Goal: Task Accomplishment & Management: Manage account settings

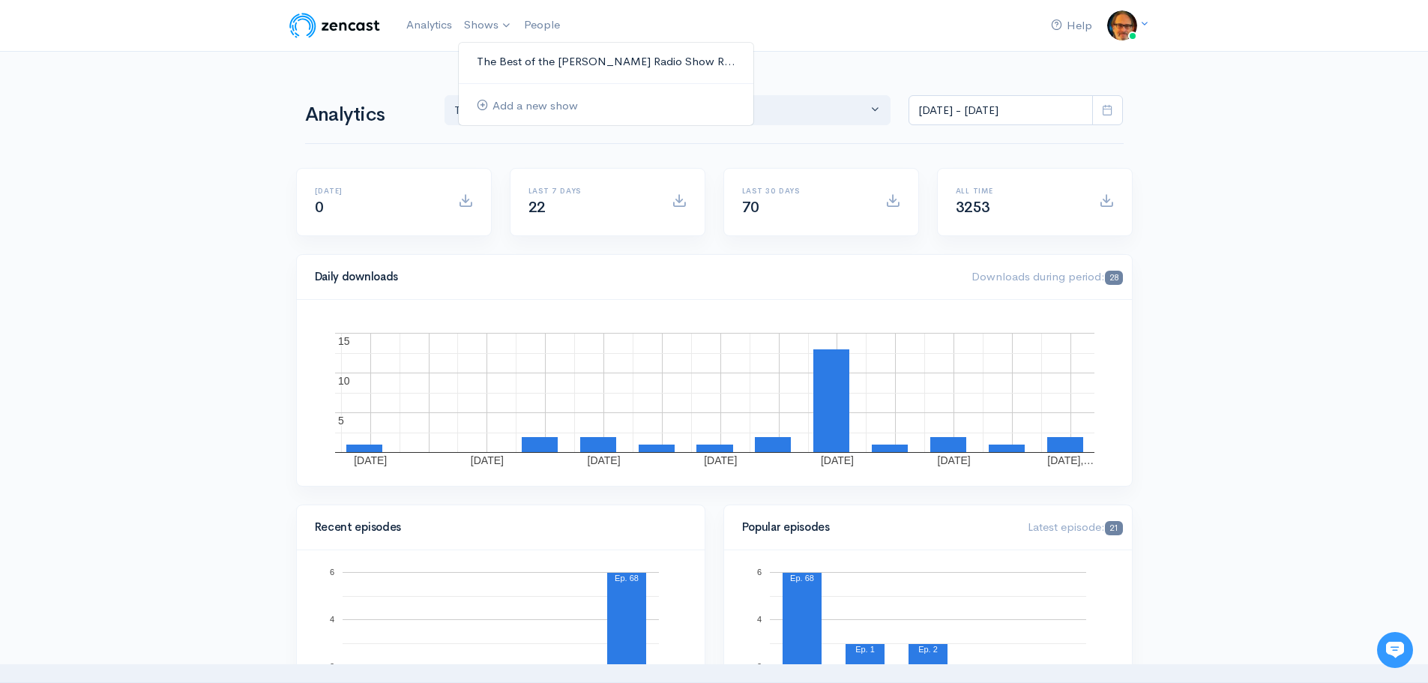
click at [515, 51] on link "The Best of the [PERSON_NAME] Radio Show R..." at bounding box center [606, 62] width 295 height 26
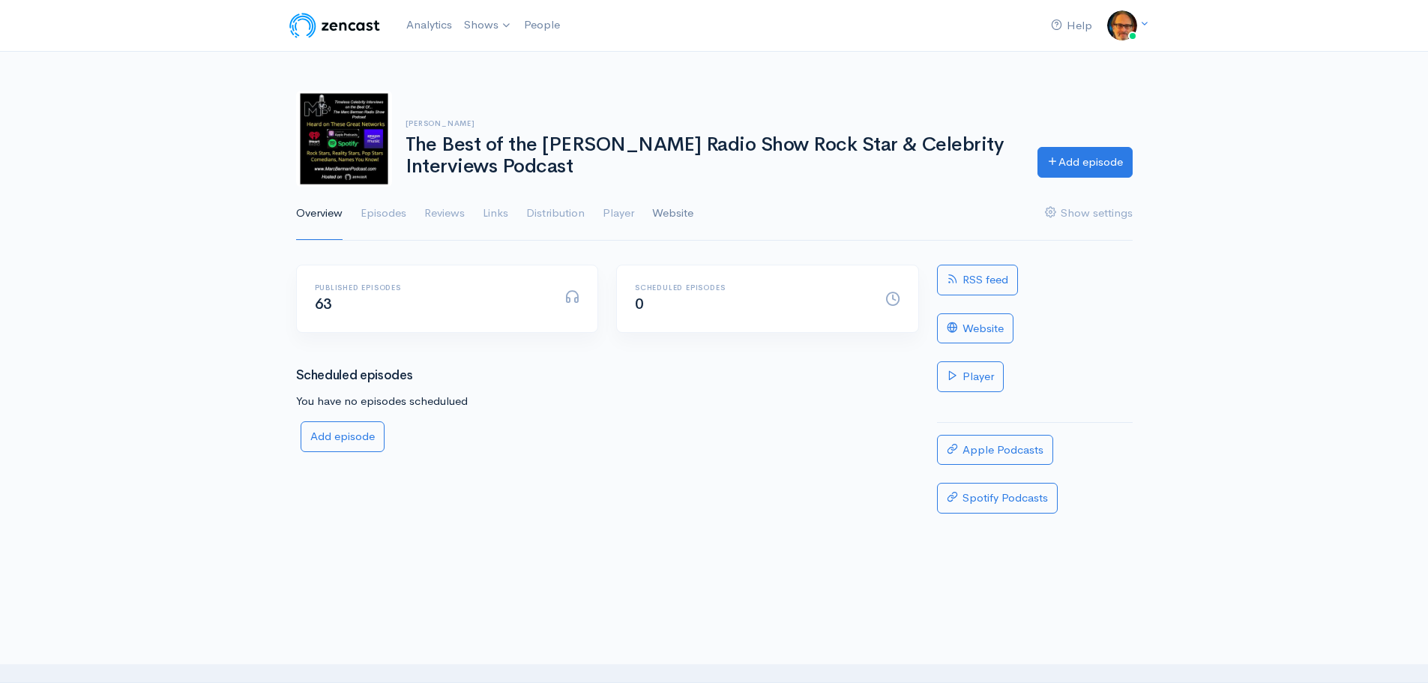
click at [668, 214] on link "Website" at bounding box center [672, 214] width 41 height 54
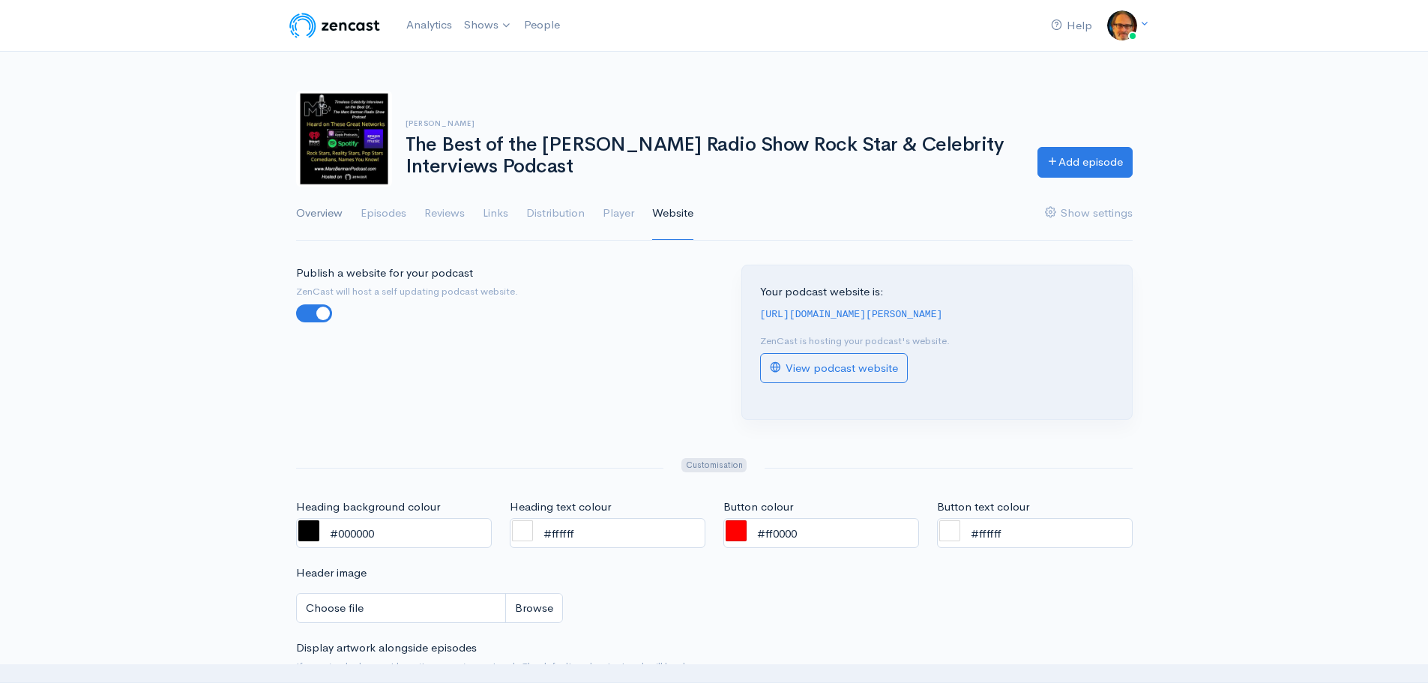
click at [316, 217] on link "Overview" at bounding box center [319, 214] width 46 height 54
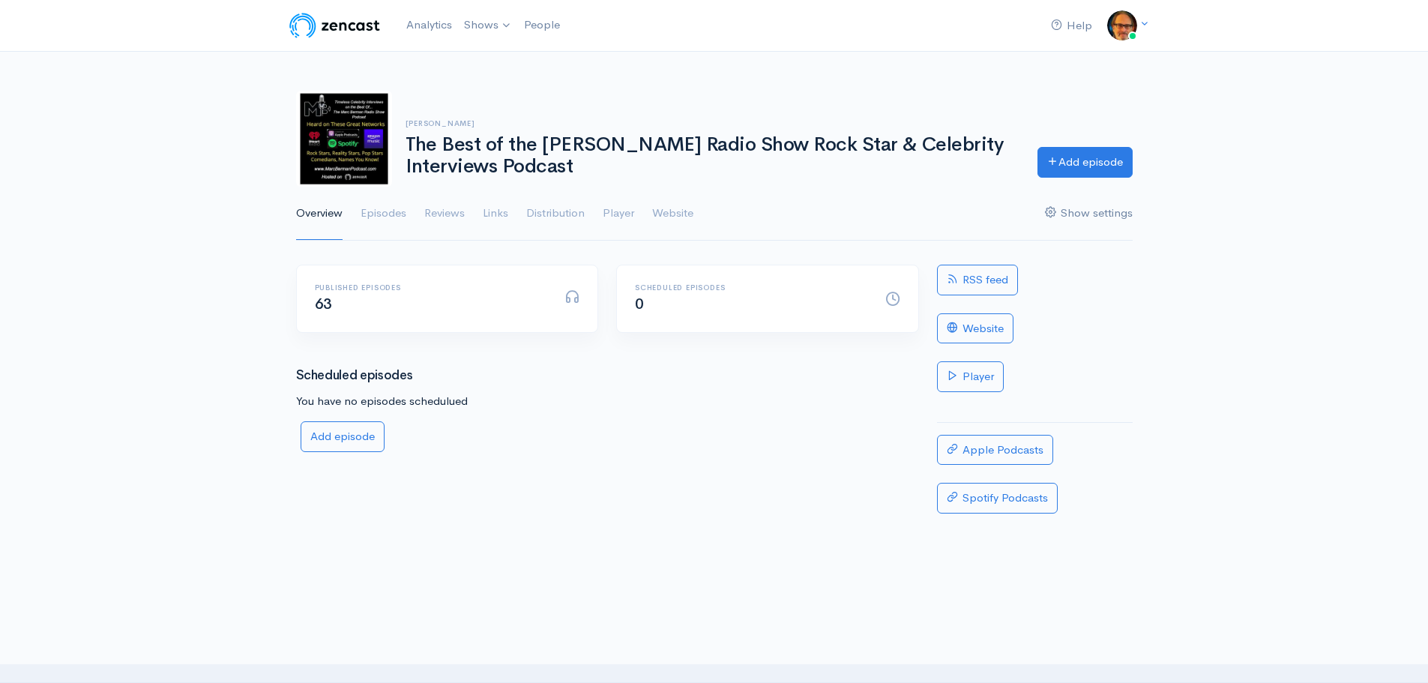
click at [1108, 217] on link "Show settings" at bounding box center [1089, 214] width 88 height 54
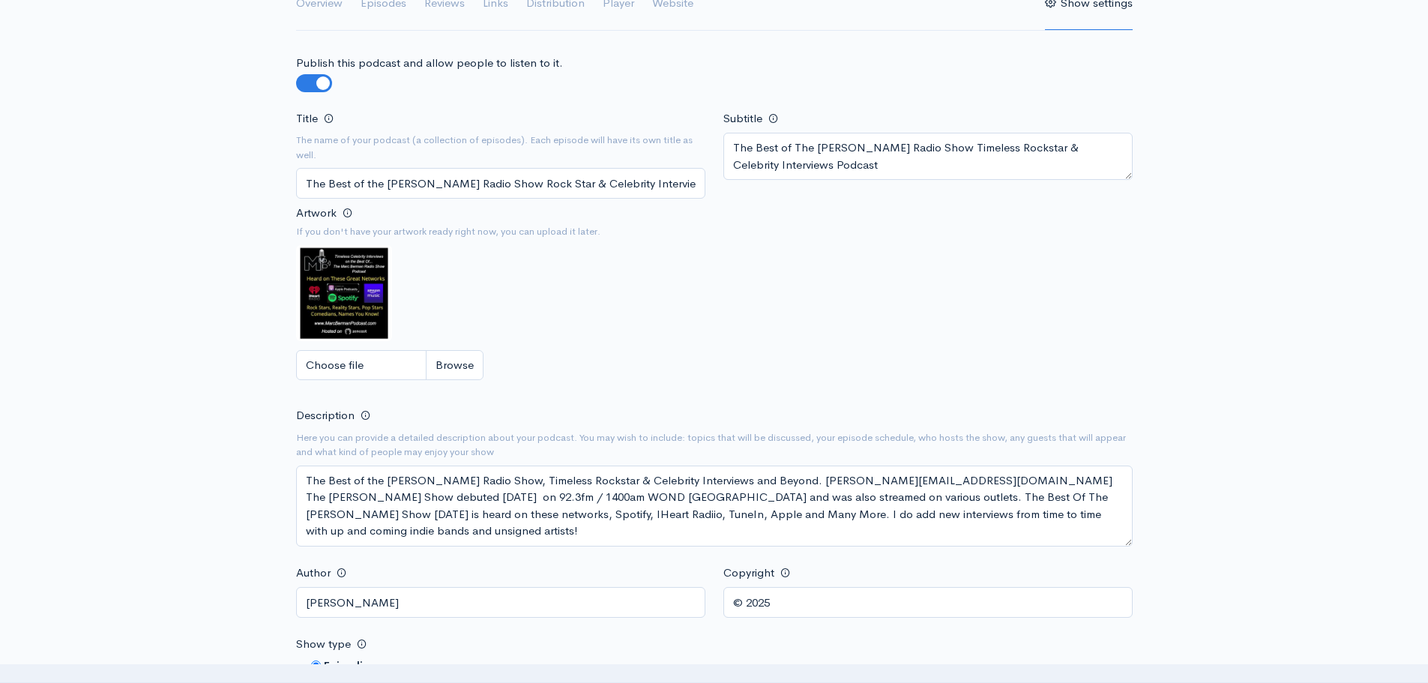
scroll to position [225, 0]
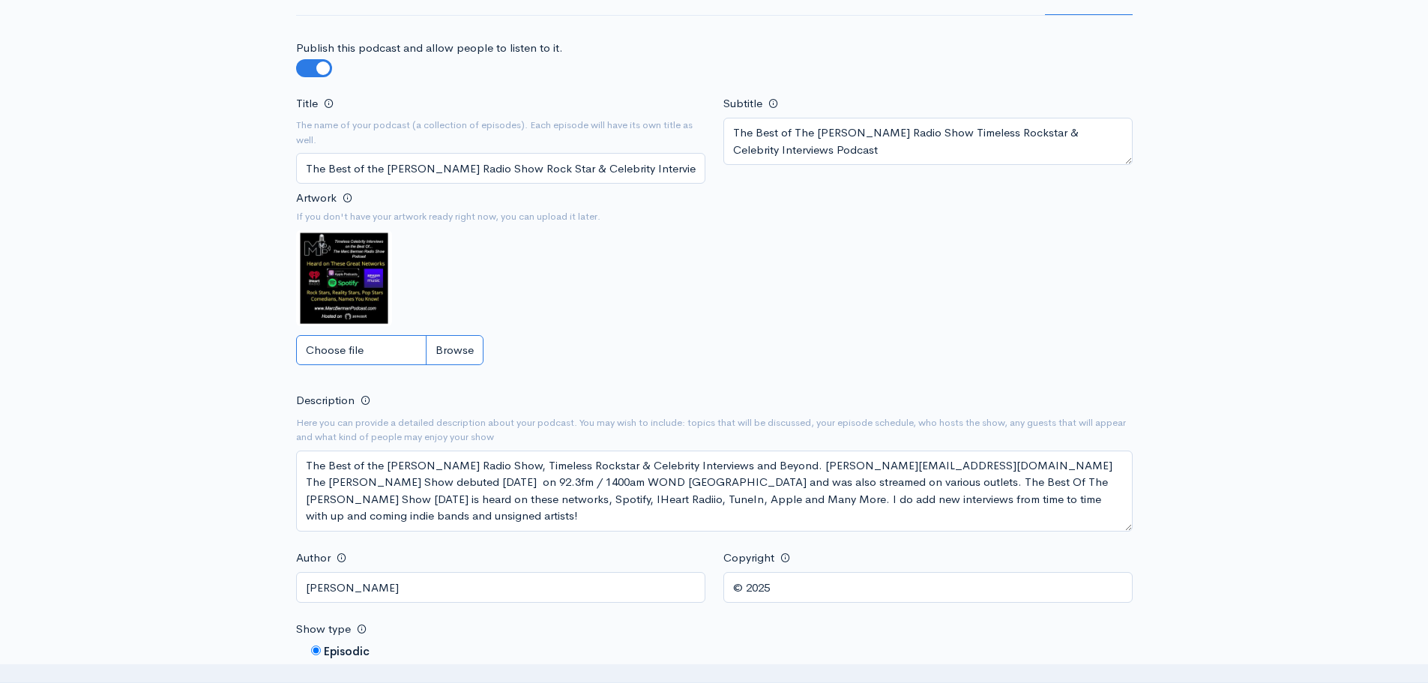
click at [453, 349] on input "Choose file" at bounding box center [389, 350] width 187 height 31
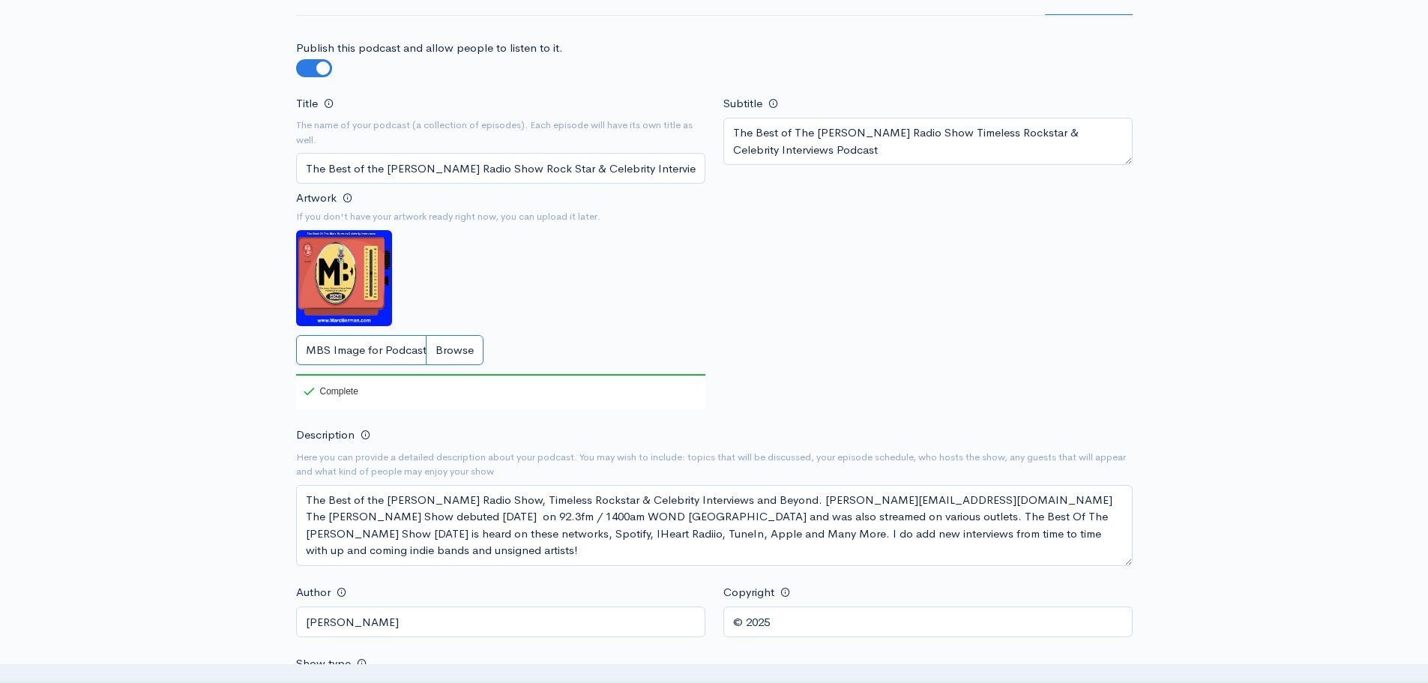
click at [459, 349] on input "MBS Image for Podcast.jpg" at bounding box center [389, 350] width 187 height 31
type input "C:\fakepath\MBS Image for Podcast.jpg"
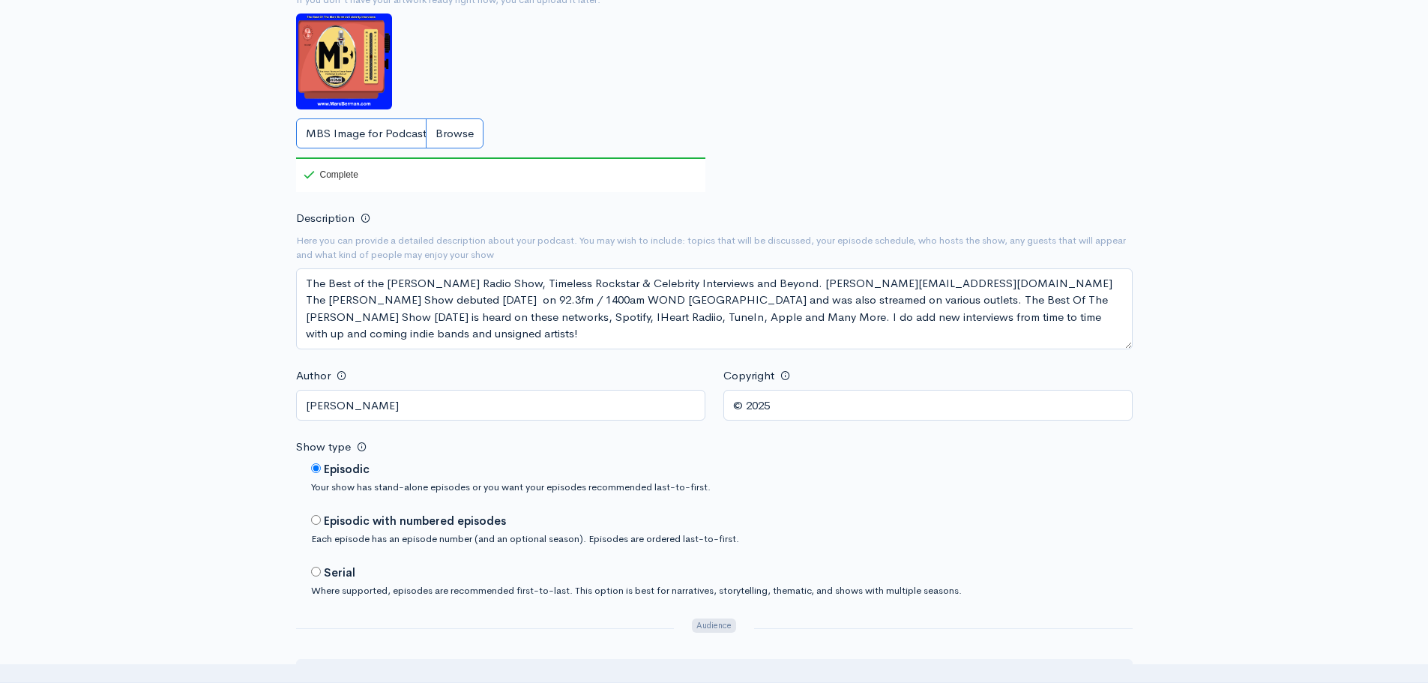
scroll to position [450, 0]
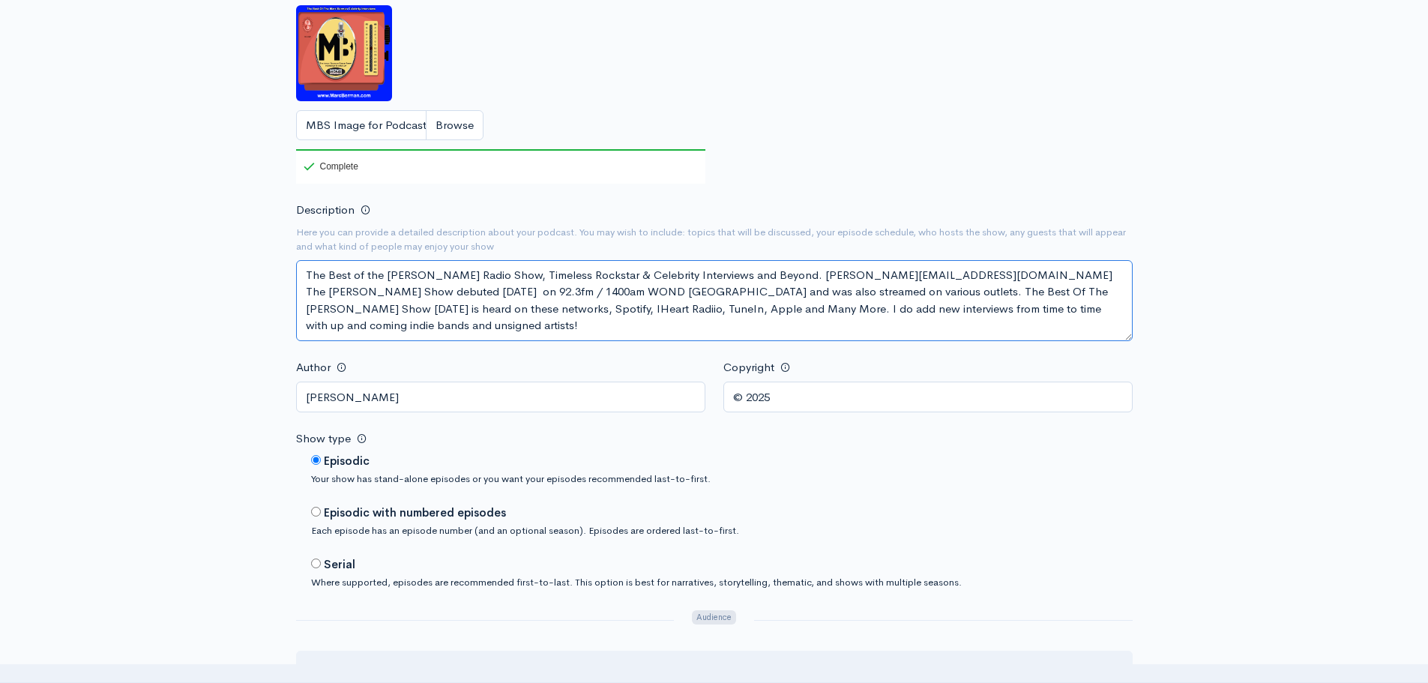
drag, startPoint x: 1081, startPoint y: 313, endPoint x: 578, endPoint y: 306, distance: 503.0
click at [578, 306] on textarea "The Best of the Marc Berman Radio Show, Timeless Rockstar & Celebrity Interview…" at bounding box center [714, 300] width 837 height 81
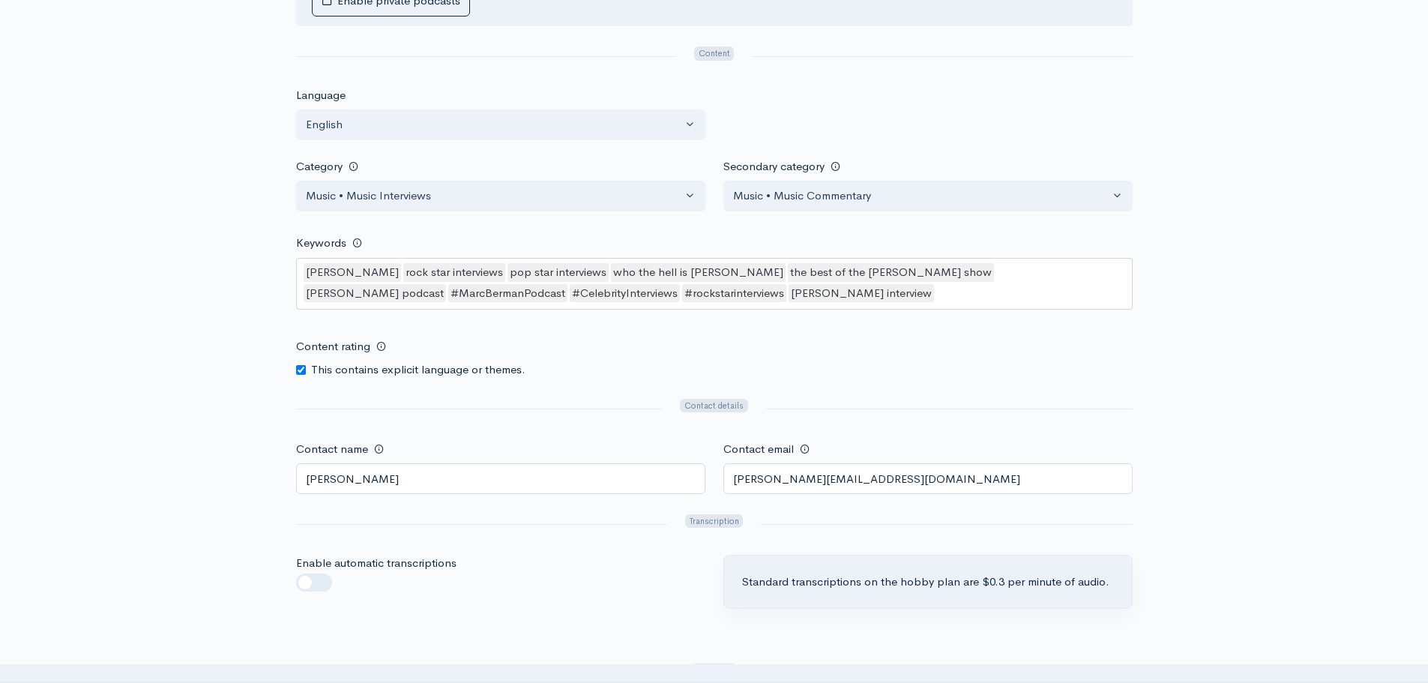
scroll to position [1199, 0]
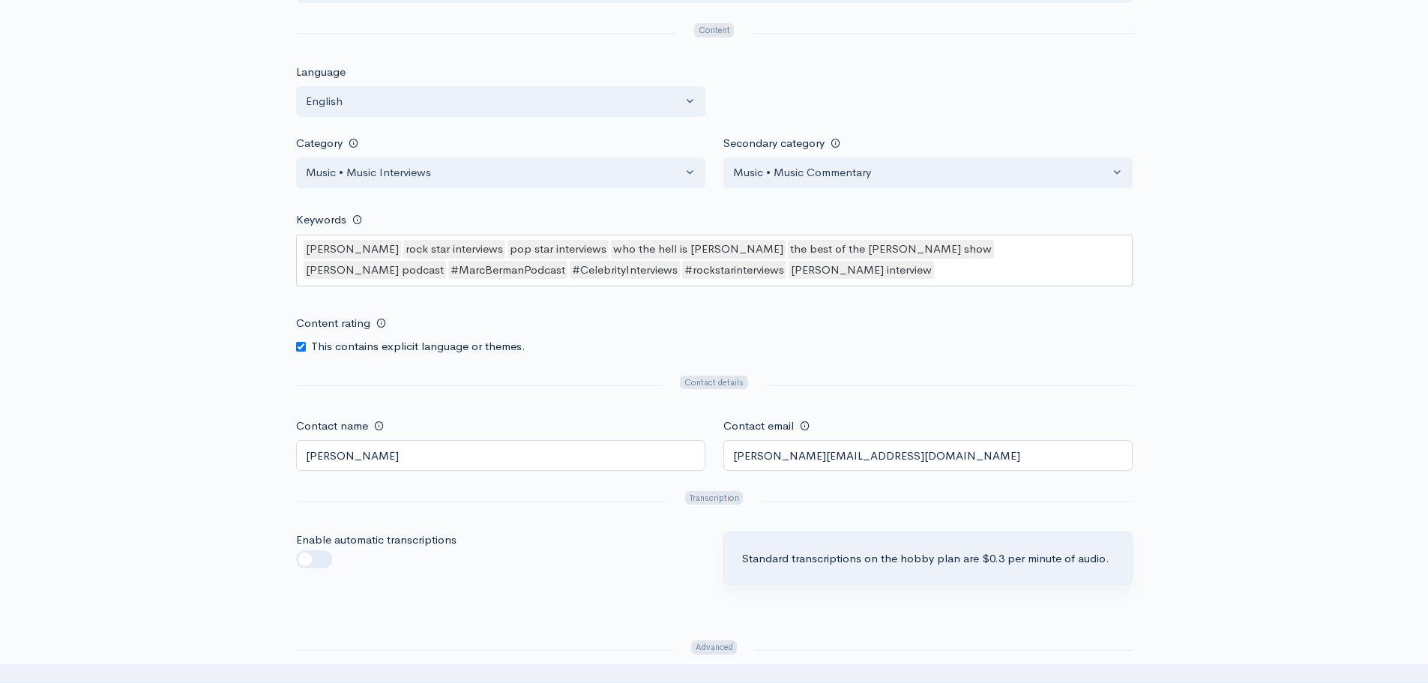
type textarea "The Best of the Marc Berman Radio Show, Timeless Rockstar & Celebrity Interview…"
click at [802, 268] on div "marc berman rock star interviews pop star interviews who the hell is marc berma…" at bounding box center [714, 261] width 837 height 52
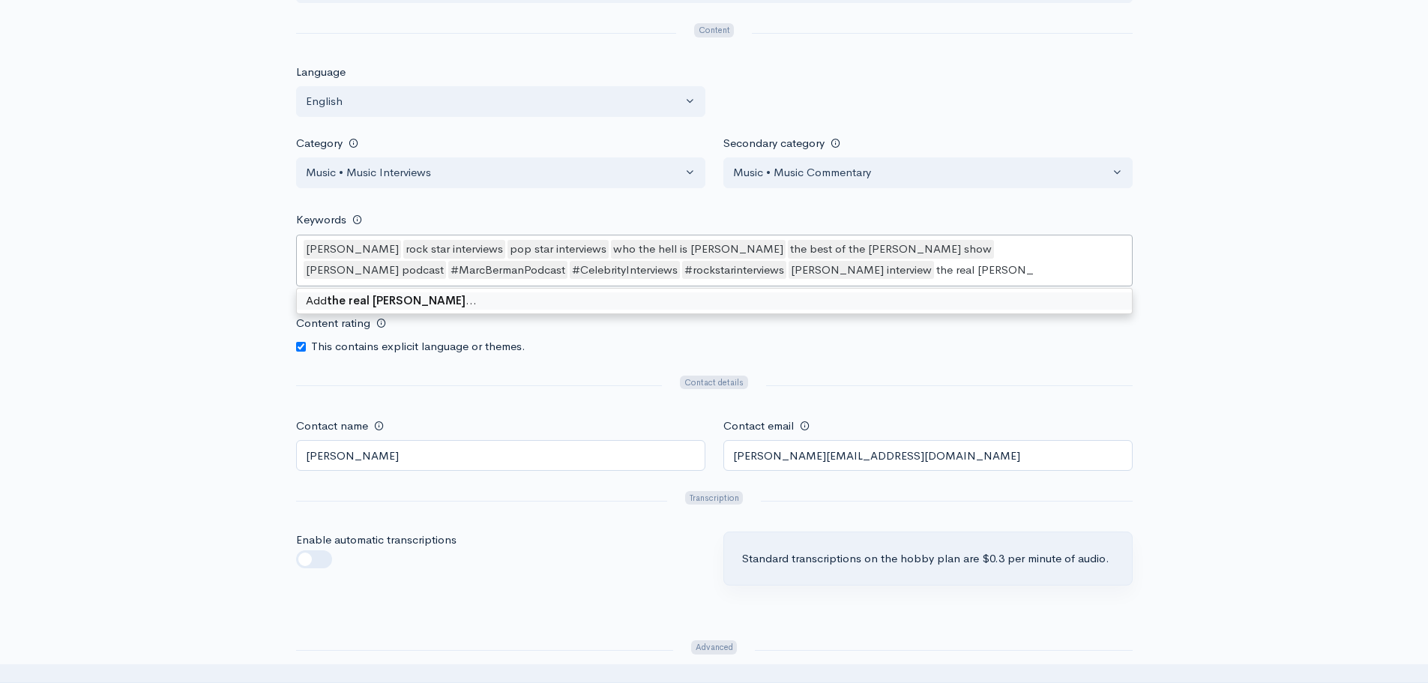
type keywords-picker-selectized "the real marc berman"
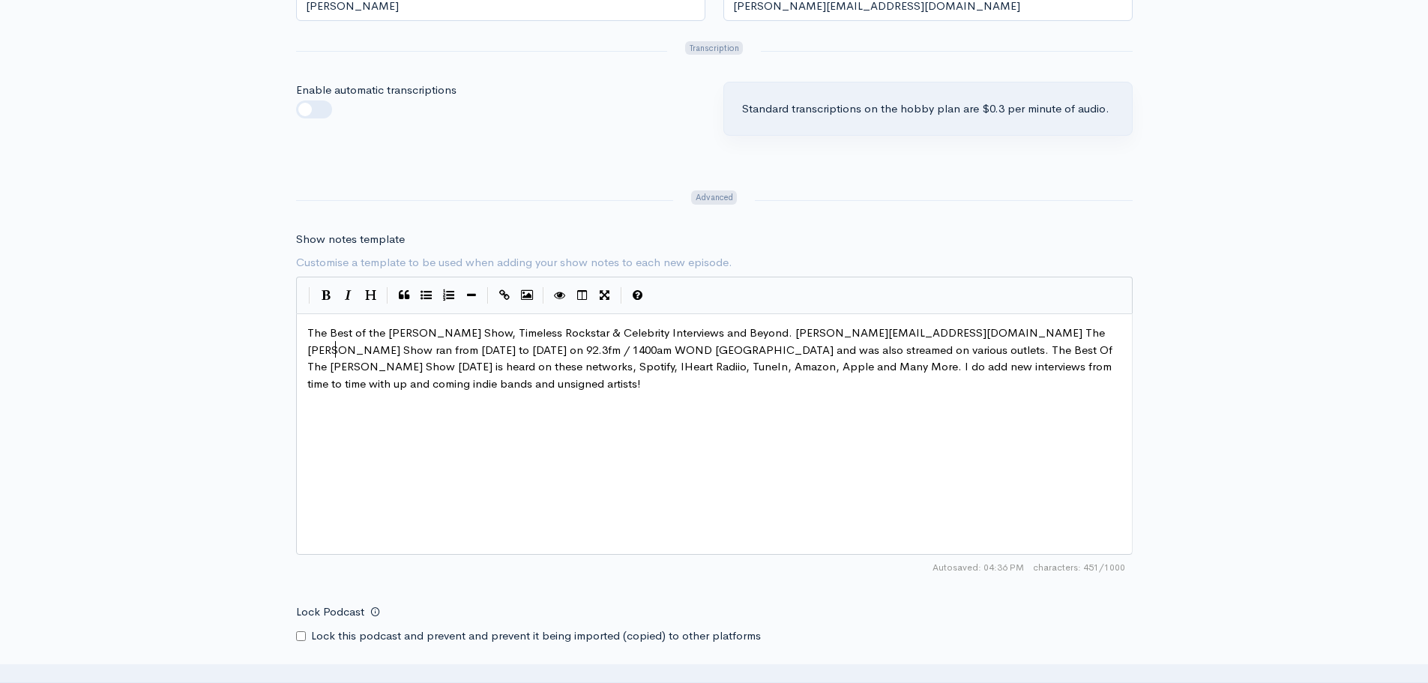
scroll to position [6, 0]
drag, startPoint x: 336, startPoint y: 351, endPoint x: 1012, endPoint y: 337, distance: 676.2
type textarea "debuts"
type textarea "ed in 2010"
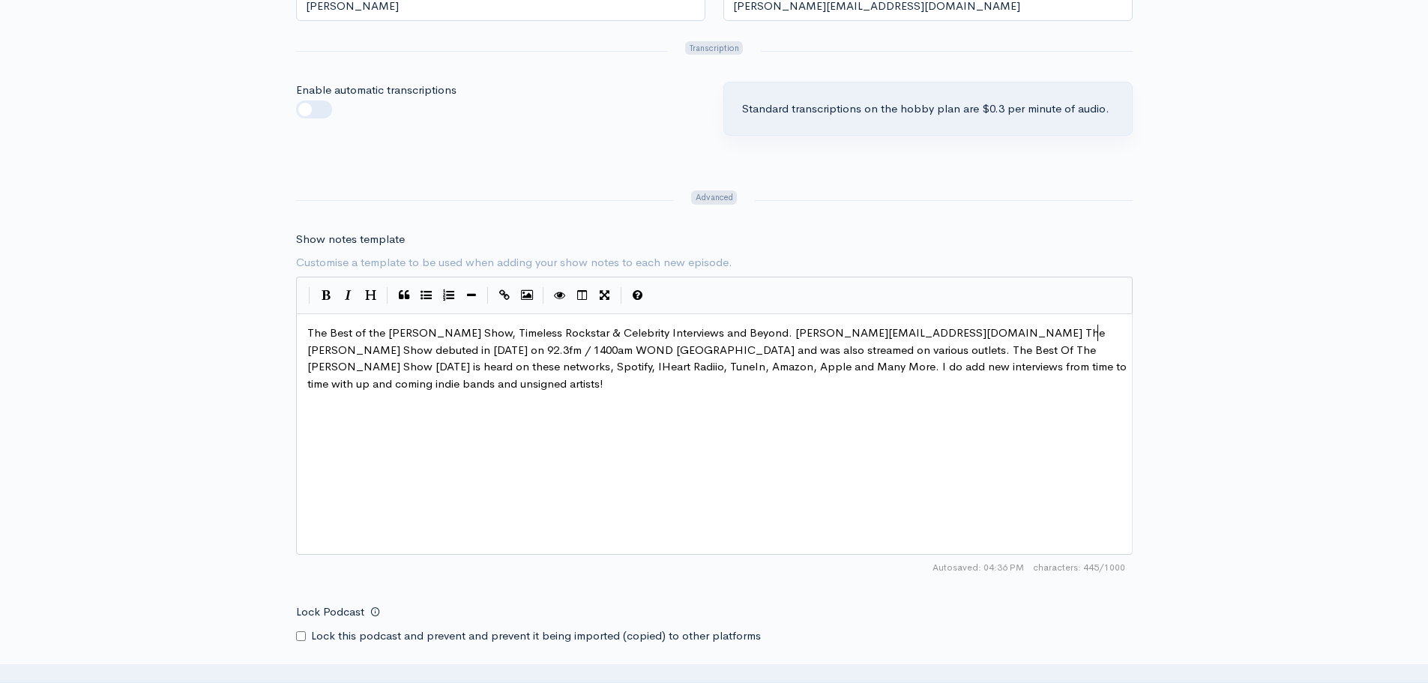
scroll to position [6, 55]
click at [364, 367] on span "The Best of the Marc Berman Show, Timeless Rockstar & Celebrity Interviews and …" at bounding box center [718, 357] width 822 height 65
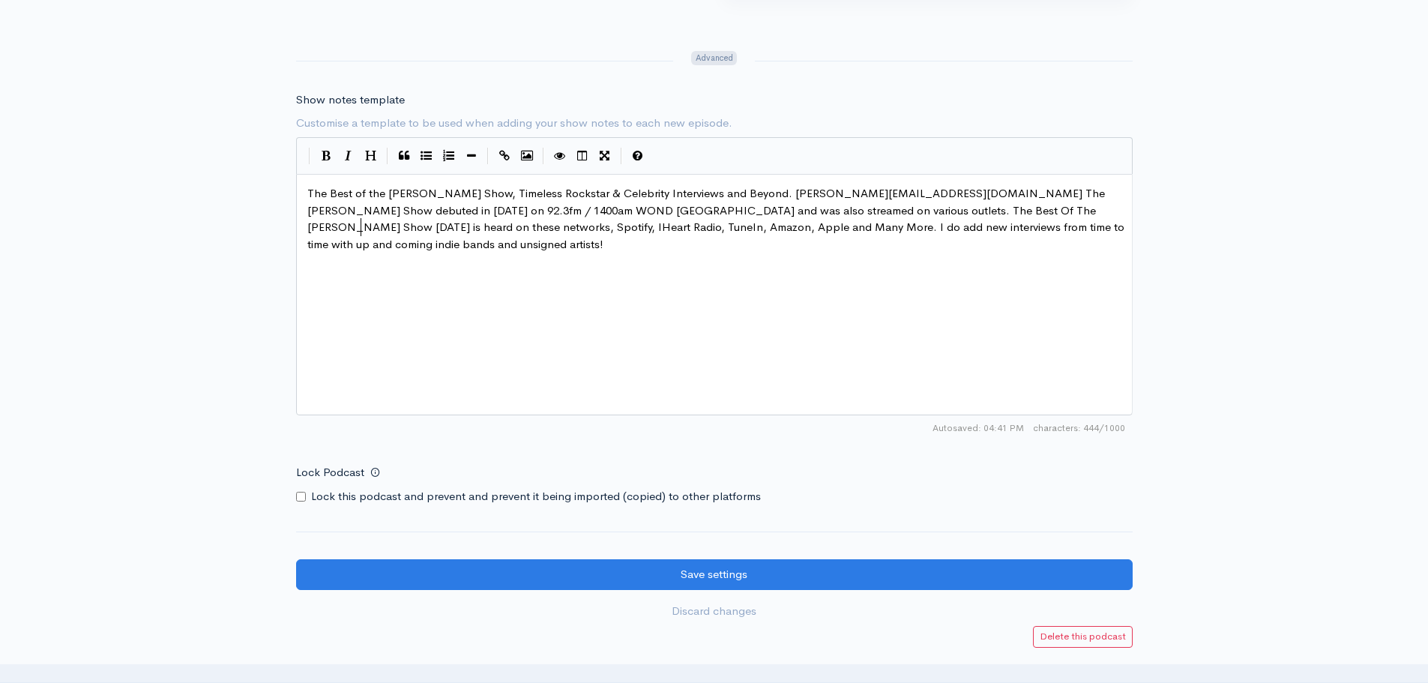
scroll to position [1799, 0]
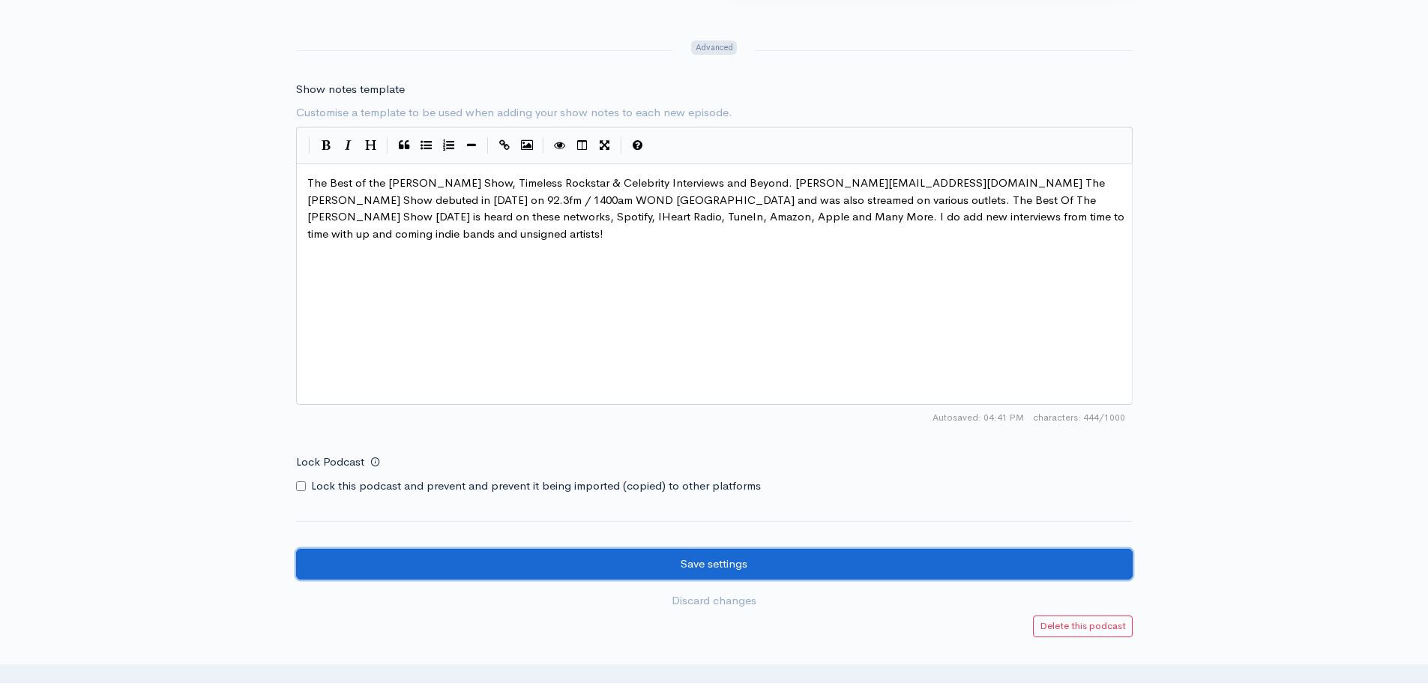
click at [745, 552] on input "Save settings" at bounding box center [714, 564] width 837 height 31
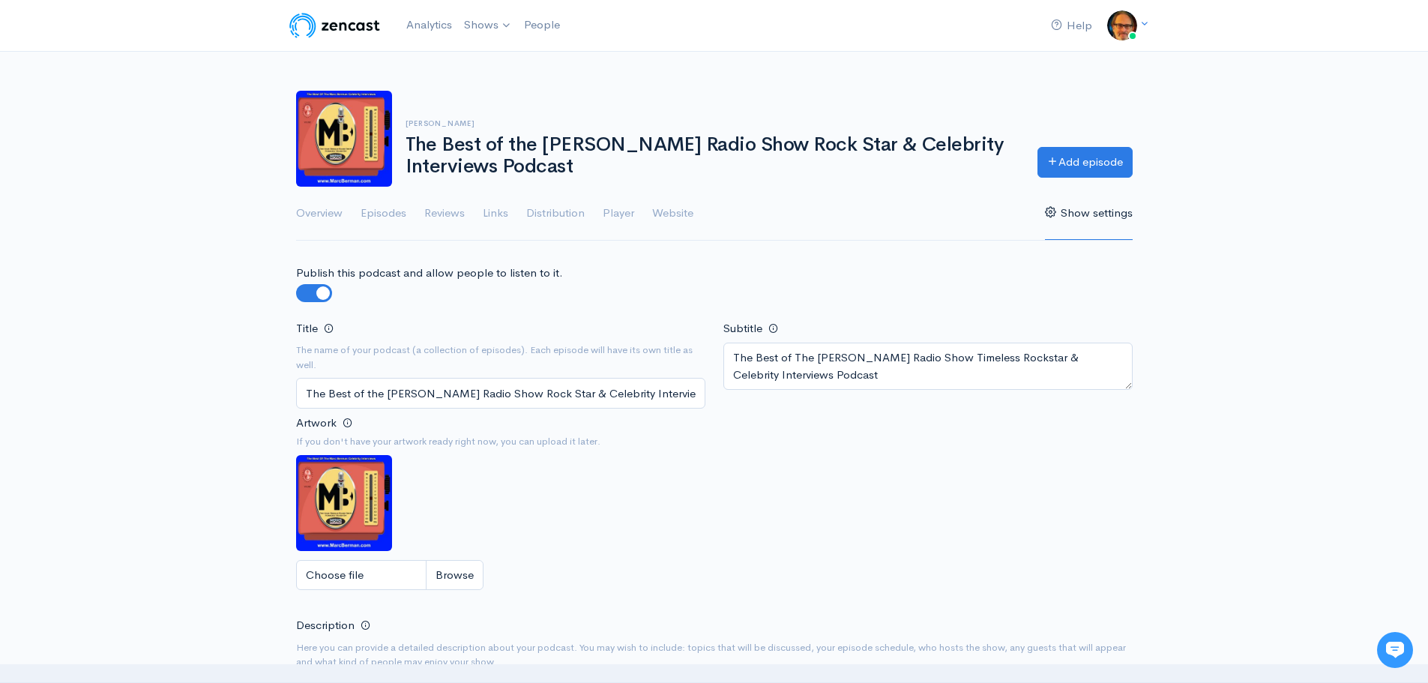
click at [1113, 214] on link "Show settings" at bounding box center [1089, 214] width 88 height 54
click at [362, 23] on img at bounding box center [334, 25] width 95 height 30
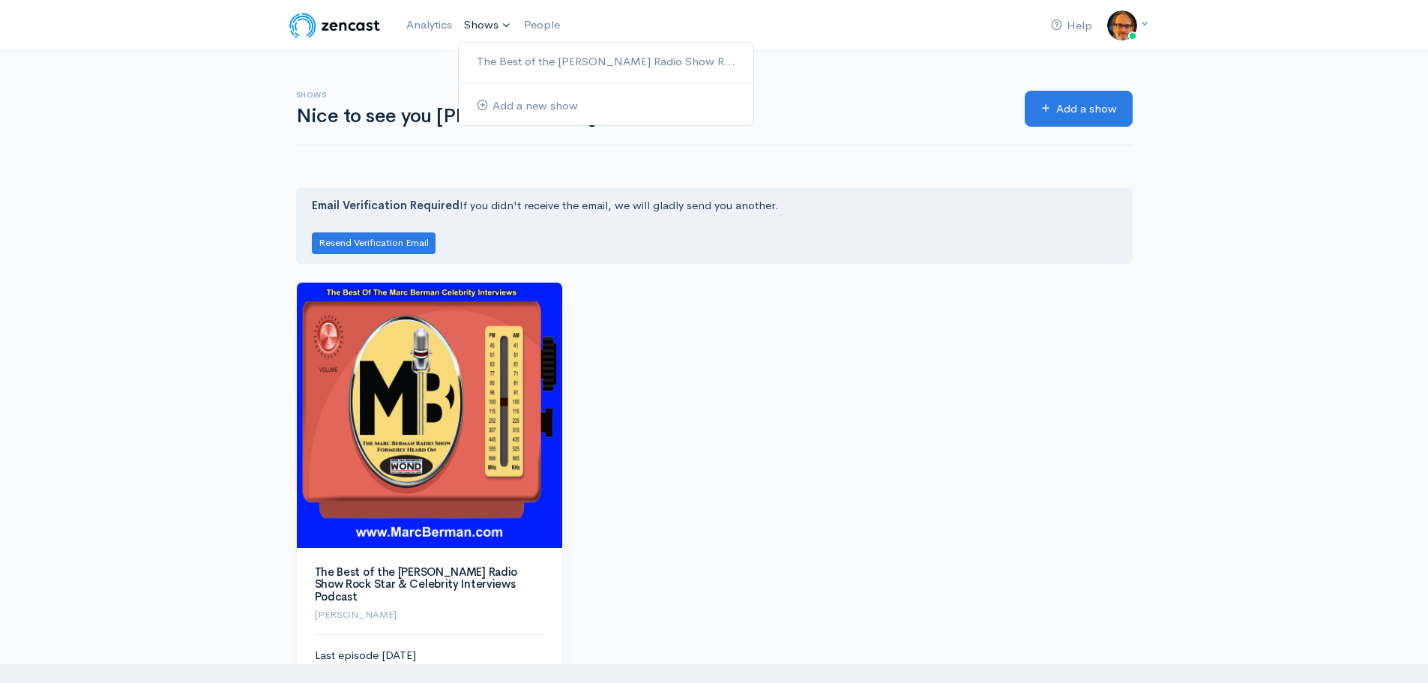
click at [504, 19] on link "Shows" at bounding box center [488, 25] width 60 height 33
click at [553, 67] on link "The Best of the [PERSON_NAME] Radio Show R..." at bounding box center [606, 62] width 295 height 26
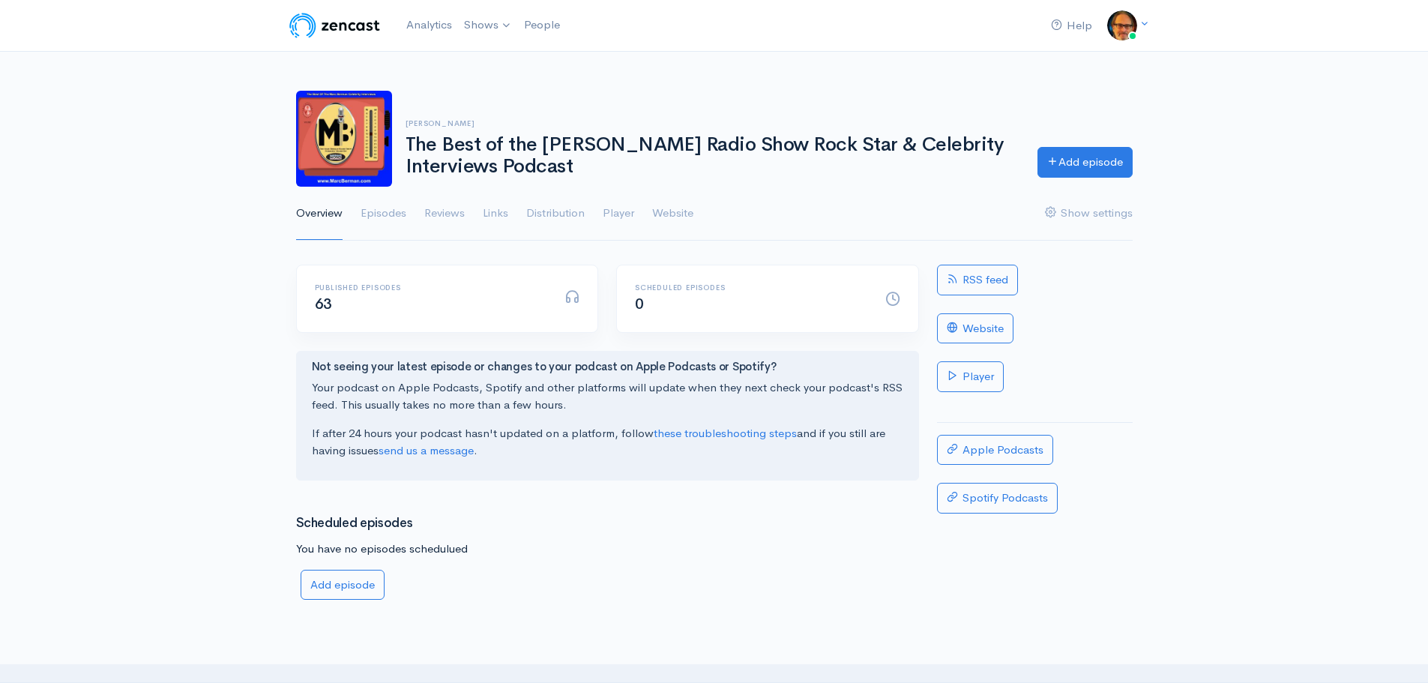
scroll to position [75, 0]
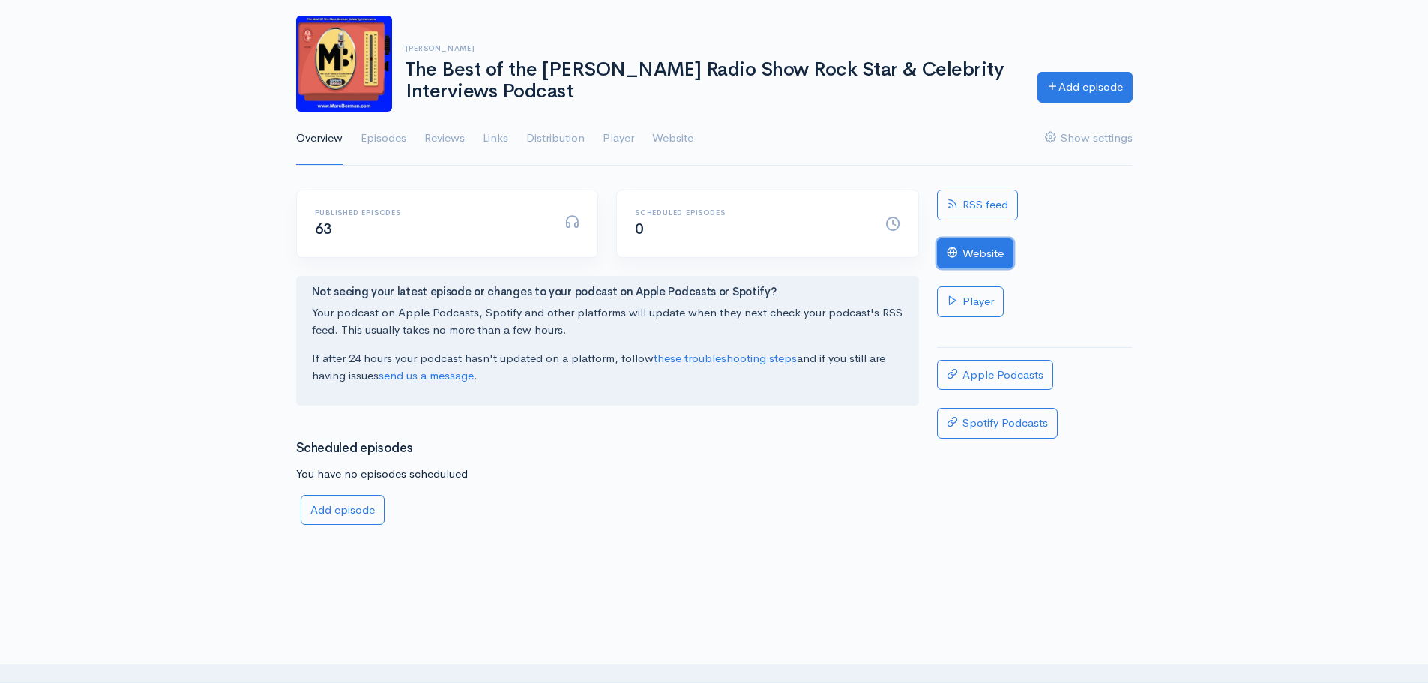
click at [977, 256] on link "Website" at bounding box center [975, 253] width 76 height 31
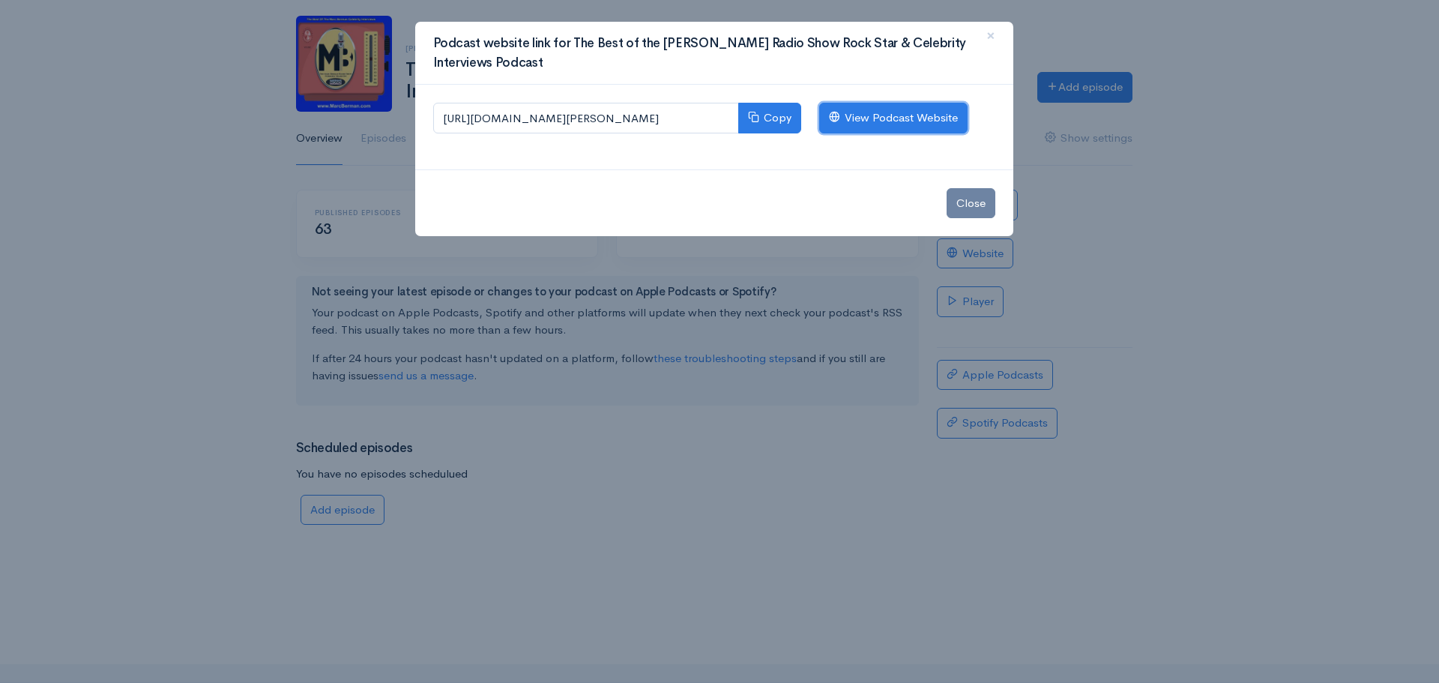
click at [920, 115] on link "View Podcast Website" at bounding box center [893, 118] width 148 height 31
click at [993, 33] on span "×" at bounding box center [990, 36] width 9 height 22
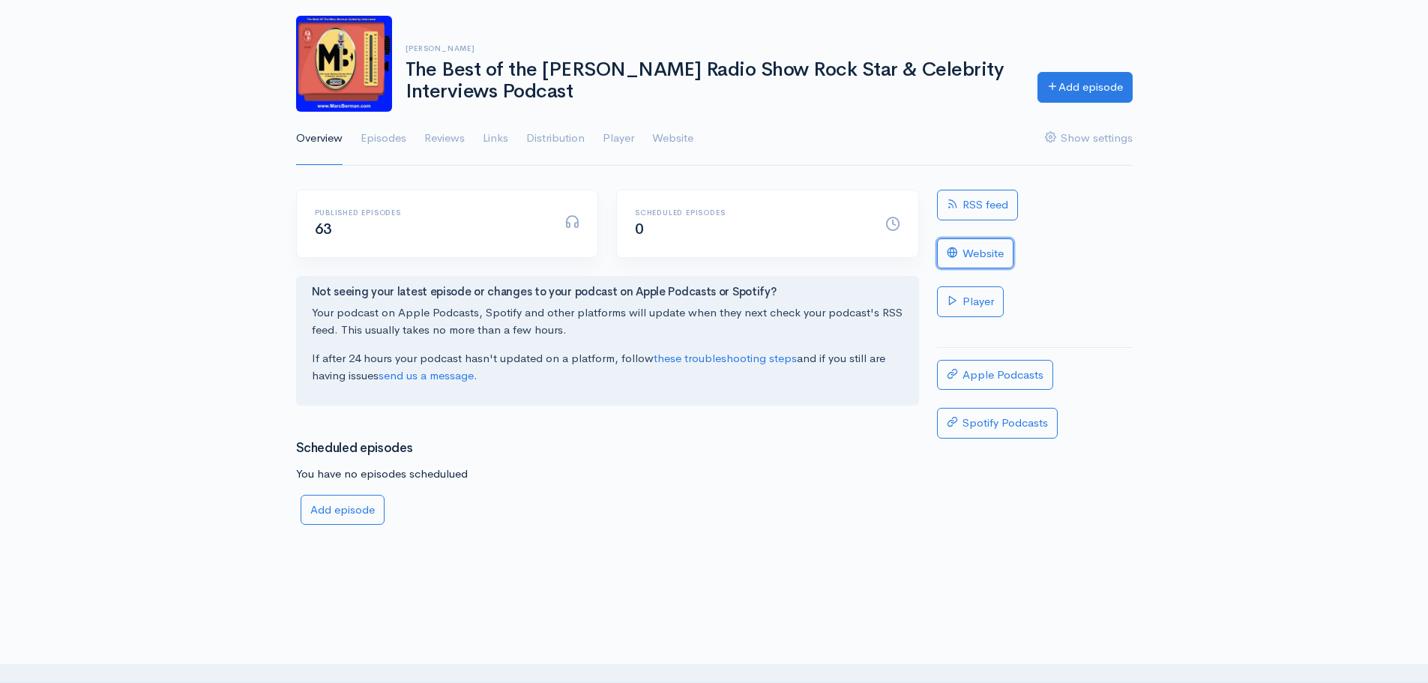
scroll to position [0, 0]
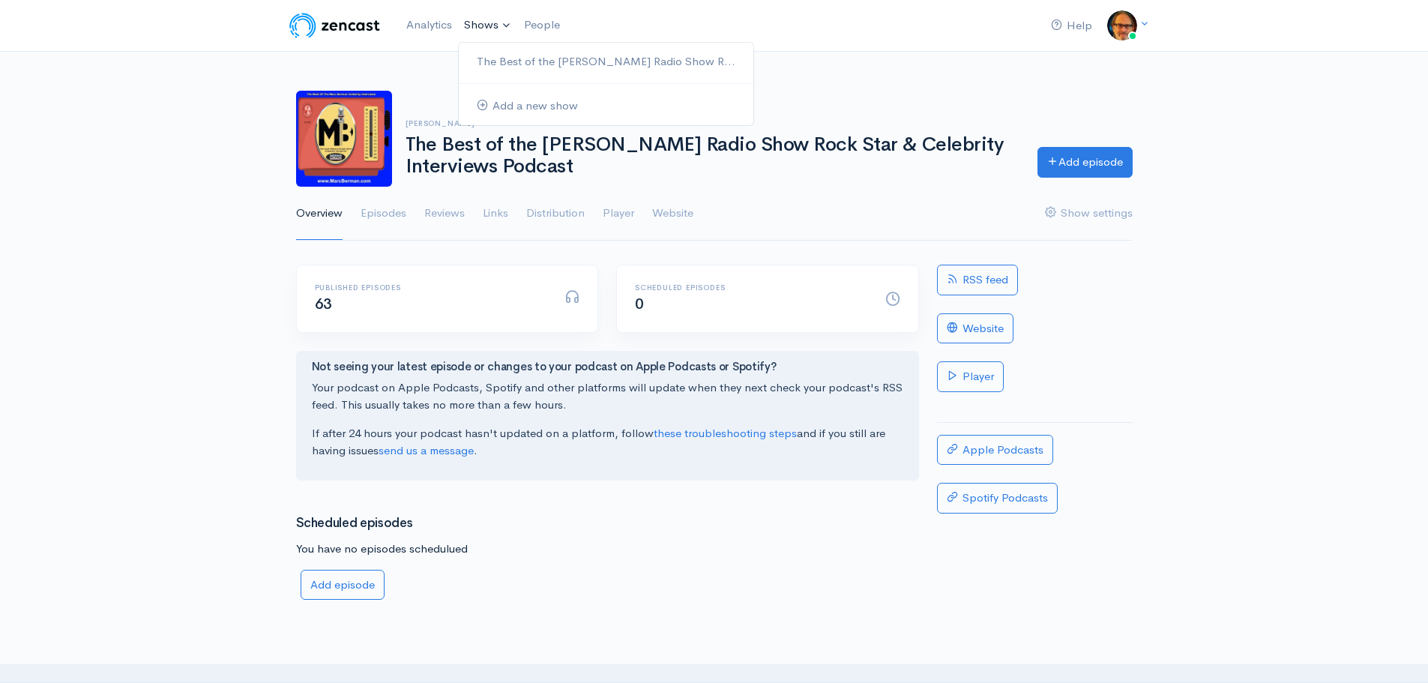
click at [486, 27] on link "Shows" at bounding box center [488, 25] width 60 height 33
click at [496, 56] on link "The Best of the [PERSON_NAME] Radio Show R..." at bounding box center [606, 62] width 295 height 26
click at [500, 215] on link "Links" at bounding box center [495, 214] width 25 height 54
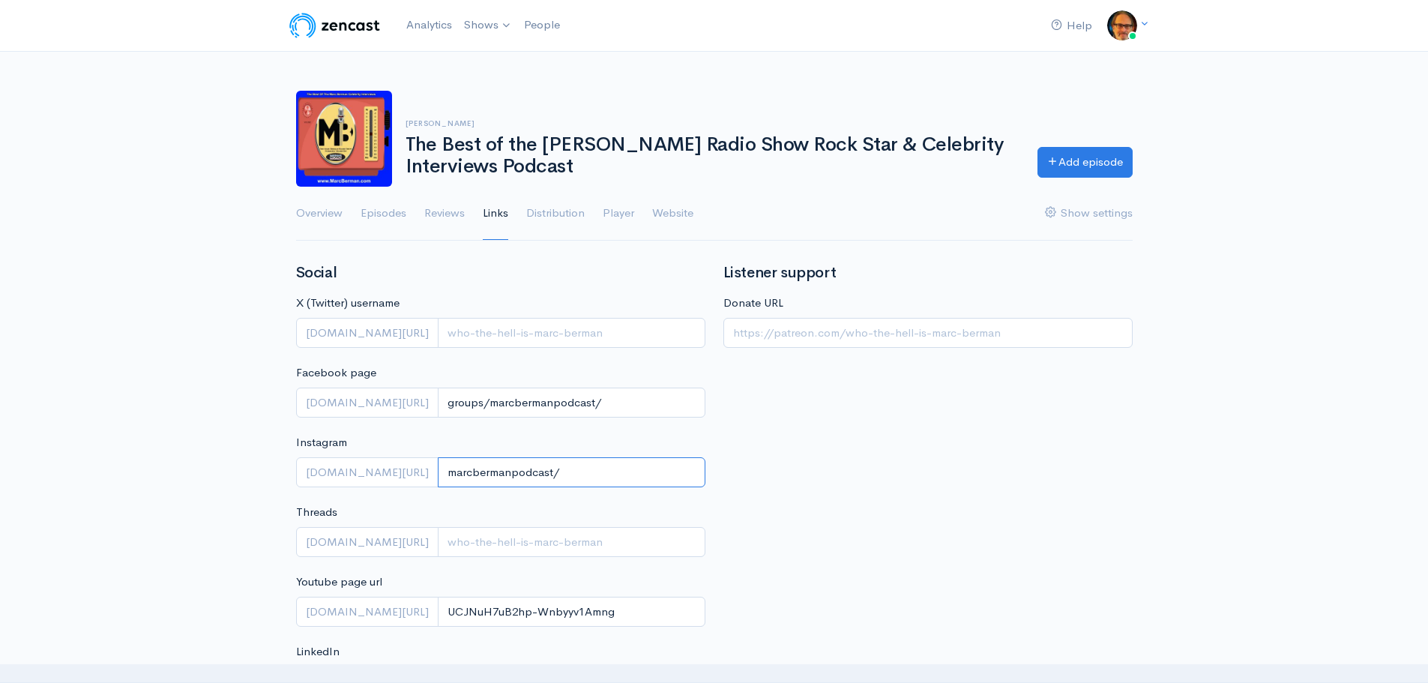
drag, startPoint x: 543, startPoint y: 477, endPoint x: 330, endPoint y: 473, distance: 212.9
click at [330, 473] on div "instagram.com/ marcbermanpodcast/" at bounding box center [500, 472] width 409 height 31
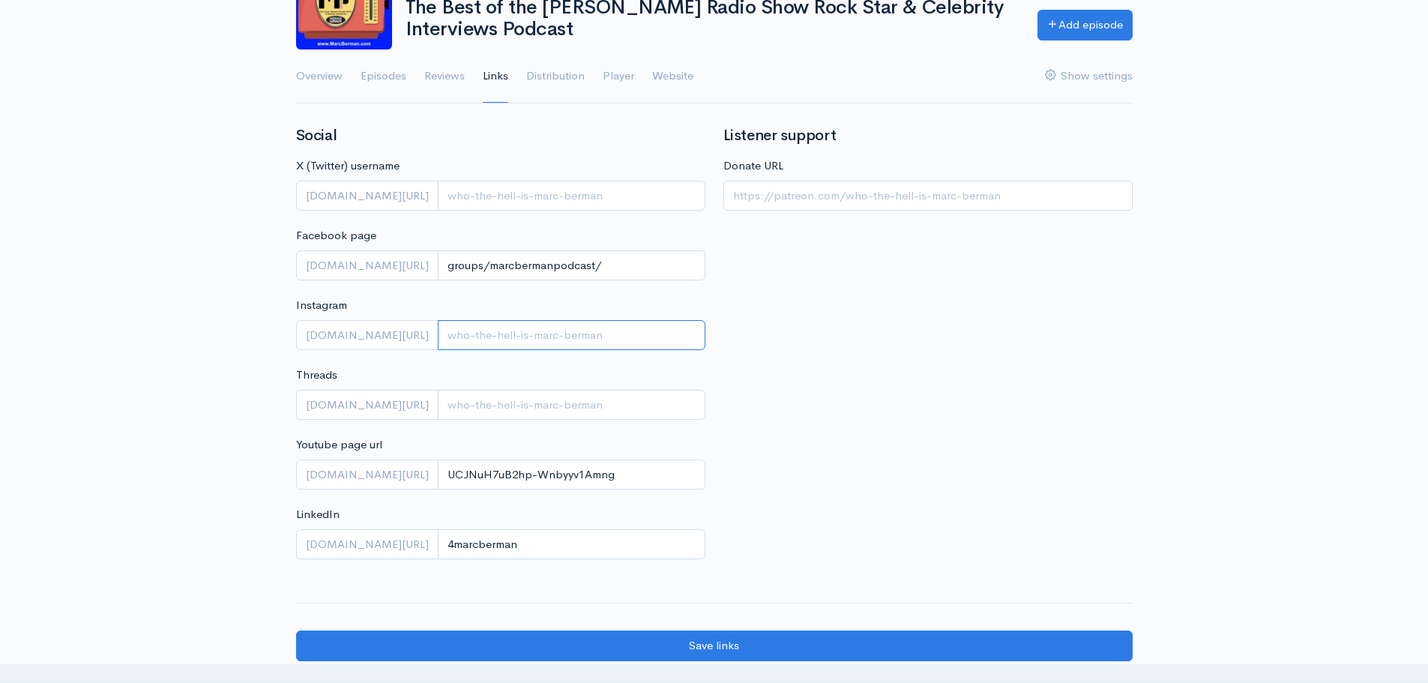
scroll to position [150, 0]
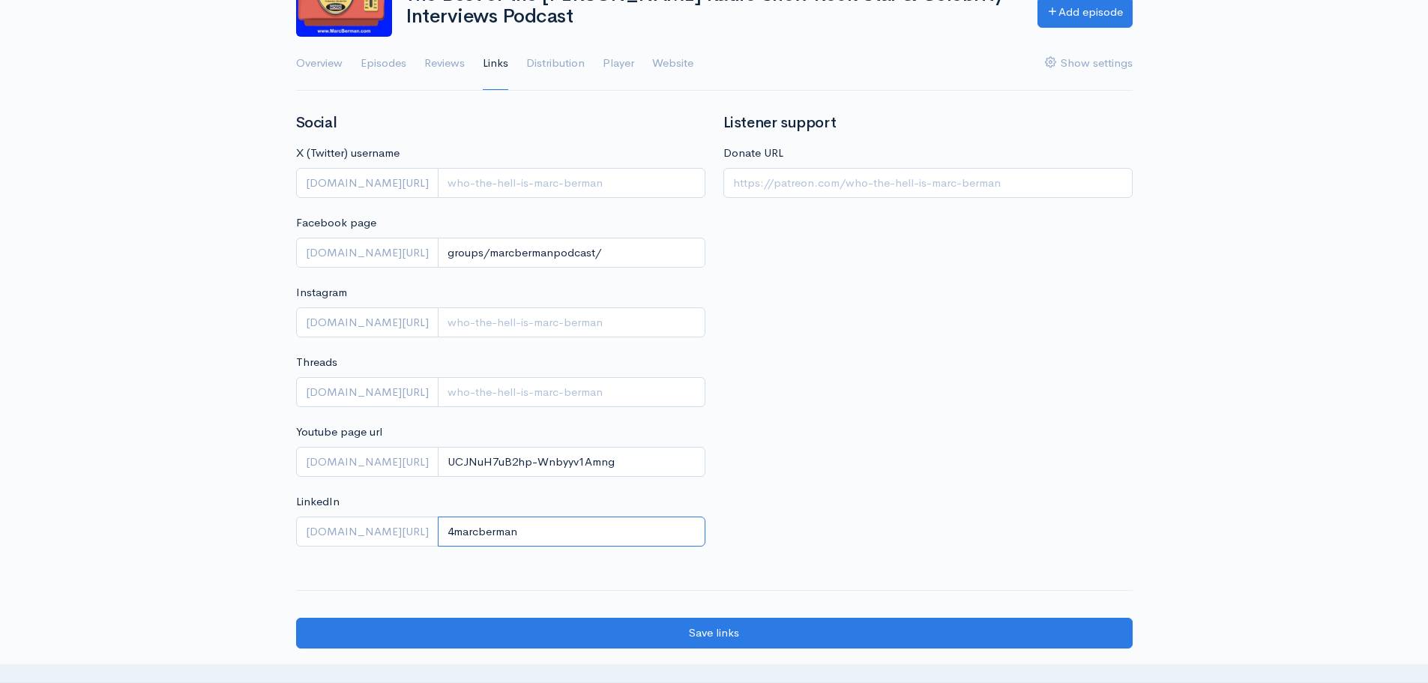
drag, startPoint x: 546, startPoint y: 536, endPoint x: 307, endPoint y: 536, distance: 239.1
click at [307, 536] on div "linkedin.com/in/ 4marcberman" at bounding box center [500, 531] width 409 height 31
drag, startPoint x: 630, startPoint y: 459, endPoint x: 415, endPoint y: 463, distance: 215.2
click at [415, 463] on div "youtube.com/channel/ UCJNuH7uB2hp-Wnbyyv1Amng" at bounding box center [500, 462] width 409 height 31
paste input "[URL][DOMAIN_NAME]"
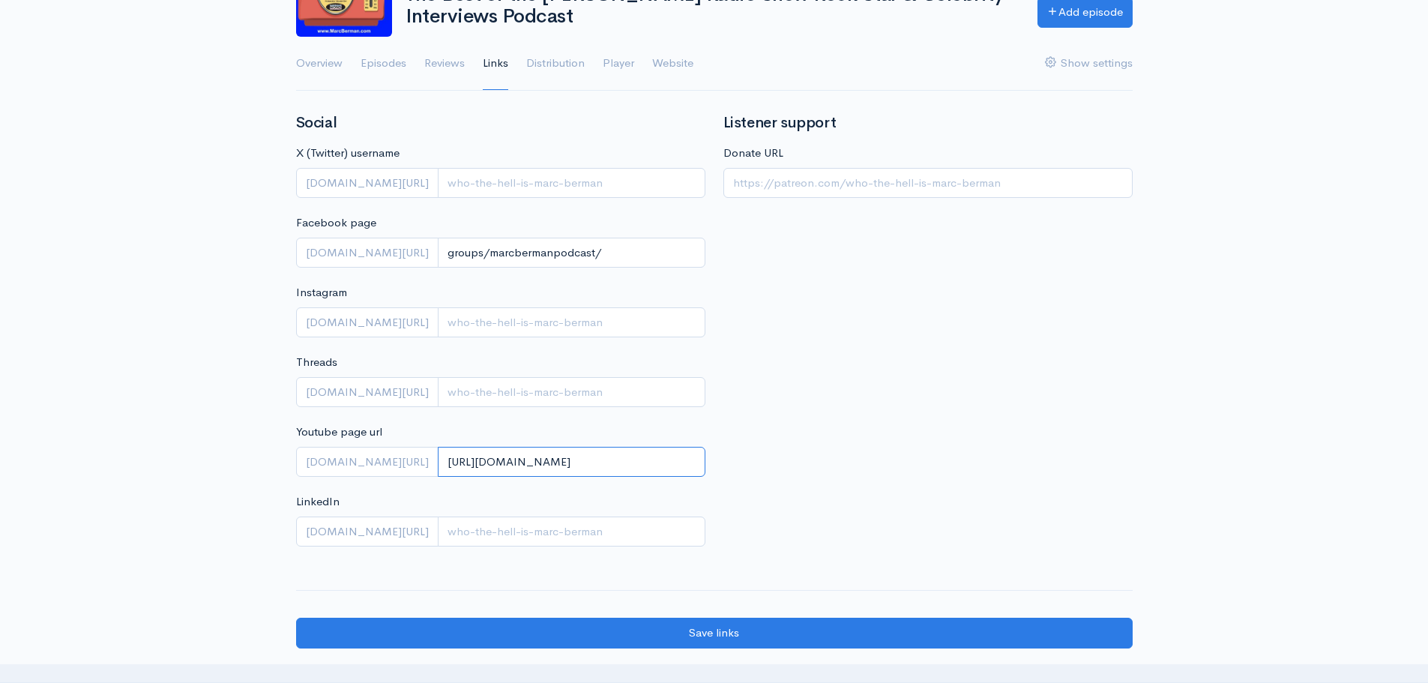
scroll to position [0, 31]
type input "[URL][DOMAIN_NAME]"
drag, startPoint x: 567, startPoint y: 250, endPoint x: 319, endPoint y: 249, distance: 248.1
click at [319, 249] on div "facebook.com/ groups/marcbermanpodcast/" at bounding box center [500, 253] width 409 height 31
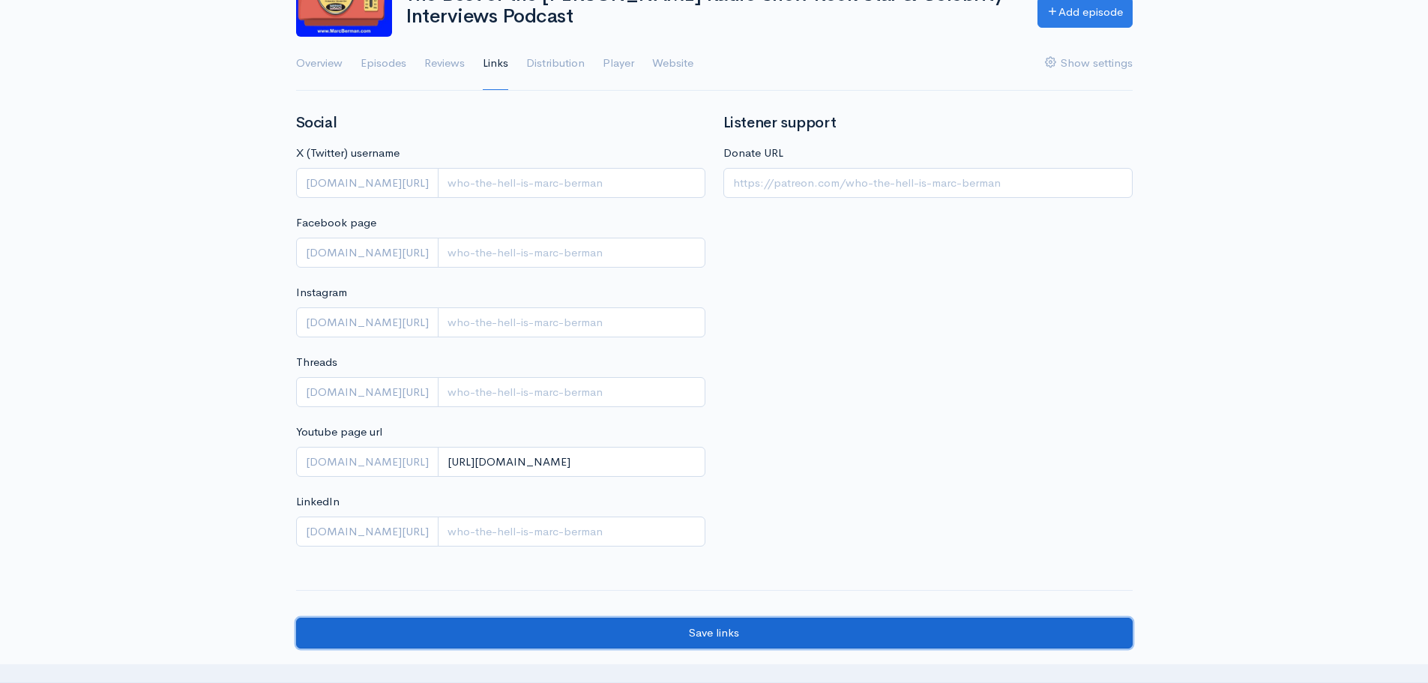
click at [723, 628] on input "Save links" at bounding box center [714, 633] width 837 height 31
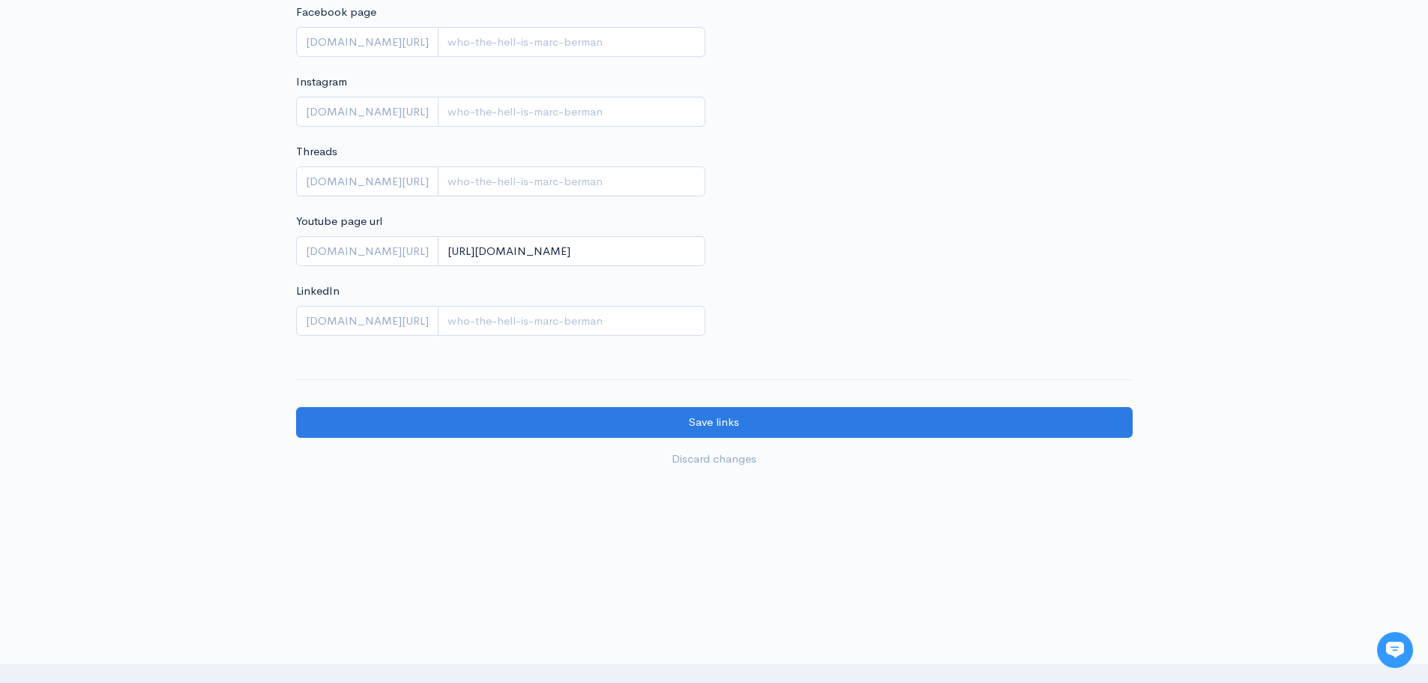
scroll to position [364, 0]
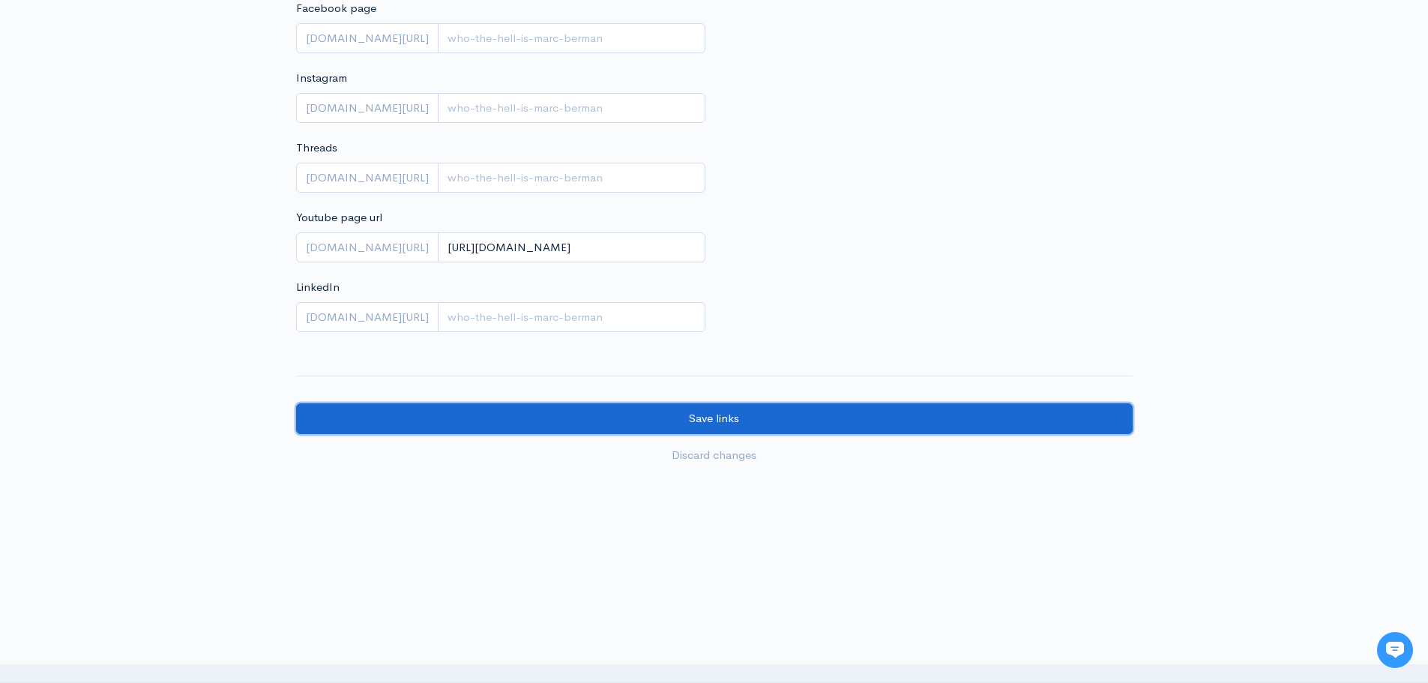
click at [729, 418] on input "Save links" at bounding box center [714, 418] width 837 height 31
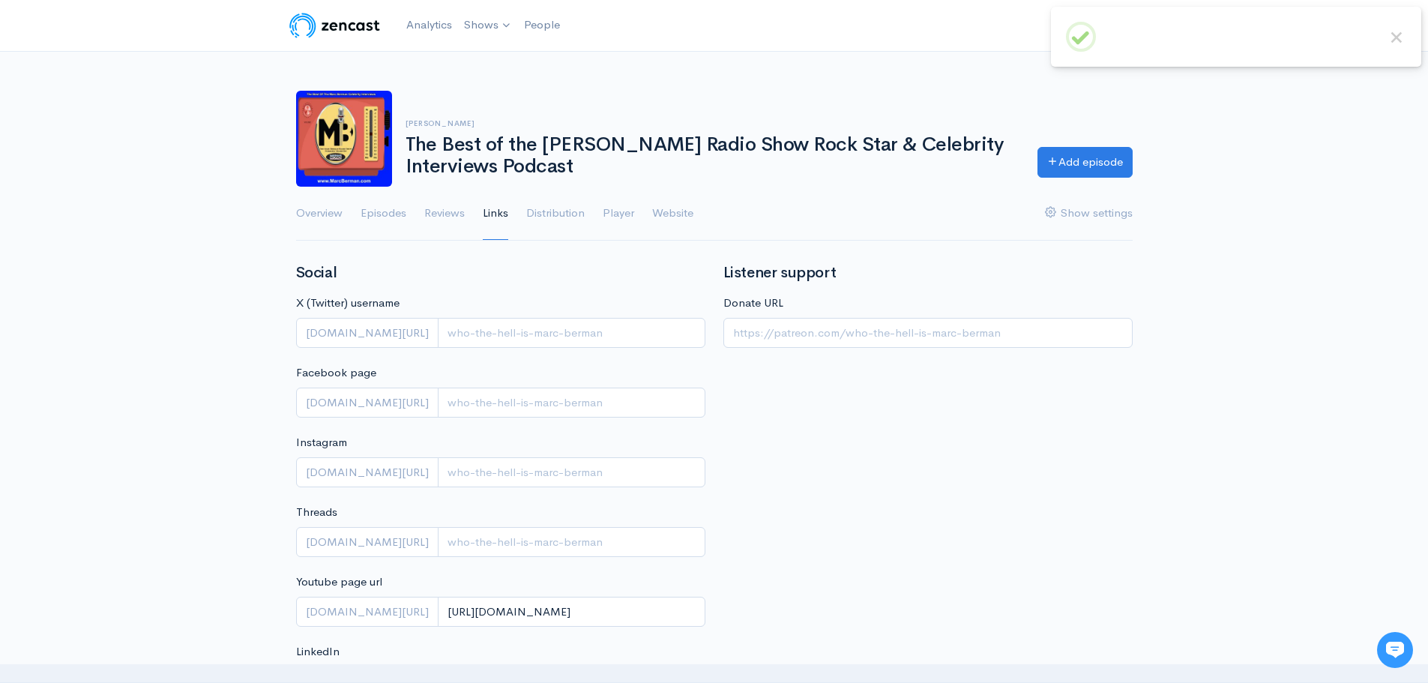
click at [1296, 130] on div "[PERSON_NAME] The Best of the [PERSON_NAME] Radio Show Rock Star & Celebrity In…" at bounding box center [714, 157] width 1428 height 169
click at [489, 24] on link "Shows" at bounding box center [488, 25] width 60 height 33
click at [498, 55] on link "The Best of the [PERSON_NAME] Radio Show R..." at bounding box center [606, 62] width 295 height 26
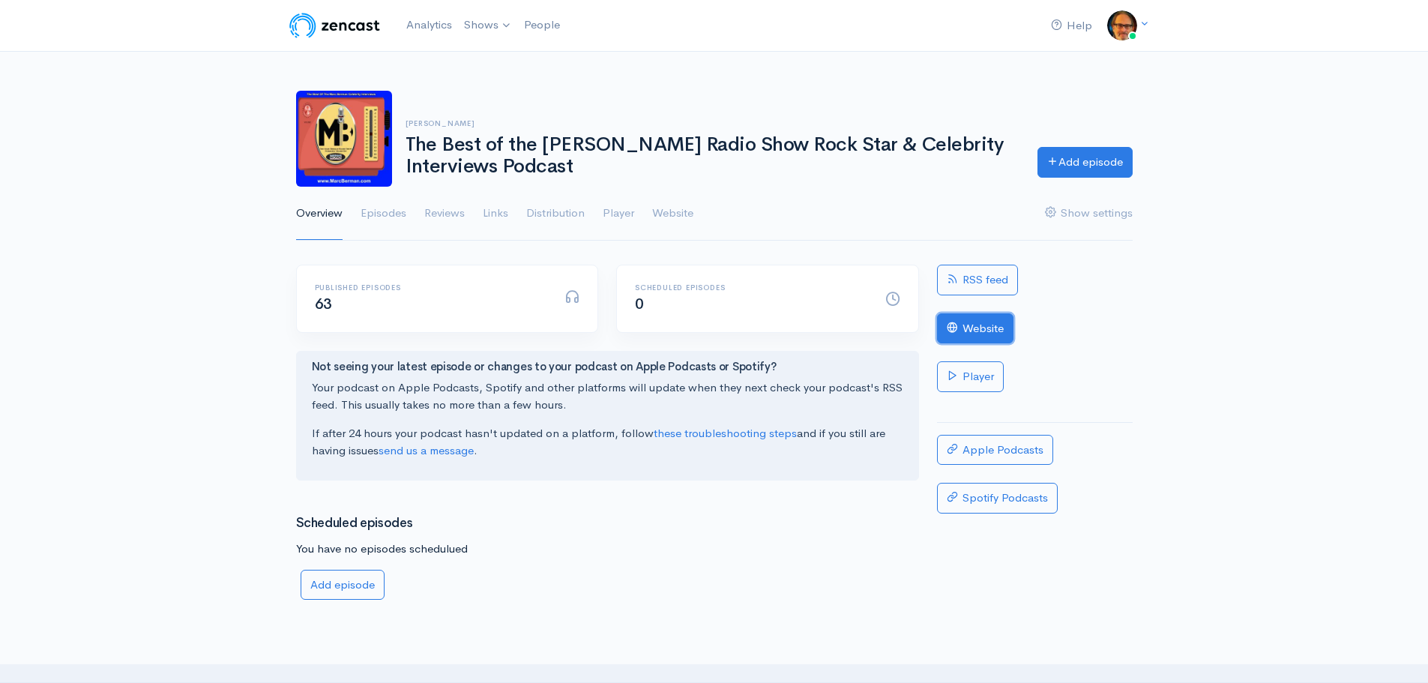
click at [994, 321] on link "Website" at bounding box center [975, 328] width 76 height 31
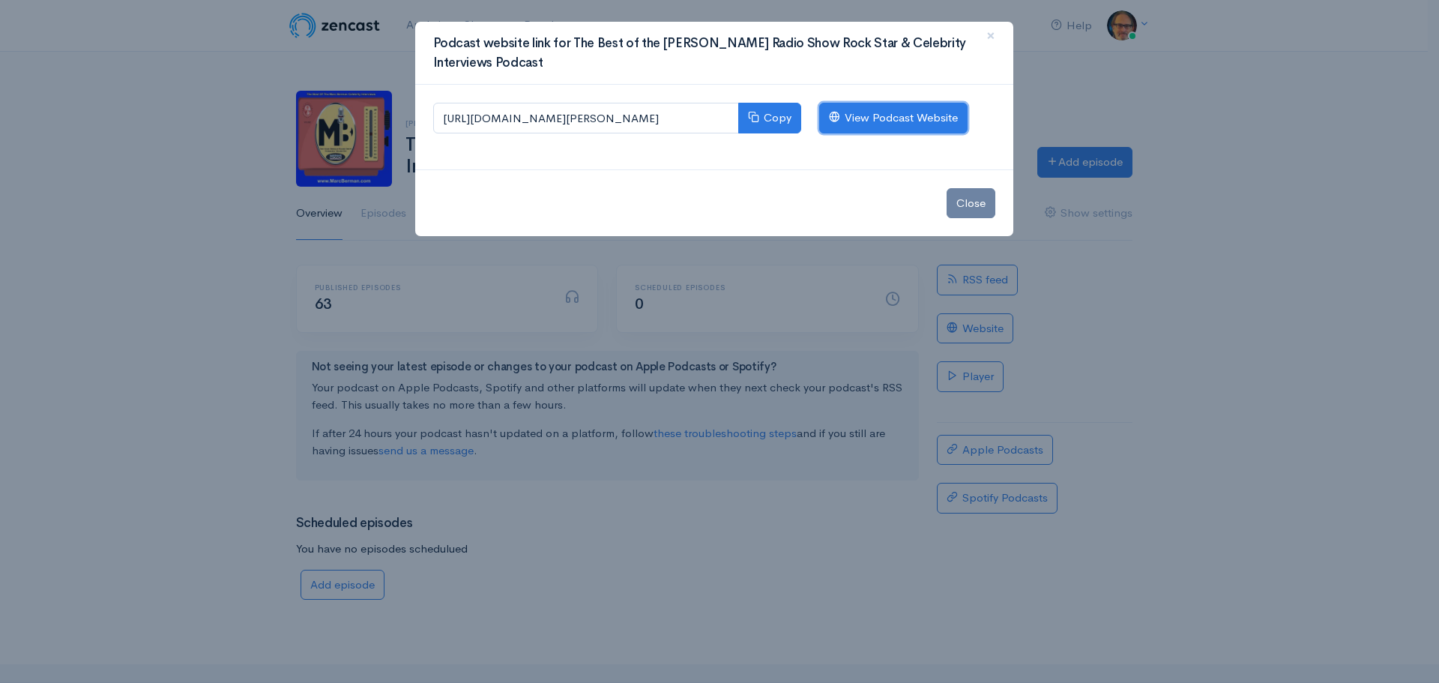
click at [941, 113] on link "View Podcast Website" at bounding box center [893, 118] width 148 height 31
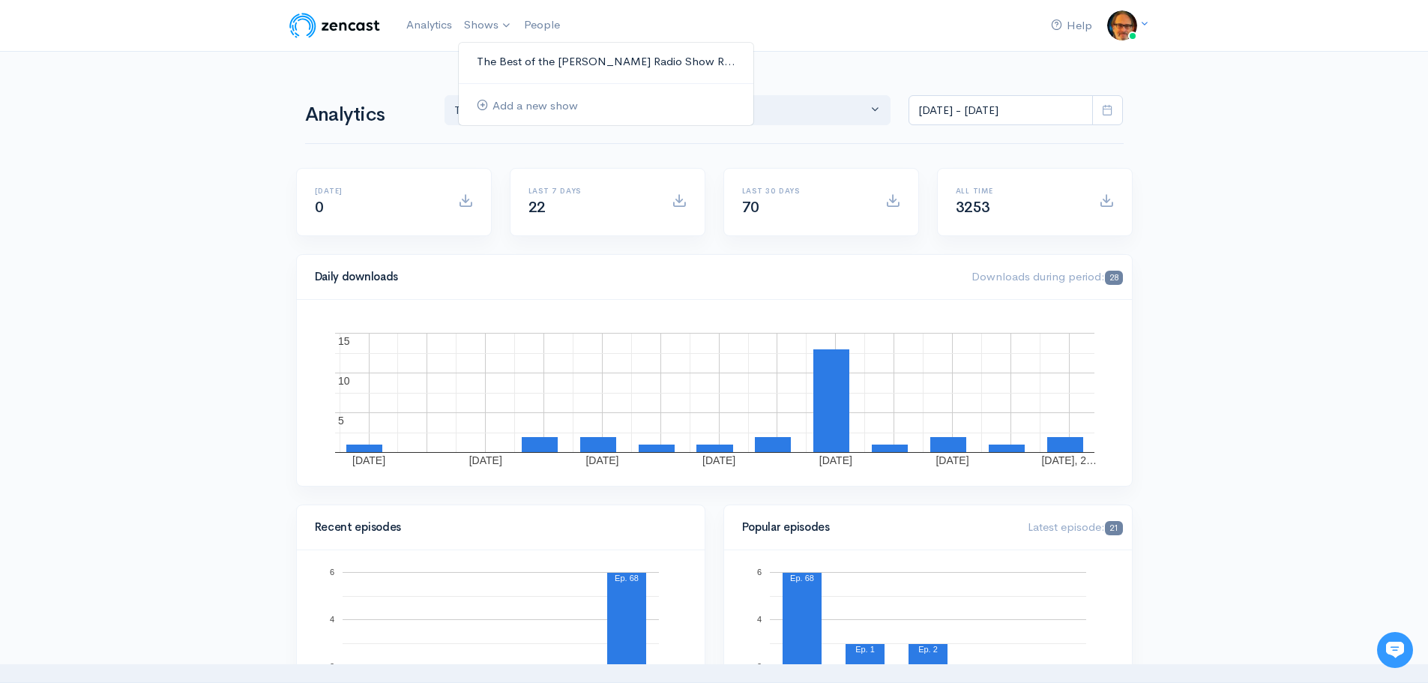
click at [517, 58] on link "The Best of the [PERSON_NAME] Radio Show R..." at bounding box center [606, 62] width 295 height 26
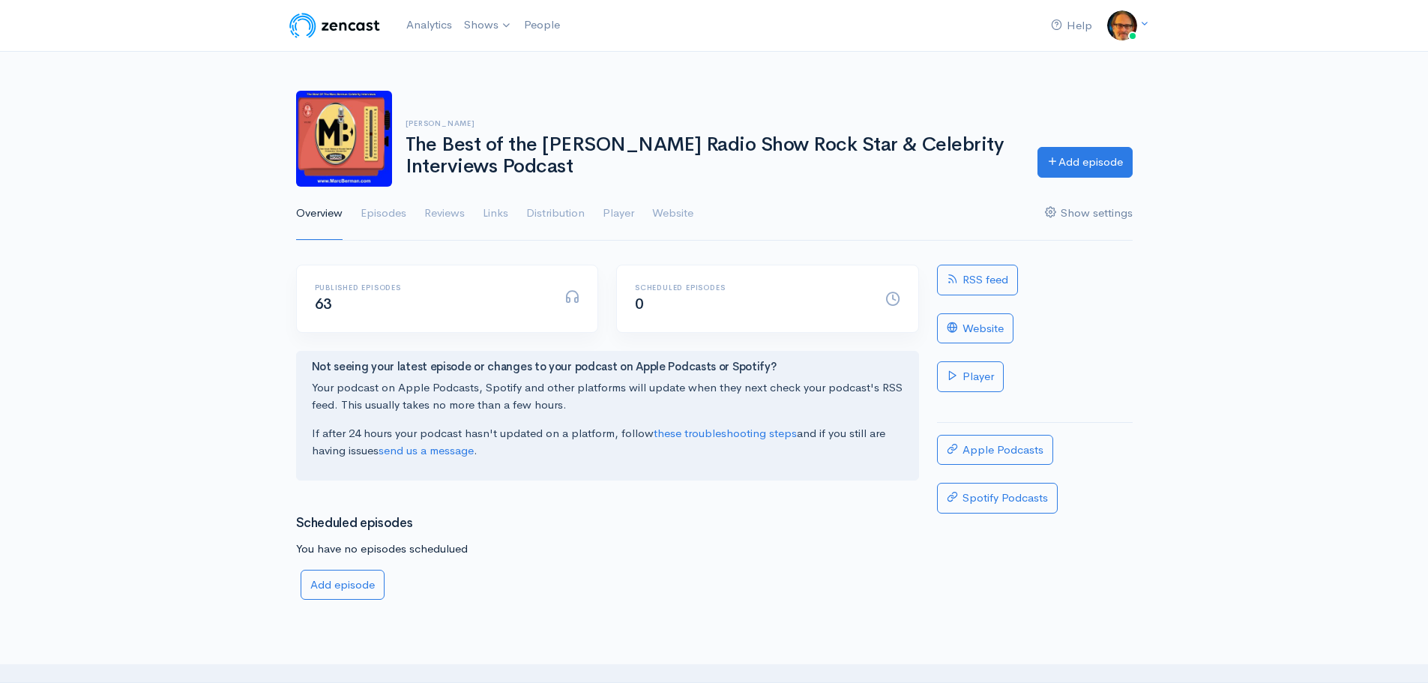
click at [1113, 212] on link "Show settings" at bounding box center [1089, 214] width 88 height 54
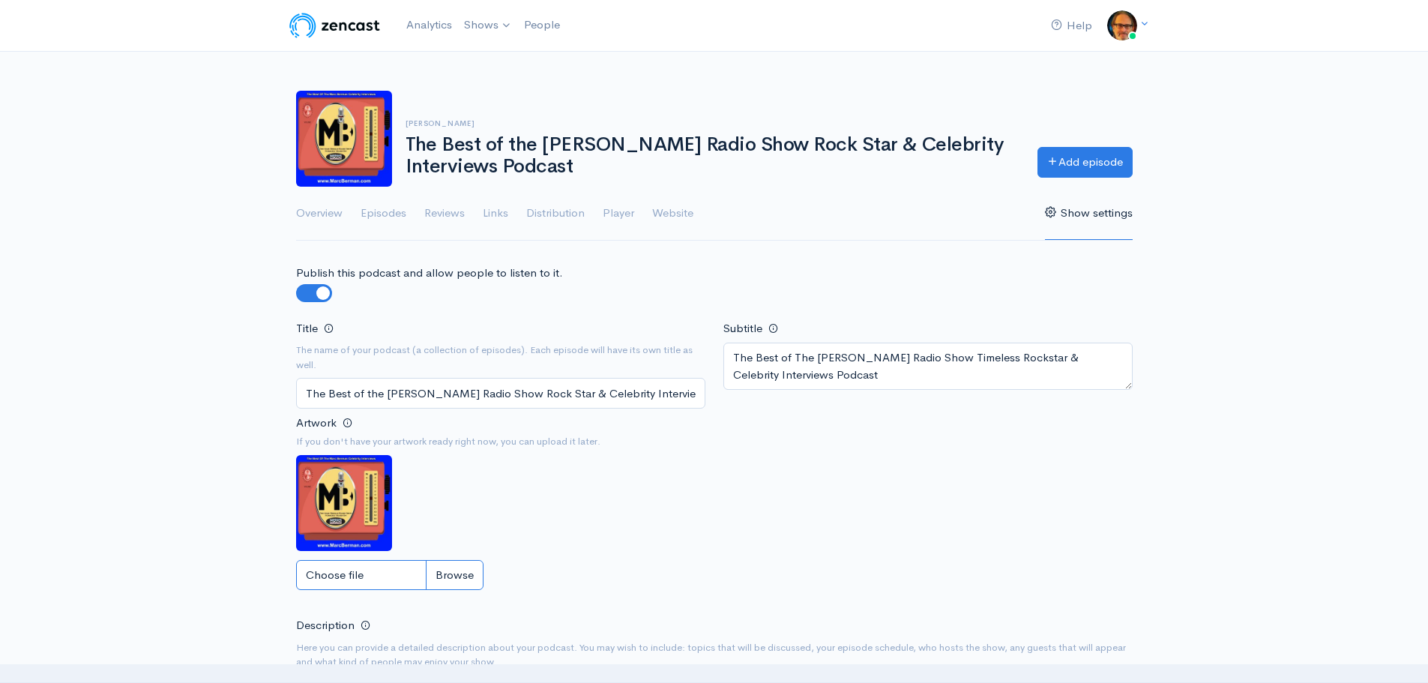
click at [330, 577] on input "Choose file" at bounding box center [389, 575] width 187 height 31
type input "C:\fakepath\MBP Image Profile Photo.jpg"
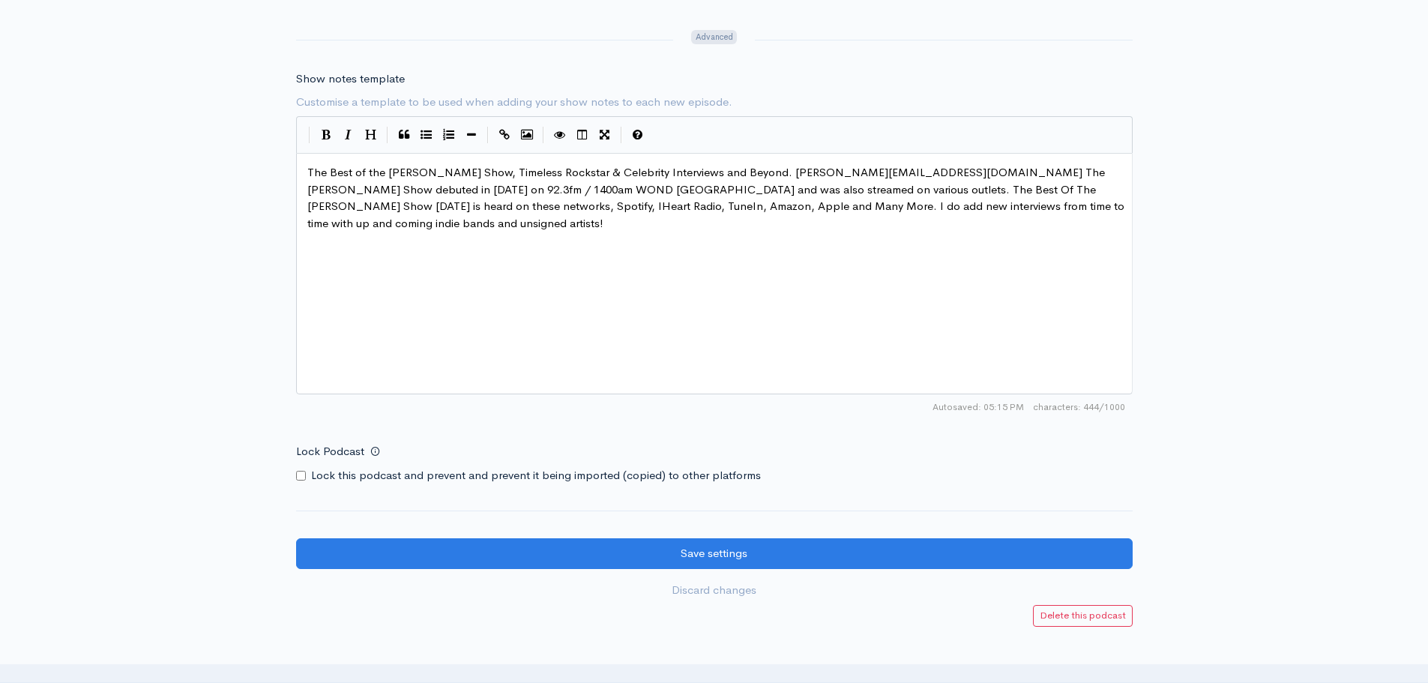
scroll to position [1948, 0]
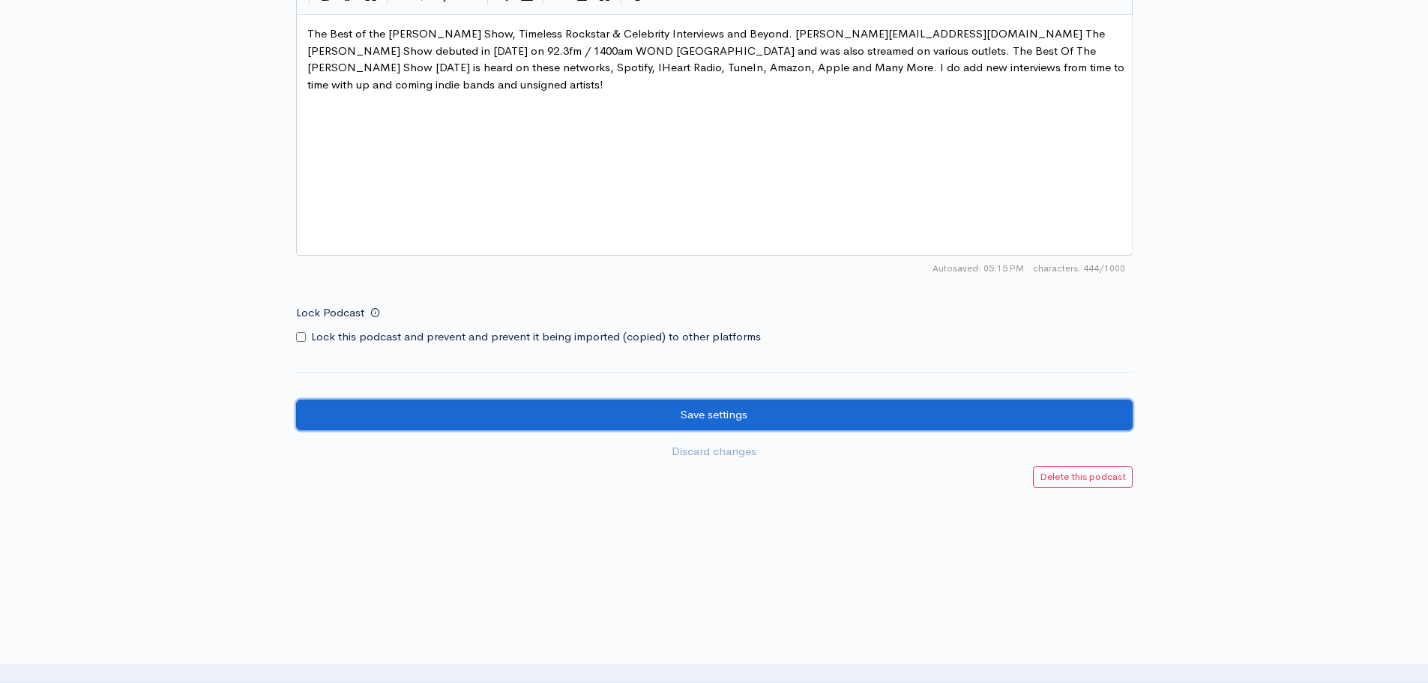
click at [709, 412] on input "Save settings" at bounding box center [714, 415] width 837 height 31
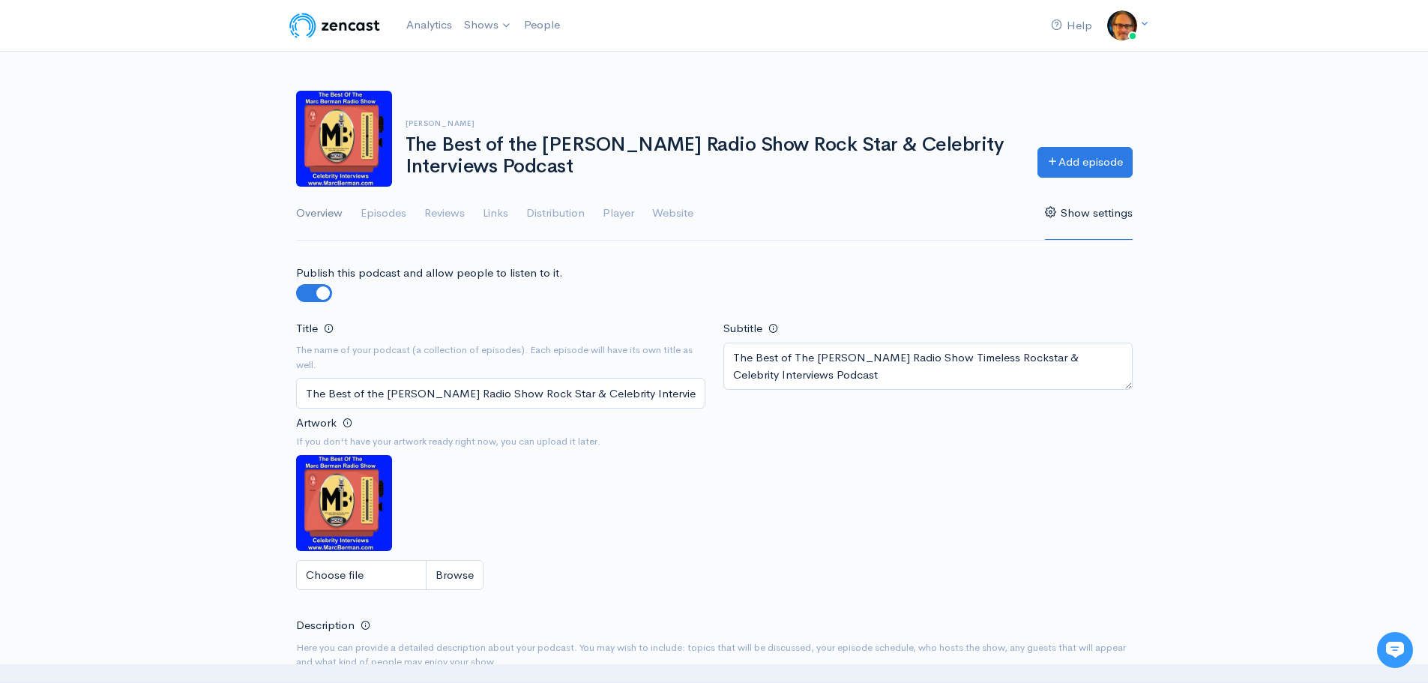
click at [322, 212] on link "Overview" at bounding box center [319, 214] width 46 height 54
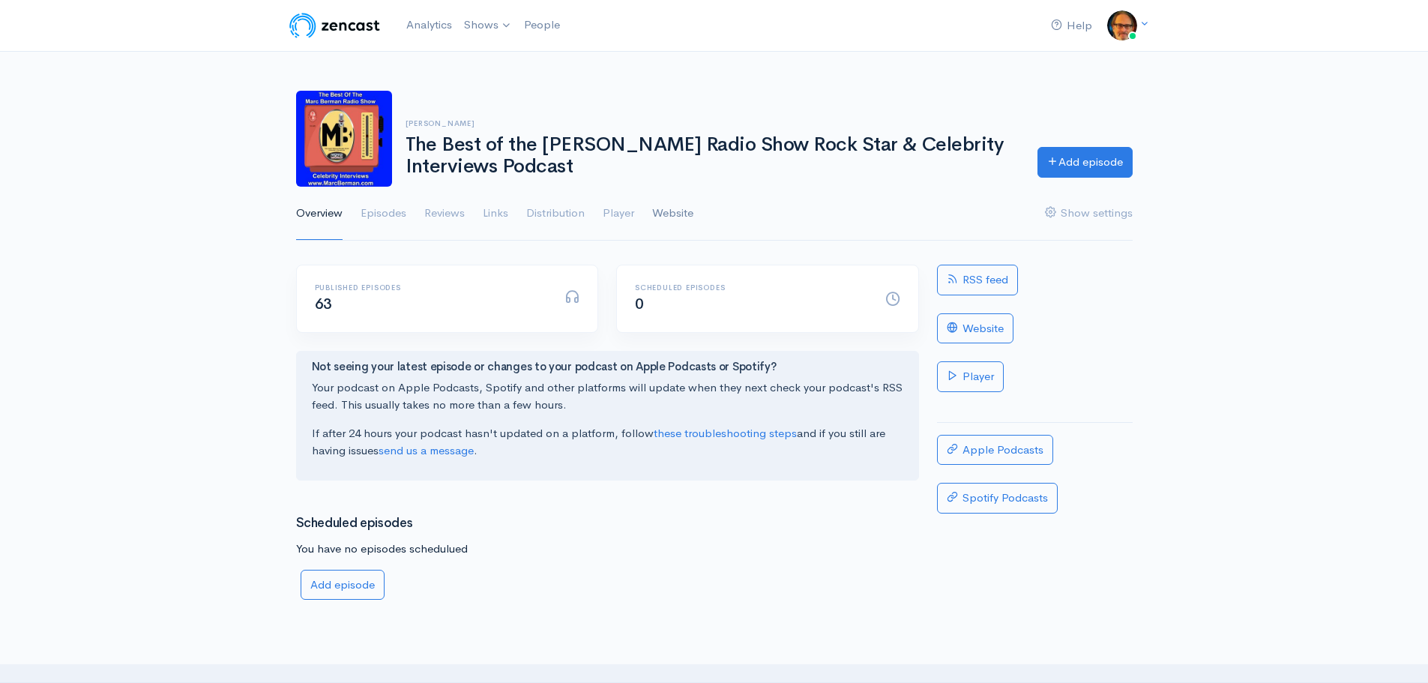
click at [680, 217] on link "Website" at bounding box center [672, 214] width 41 height 54
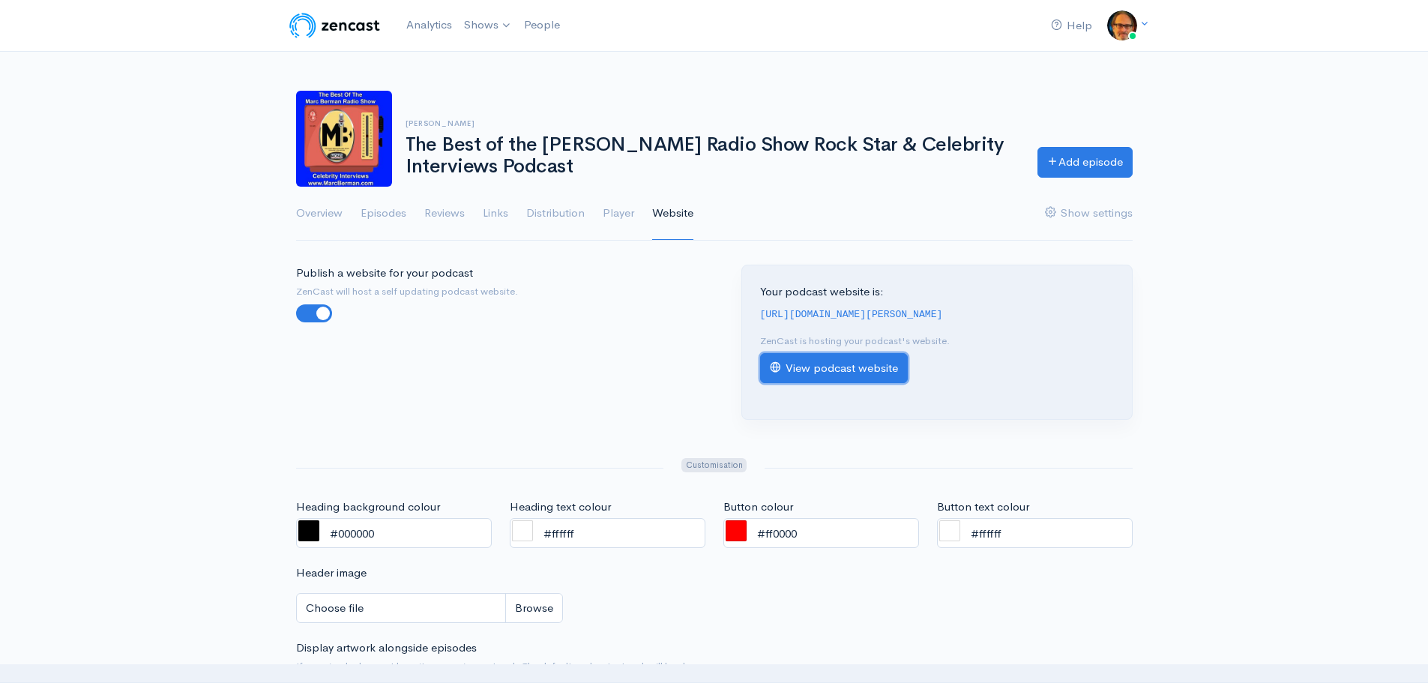
click at [847, 374] on link "View podcast website" at bounding box center [834, 368] width 148 height 31
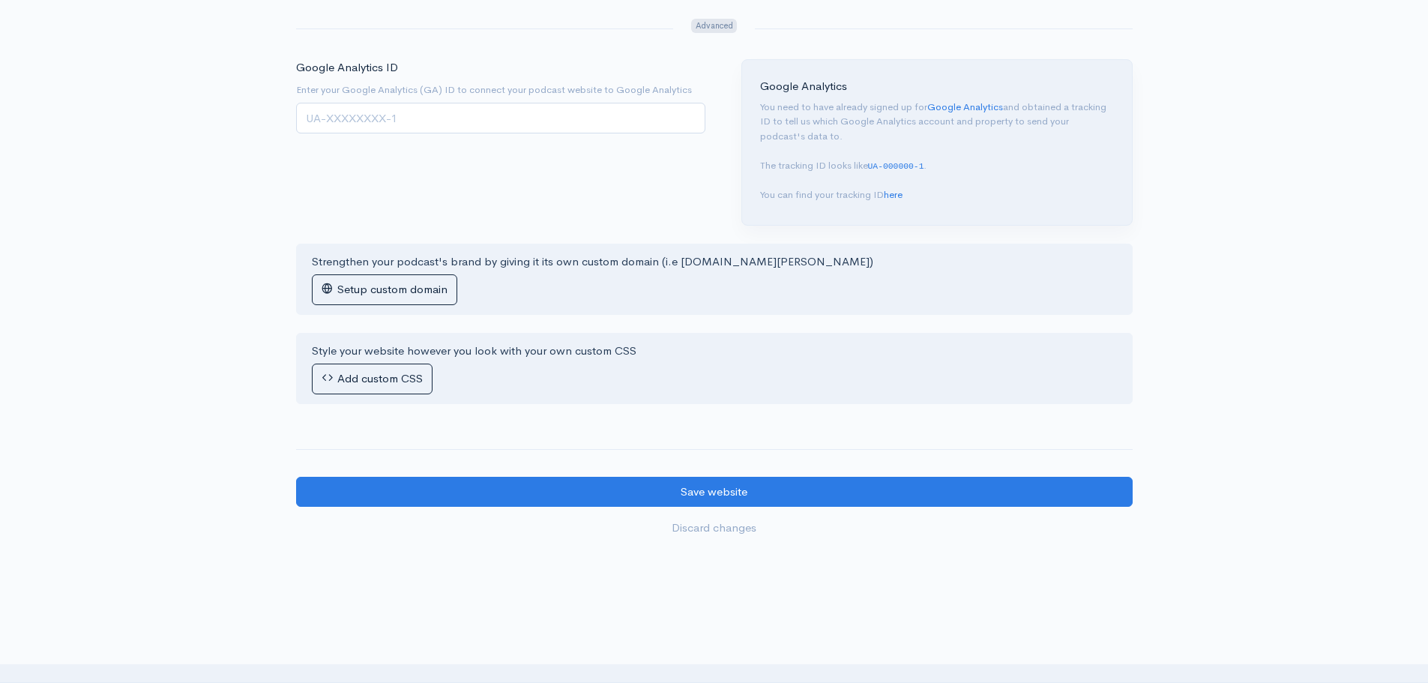
scroll to position [1049, 0]
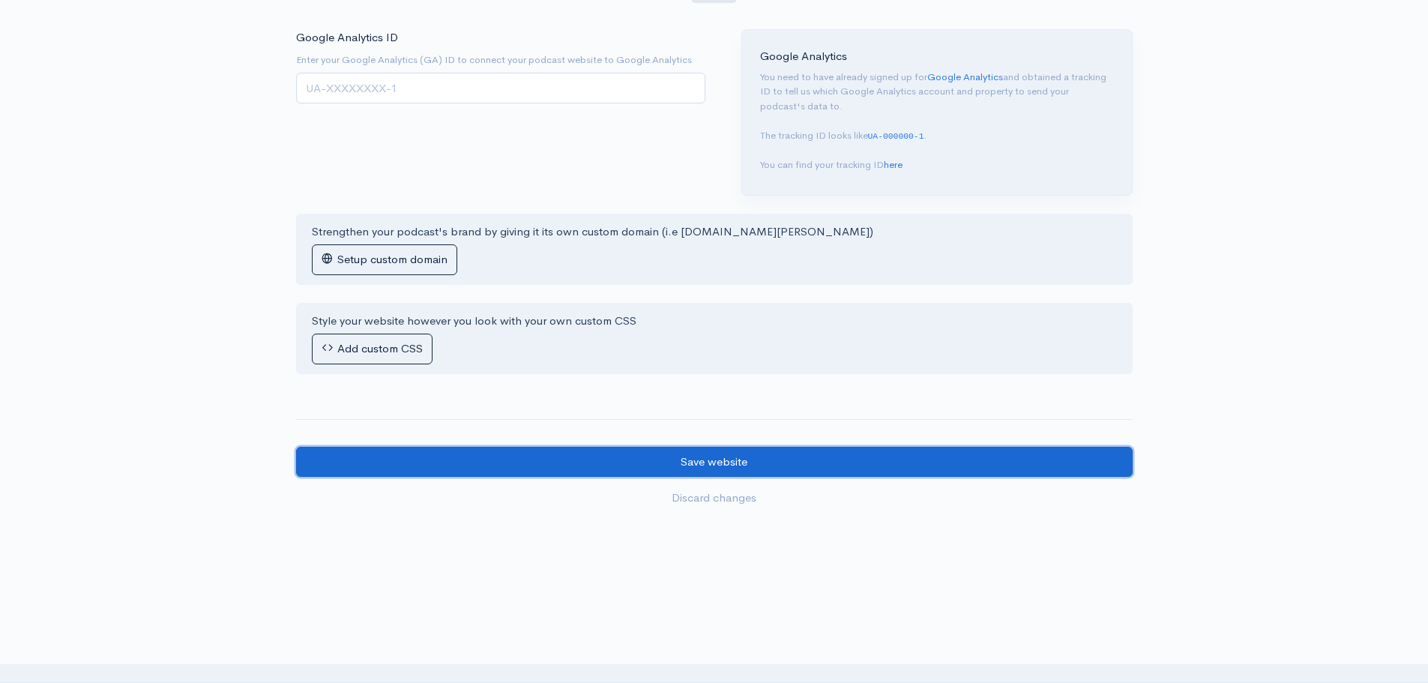
click at [700, 459] on input "Save website" at bounding box center [714, 462] width 837 height 31
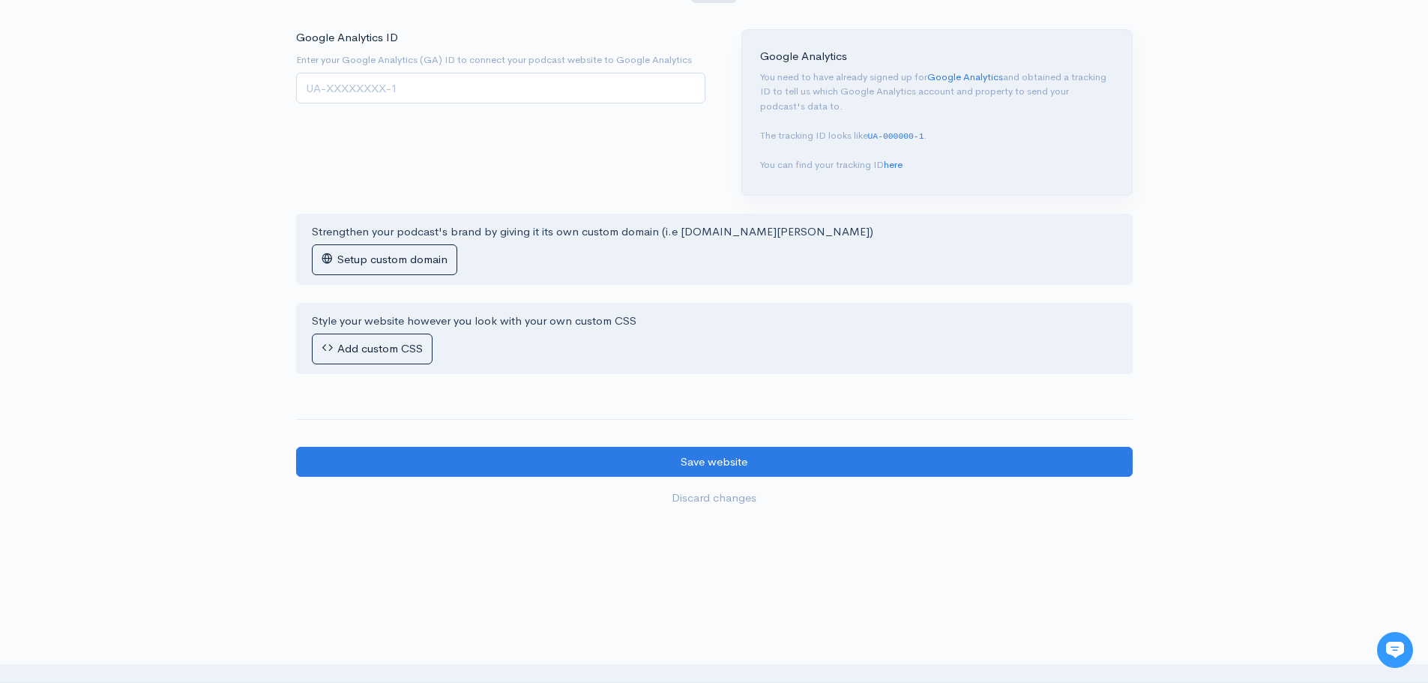
scroll to position [1092, 0]
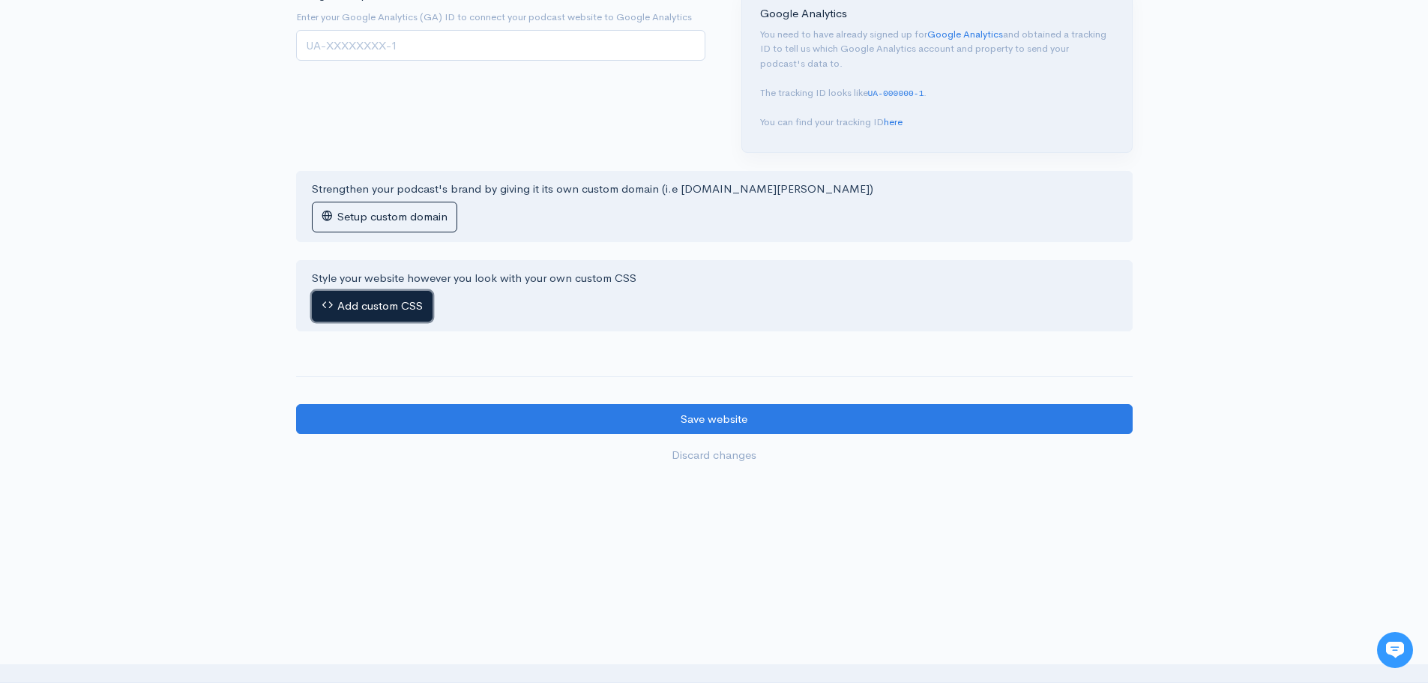
click at [384, 302] on button "Add custom CSS" at bounding box center [372, 306] width 121 height 31
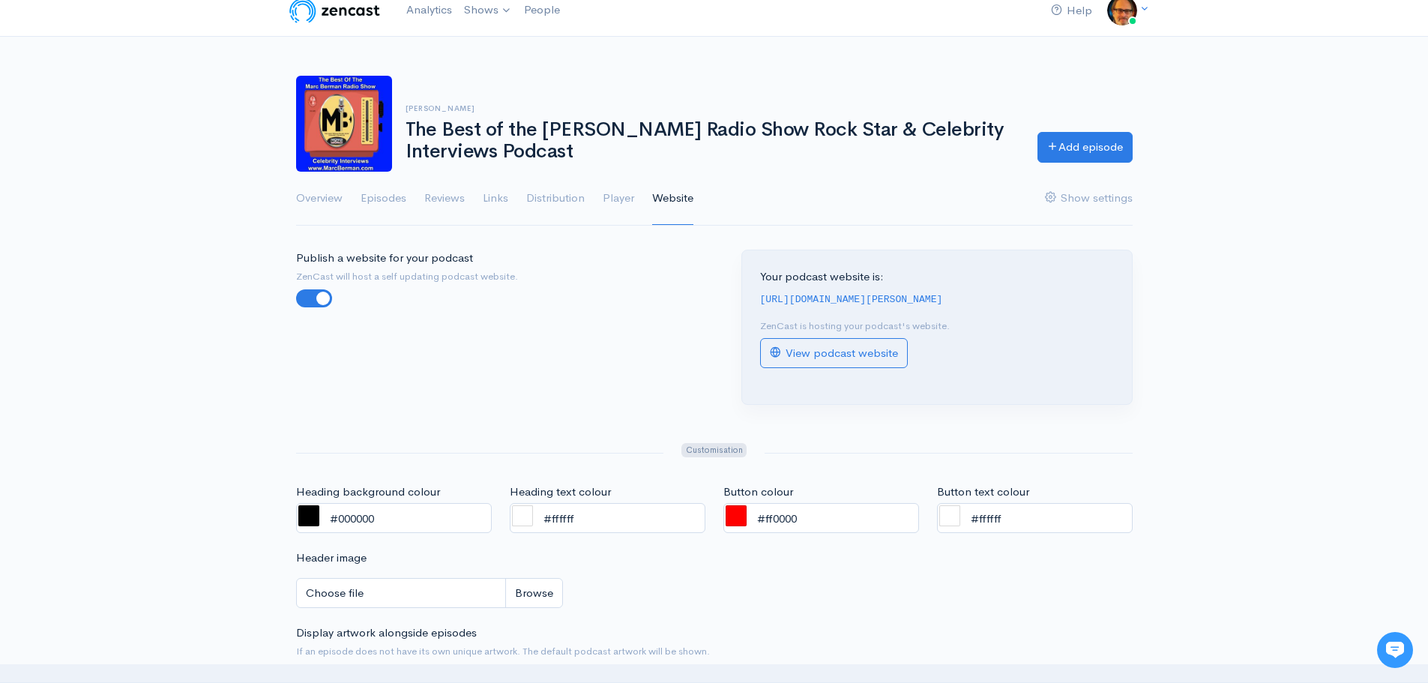
scroll to position [0, 0]
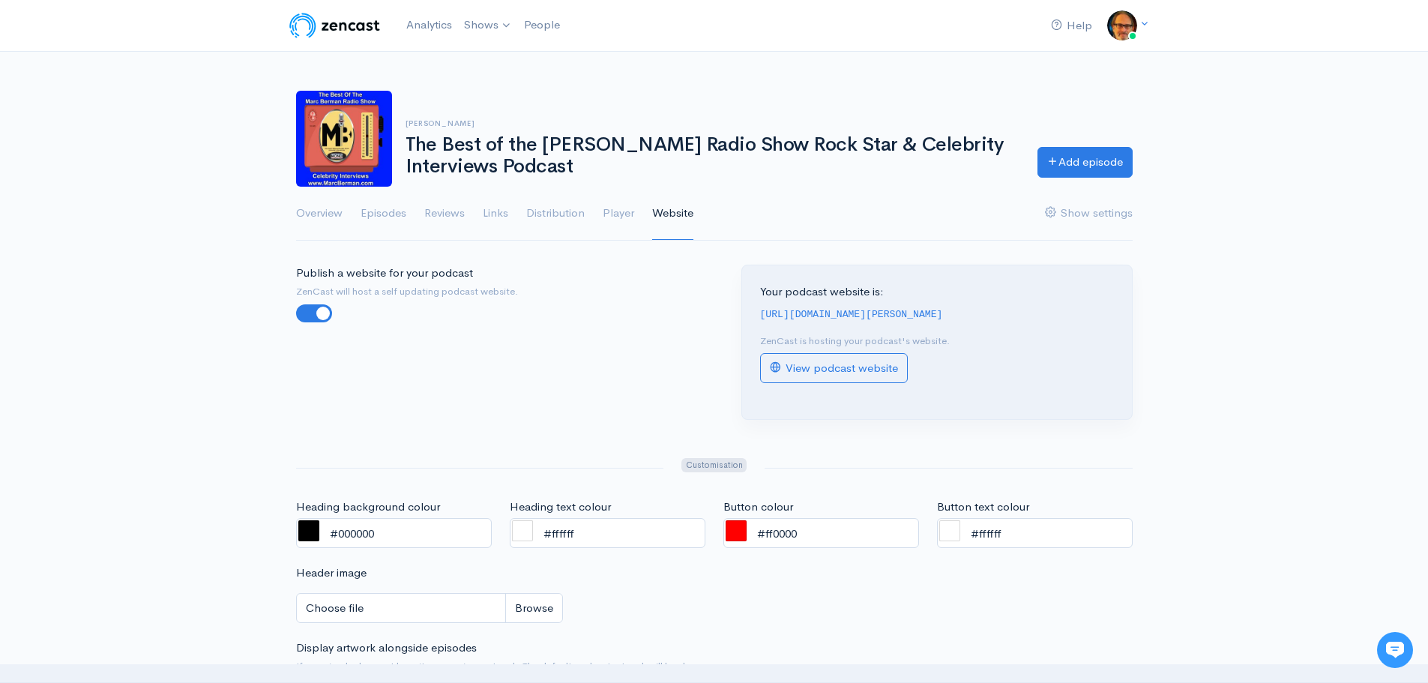
click at [320, 22] on img at bounding box center [334, 25] width 95 height 30
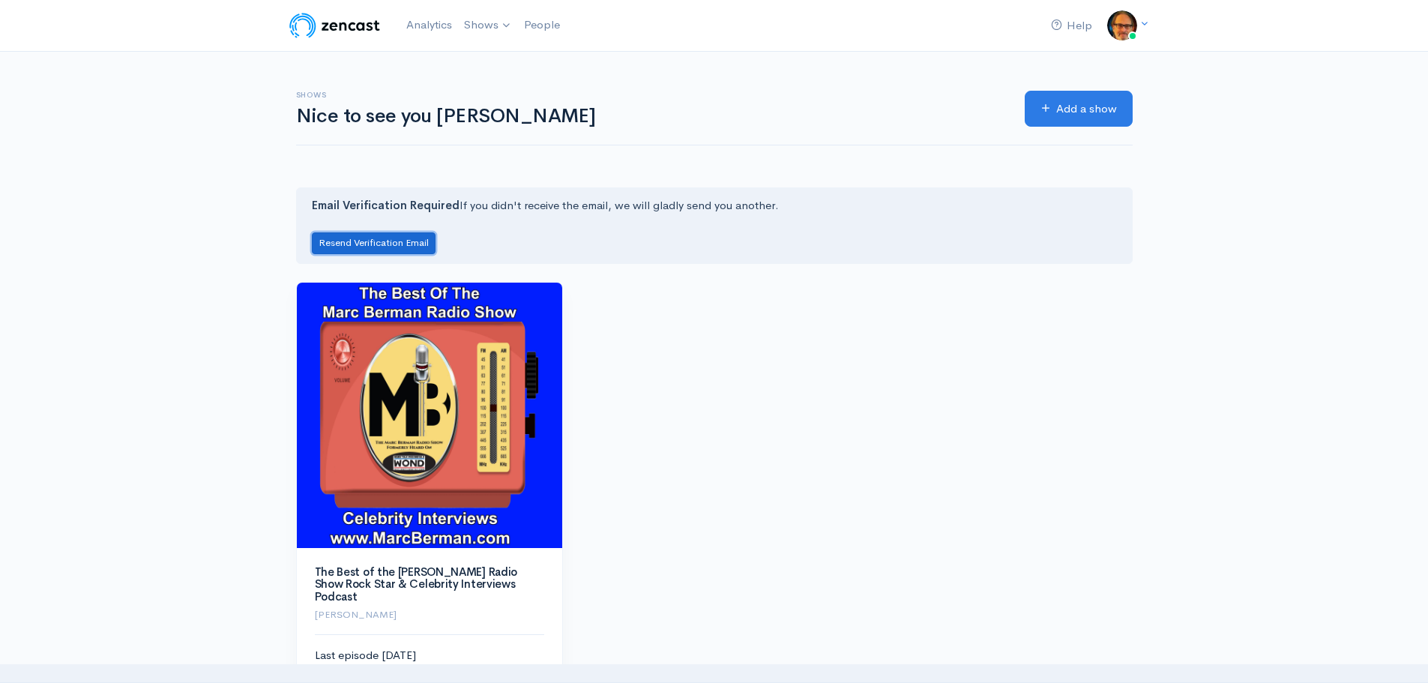
click at [385, 244] on button "Resend Verification Email" at bounding box center [374, 243] width 124 height 22
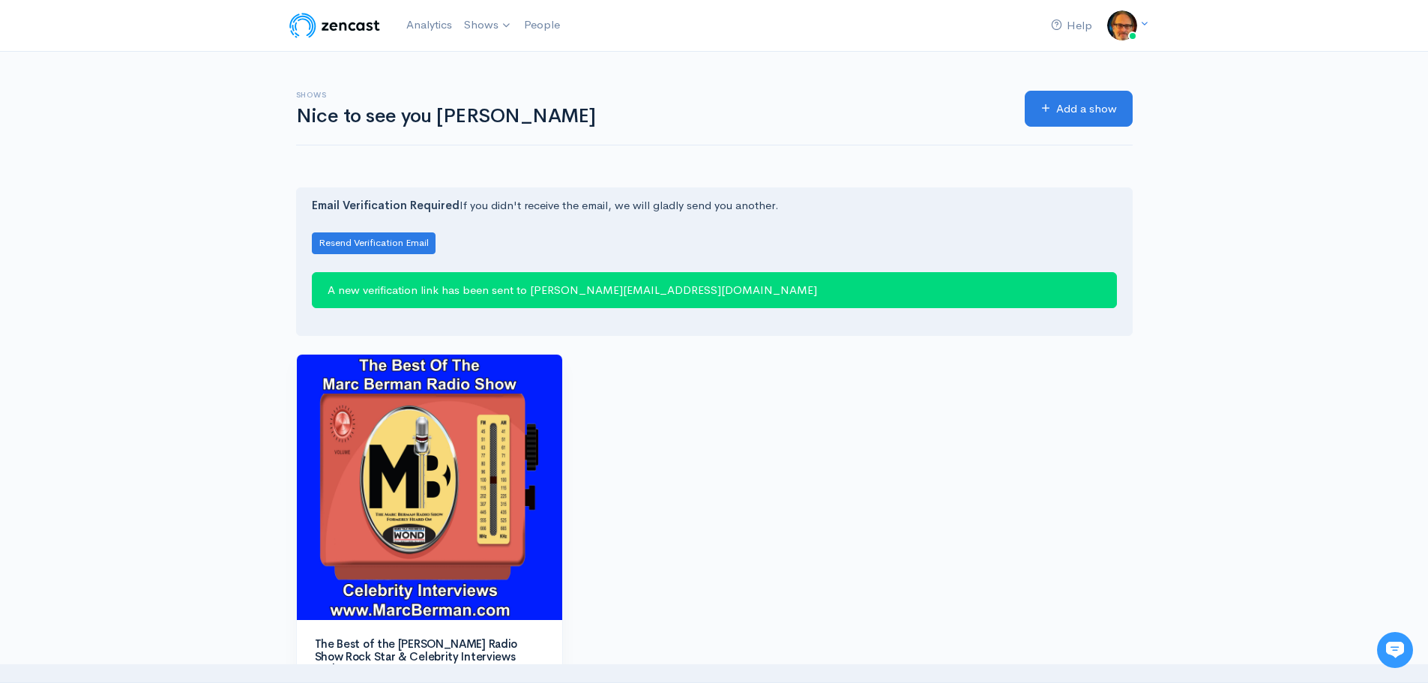
click at [355, 27] on img at bounding box center [334, 25] width 95 height 30
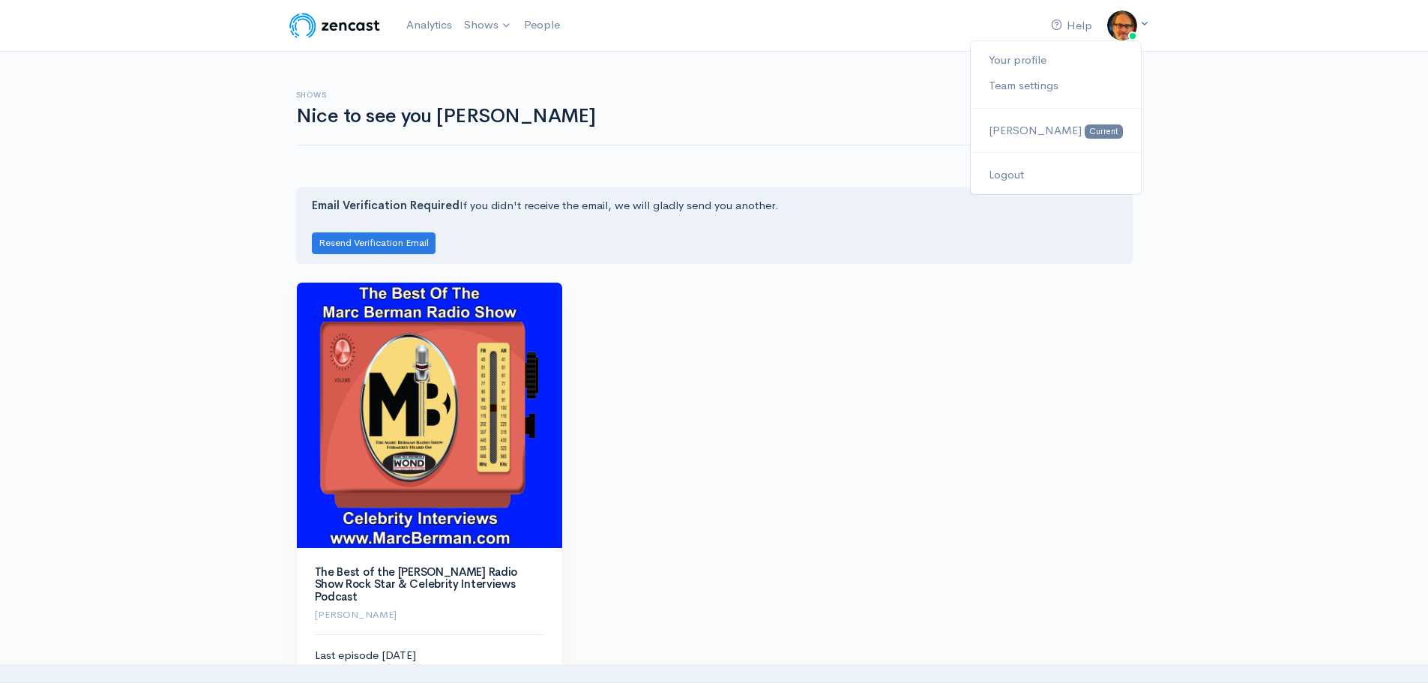
click at [1123, 18] on img at bounding box center [1122, 25] width 30 height 30
click at [1056, 59] on link "Your profile" at bounding box center [1055, 60] width 169 height 26
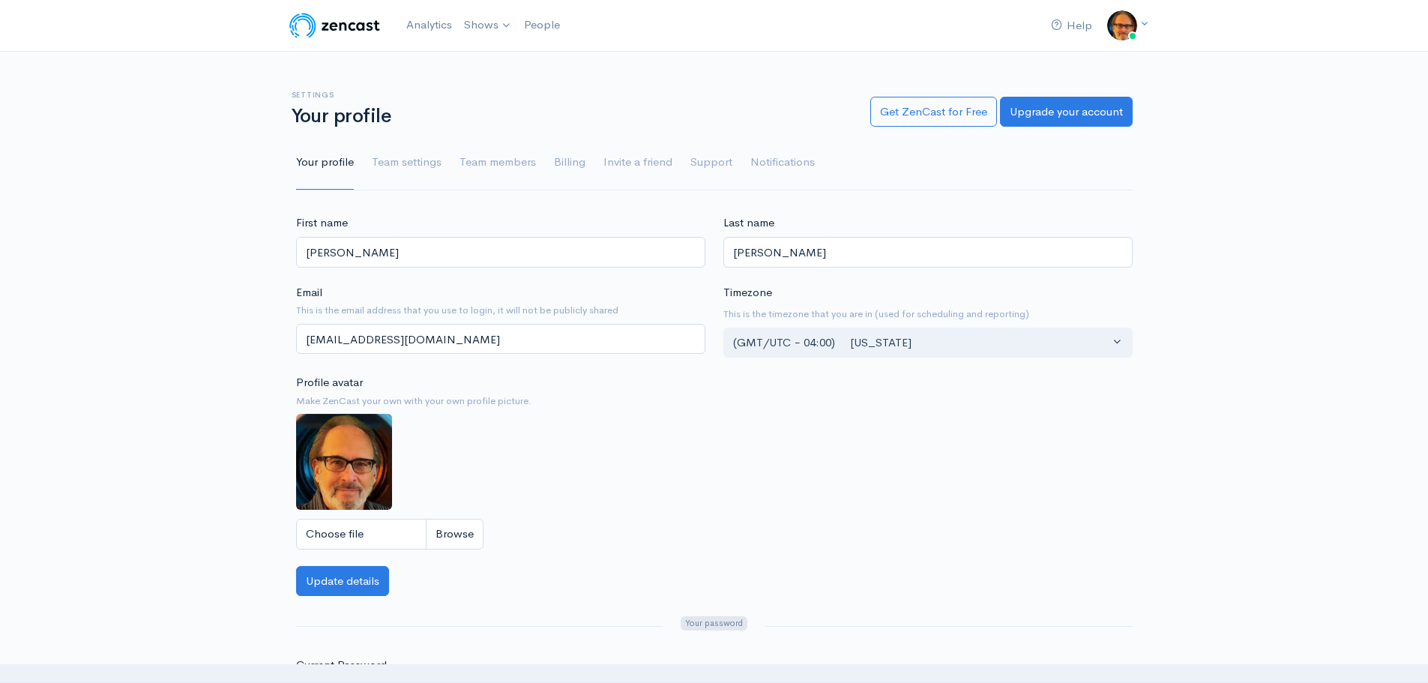
click at [338, 28] on img at bounding box center [334, 25] width 95 height 30
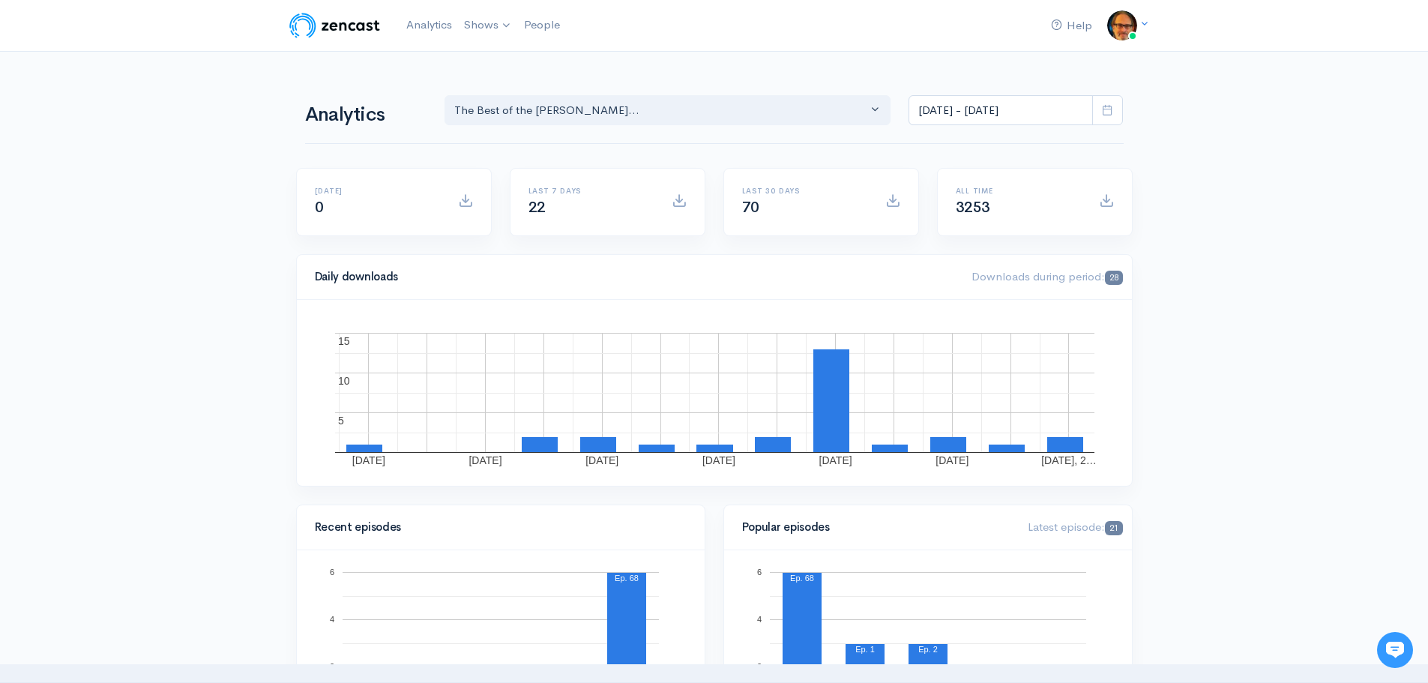
click at [354, 22] on img at bounding box center [334, 25] width 95 height 30
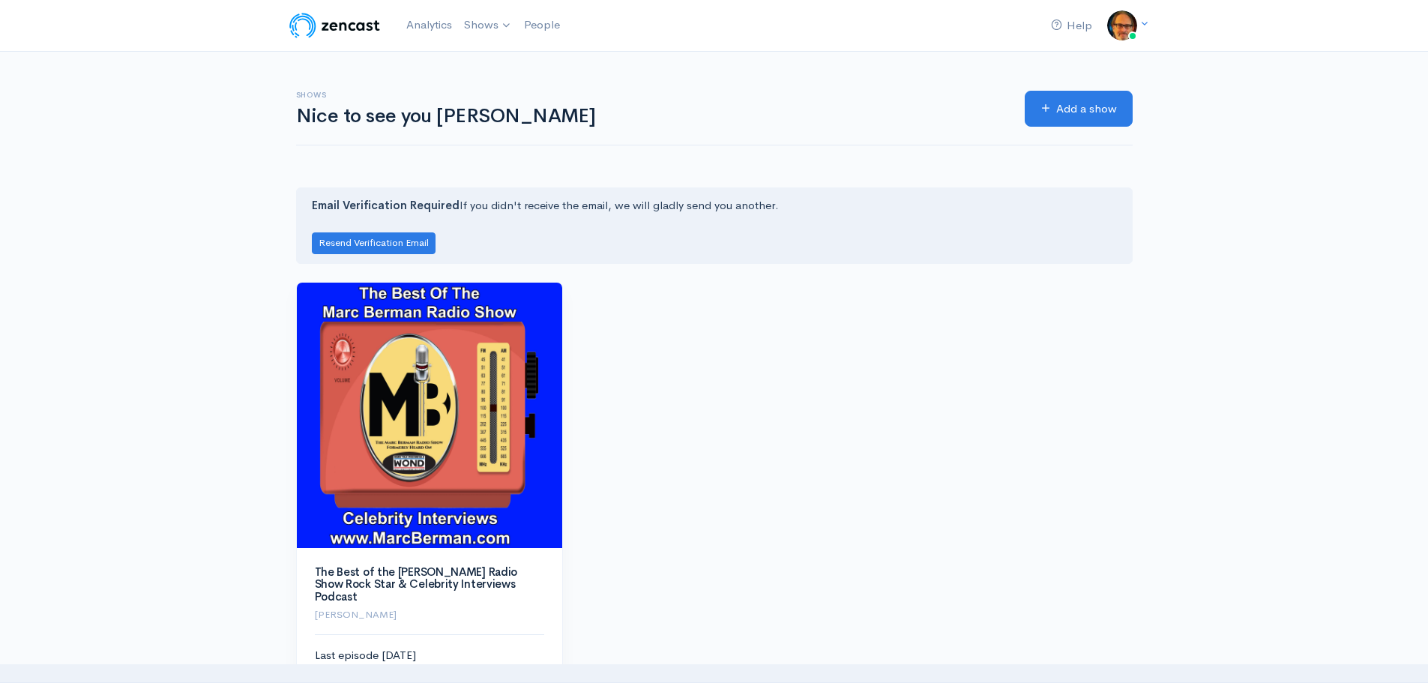
click at [341, 26] on img at bounding box center [334, 25] width 95 height 30
click at [1121, 24] on img at bounding box center [1122, 25] width 30 height 30
click at [1043, 177] on link "Logout" at bounding box center [1055, 175] width 169 height 26
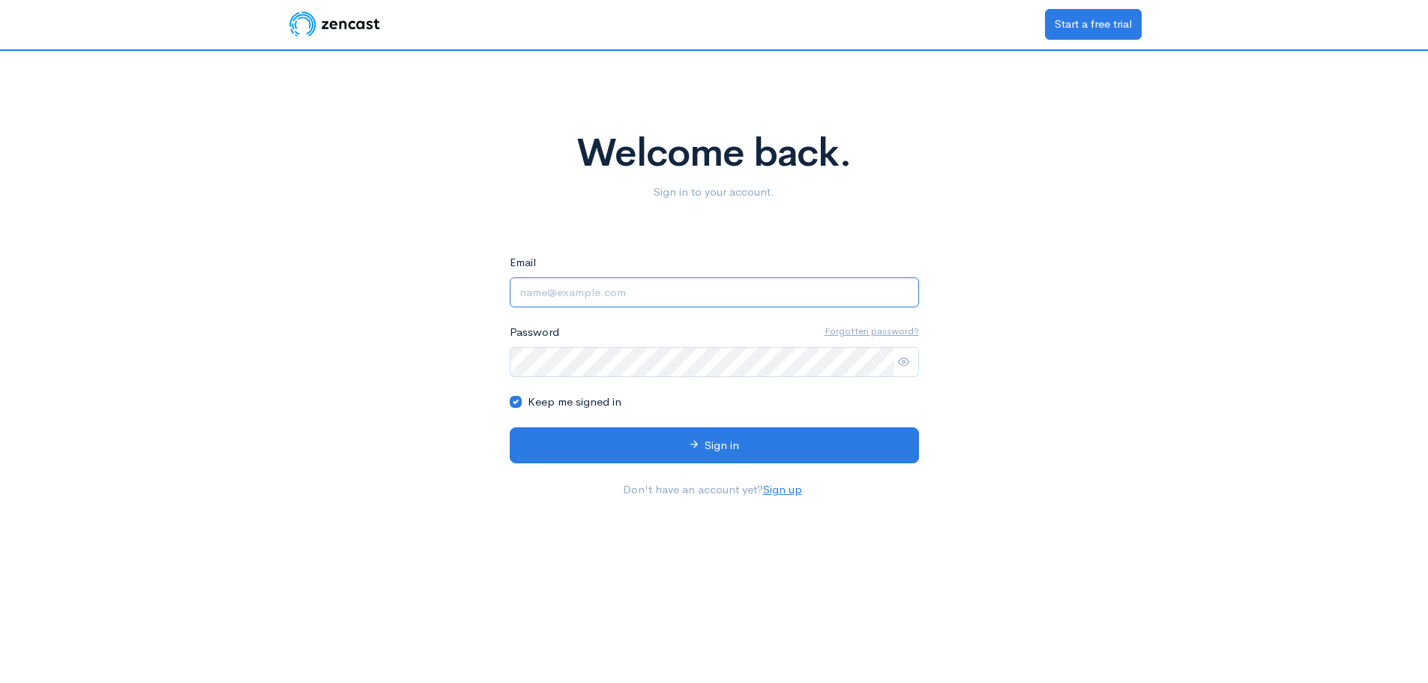
type input "[EMAIL_ADDRESS][DOMAIN_NAME]"
click at [898, 363] on icon at bounding box center [903, 361] width 11 height 11
click at [903, 361] on icon at bounding box center [903, 361] width 11 height 11
click at [902, 360] on icon at bounding box center [903, 361] width 11 height 11
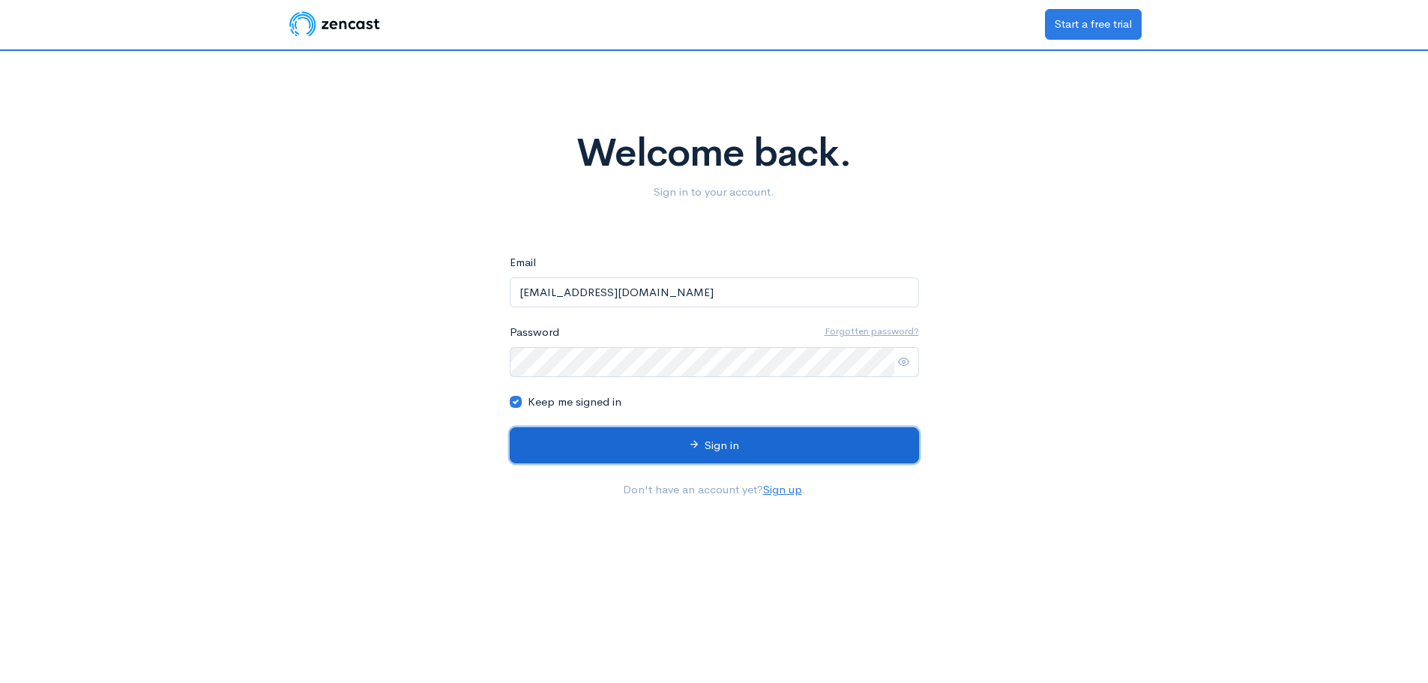
click at [721, 441] on button "Sign in" at bounding box center [714, 445] width 409 height 37
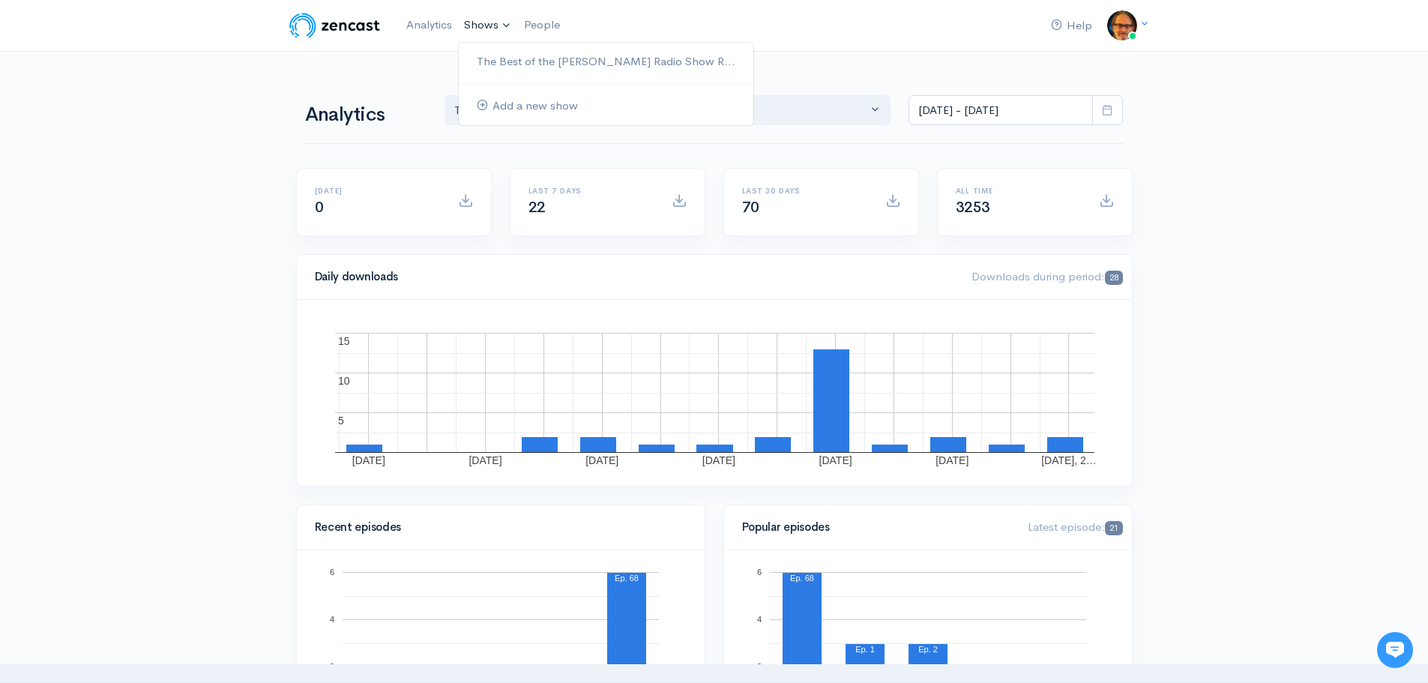
click at [484, 25] on link "Shows" at bounding box center [488, 25] width 60 height 33
click at [499, 58] on link "The Best of the [PERSON_NAME] Radio Show R..." at bounding box center [606, 62] width 295 height 26
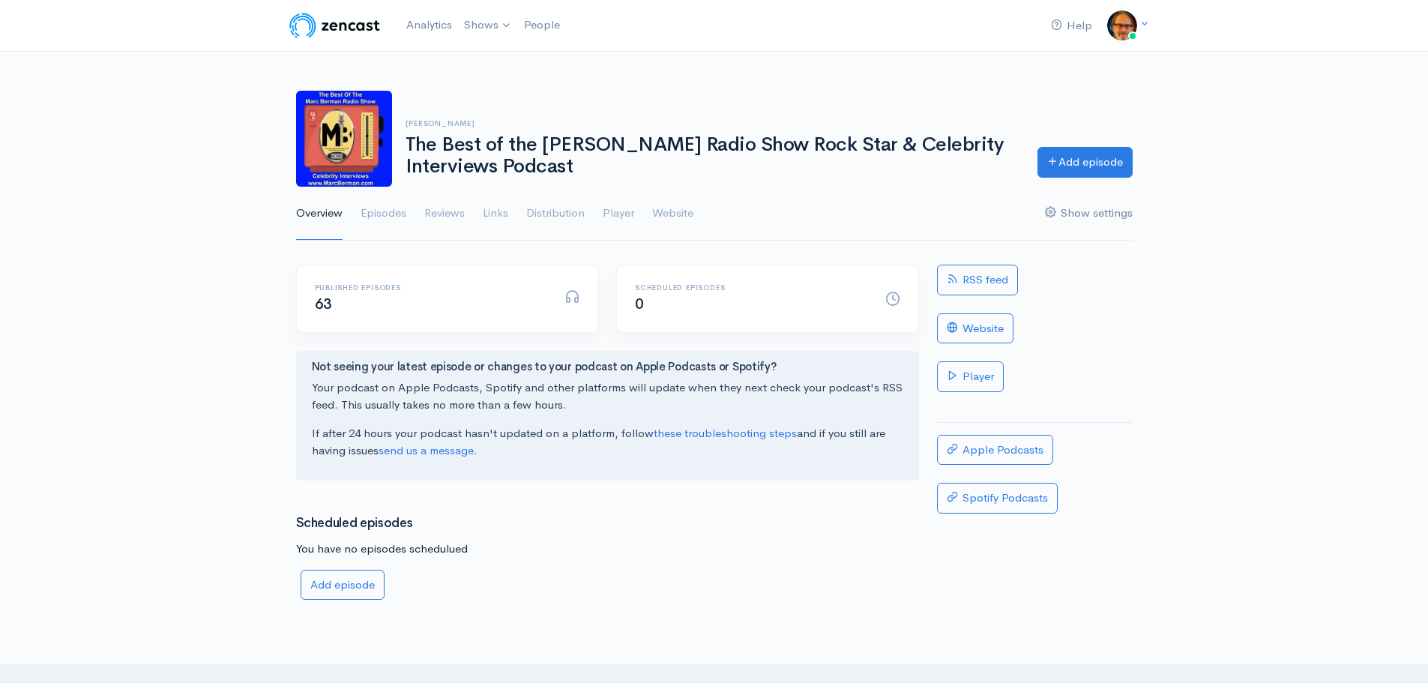
click at [1094, 212] on link "Show settings" at bounding box center [1089, 214] width 88 height 54
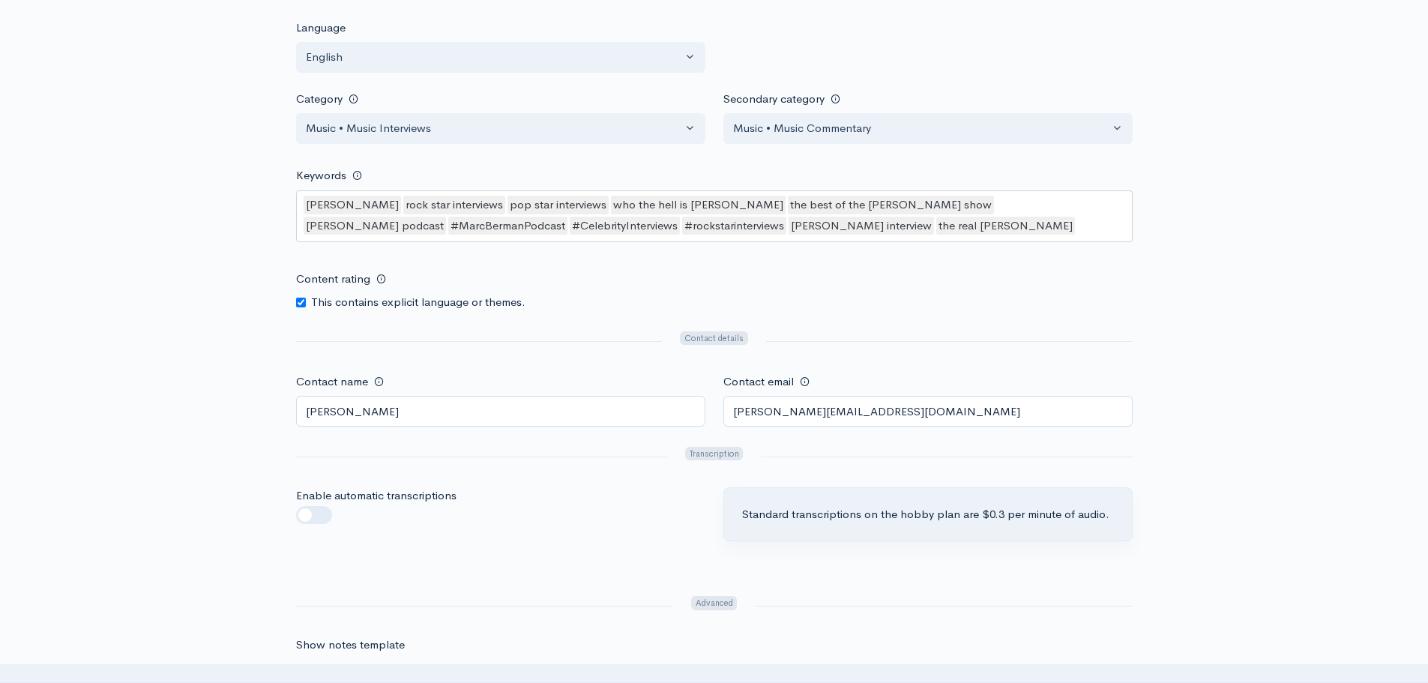
scroll to position [1274, 0]
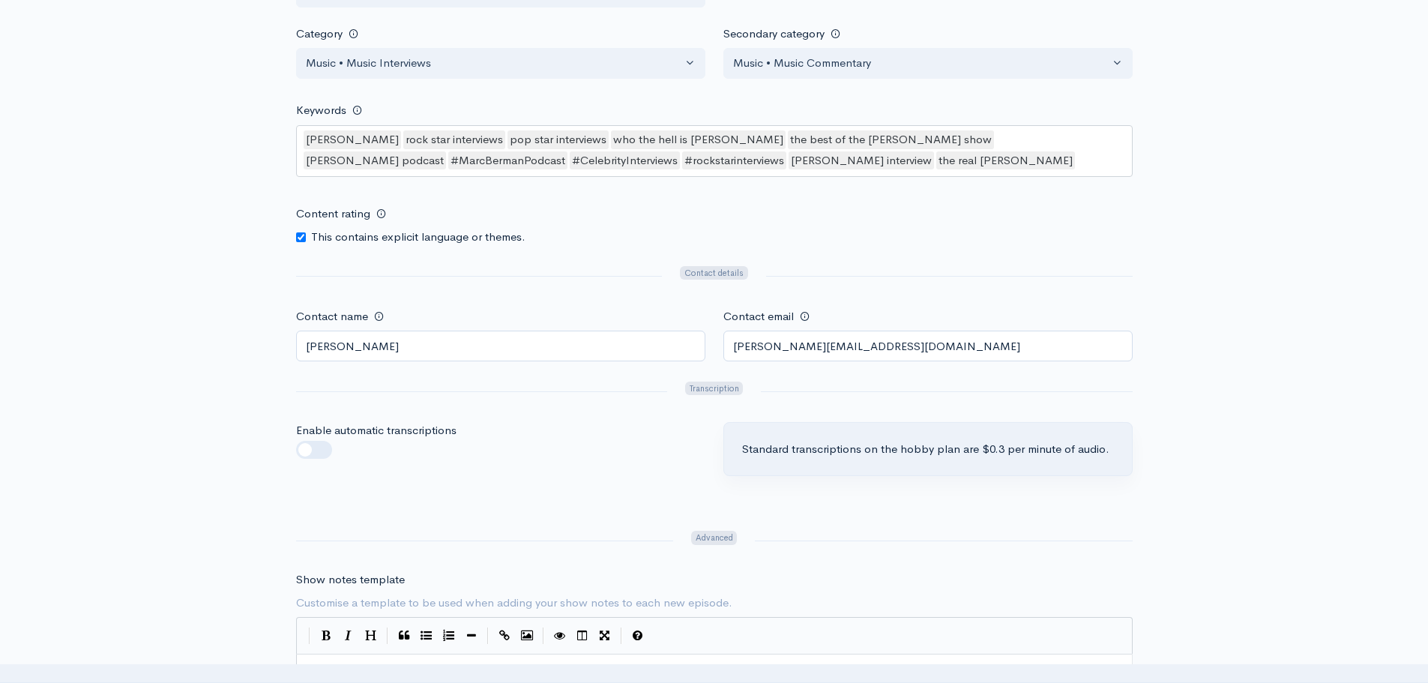
click at [925, 162] on div "[PERSON_NAME] rock star interviews pop star interviews who the hell is [PERSON_…" at bounding box center [714, 151] width 837 height 52
click at [962, 158] on div "[PERSON_NAME] rock star interviews pop star interviews who the hell is [PERSON_…" at bounding box center [714, 151] width 837 height 52
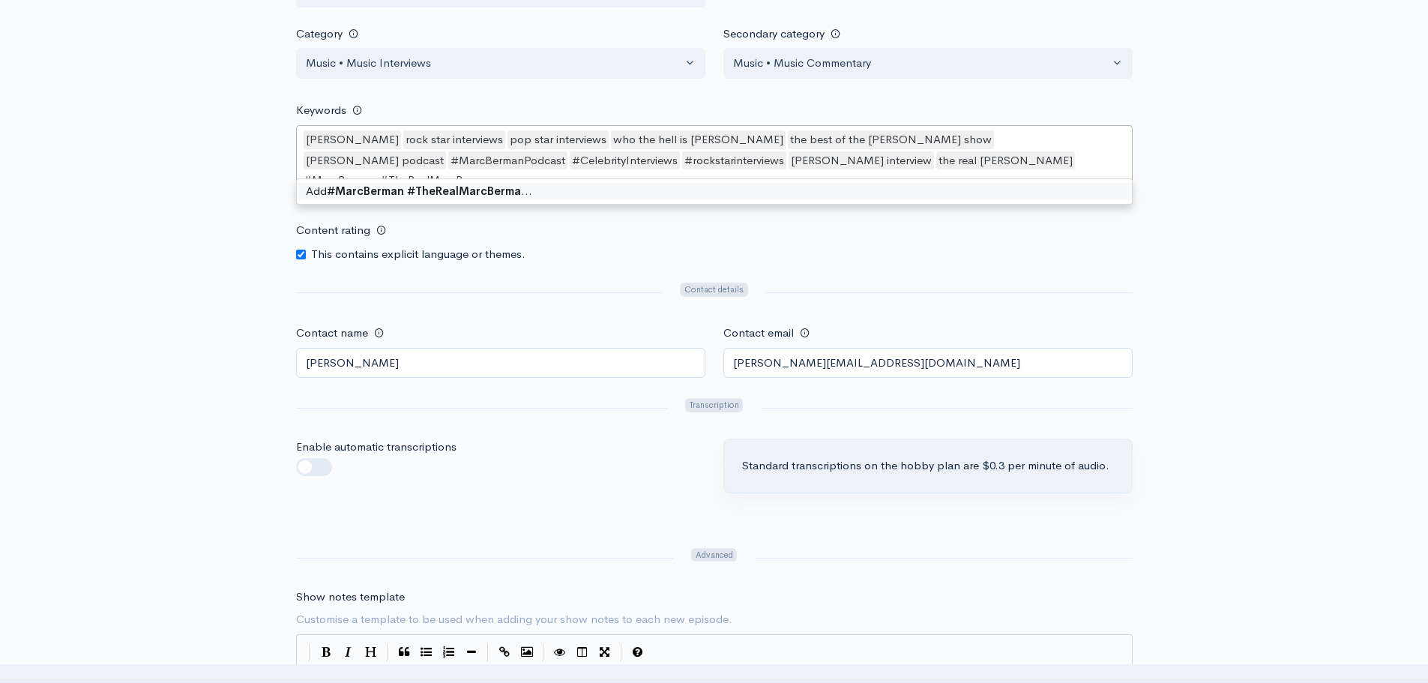
type keywords-picker-selectized "#MarcBerman #TheRealMarcBerman"
click at [1082, 160] on div "[PERSON_NAME] rock star interviews pop star interviews who the hell is [PERSON_…" at bounding box center [714, 161] width 837 height 73
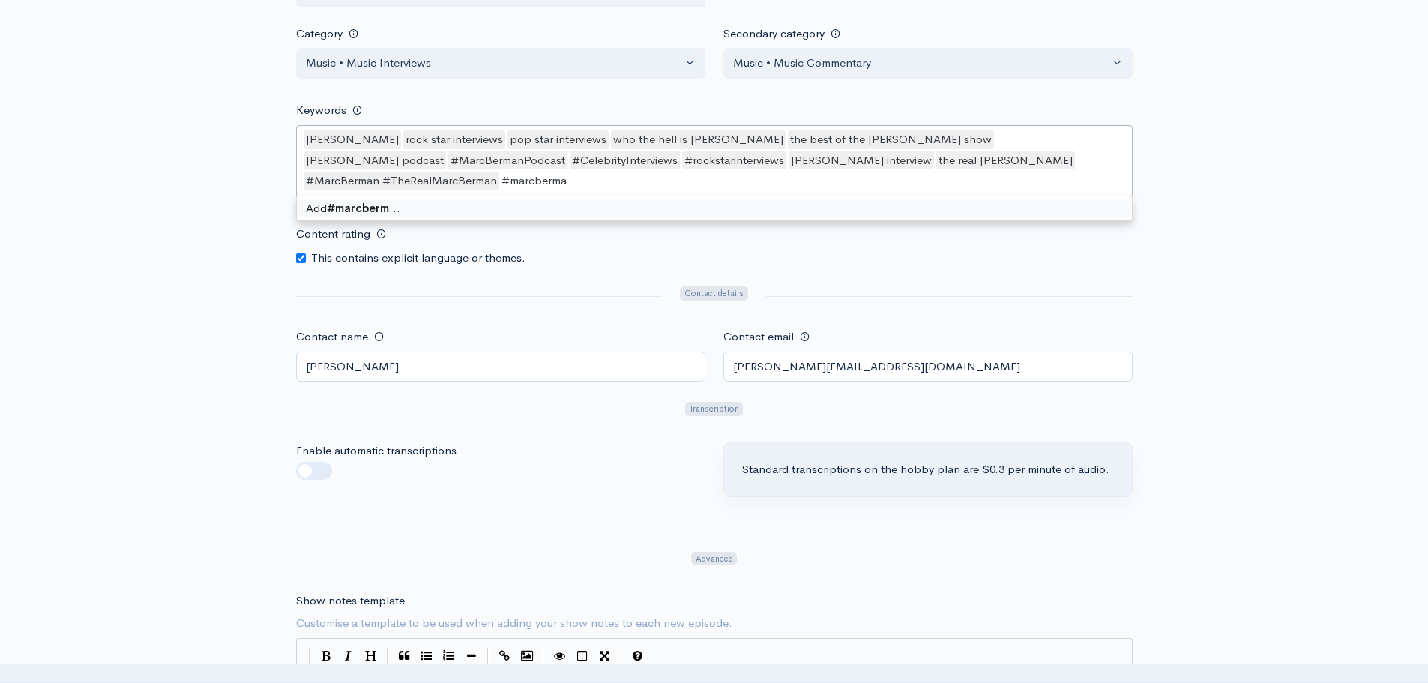
type keywords-picker-selectized "#marcberman"
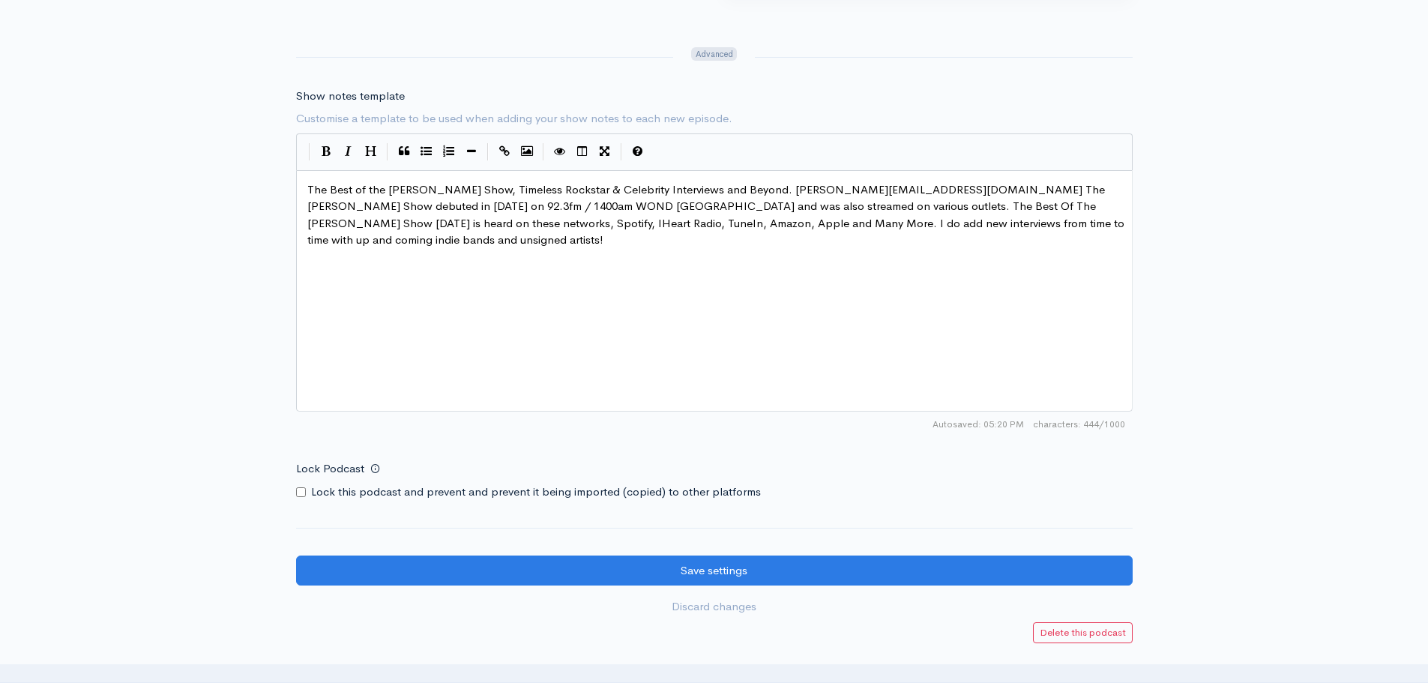
scroll to position [1934, 0]
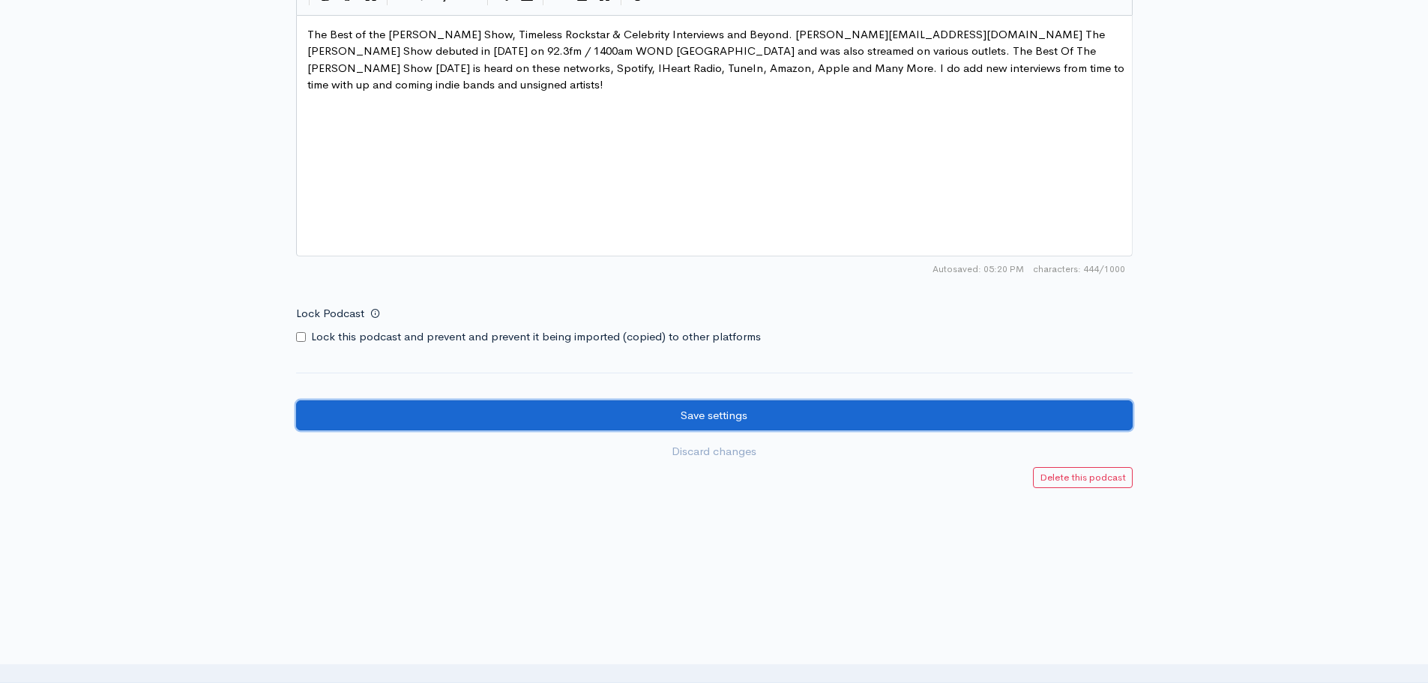
click at [709, 410] on input "Save settings" at bounding box center [714, 415] width 837 height 31
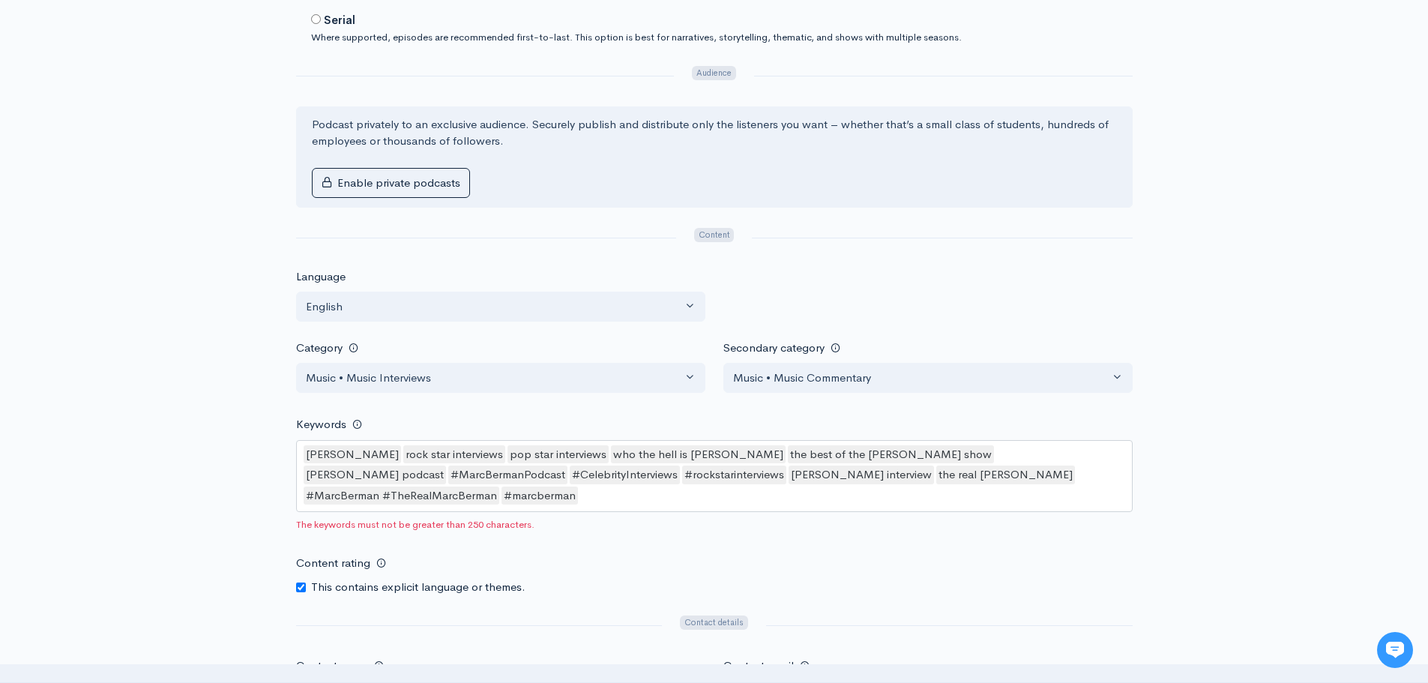
scroll to position [1049, 0]
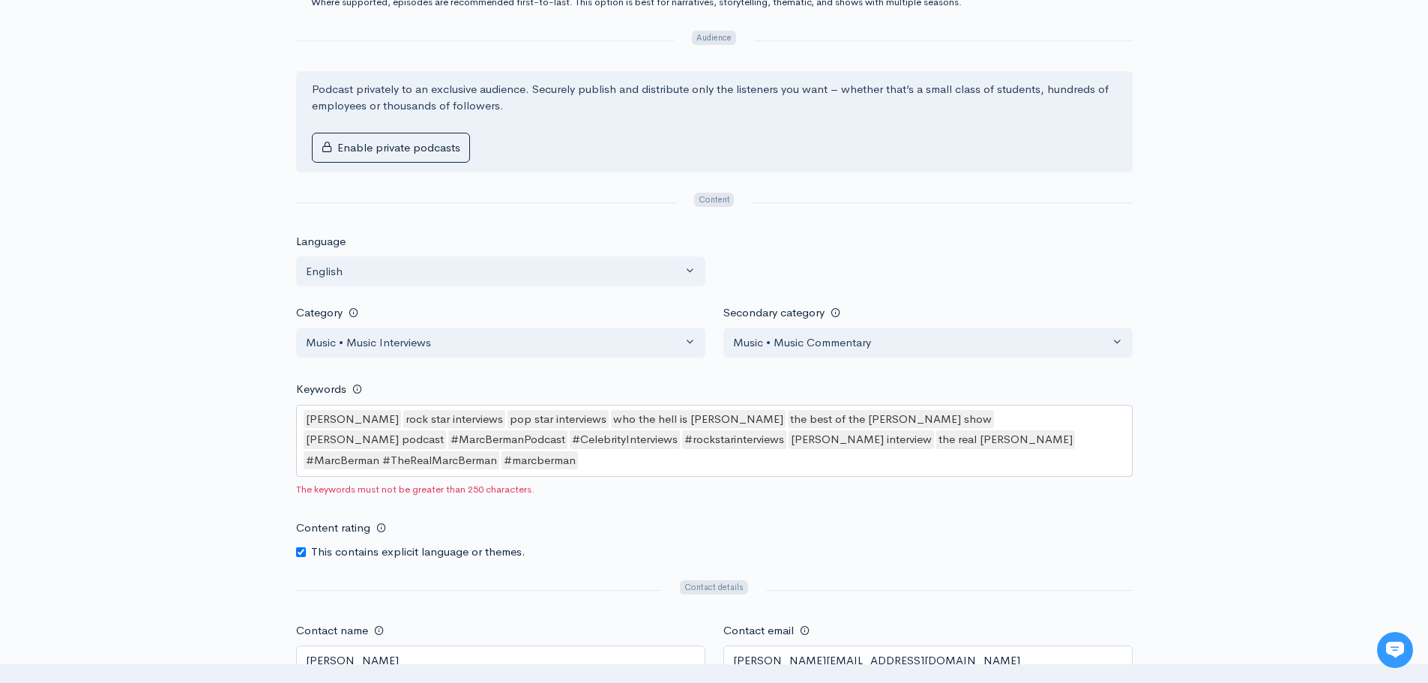
click at [499, 451] on div "#MarcBerman #TheRealMarcBerman" at bounding box center [402, 460] width 196 height 19
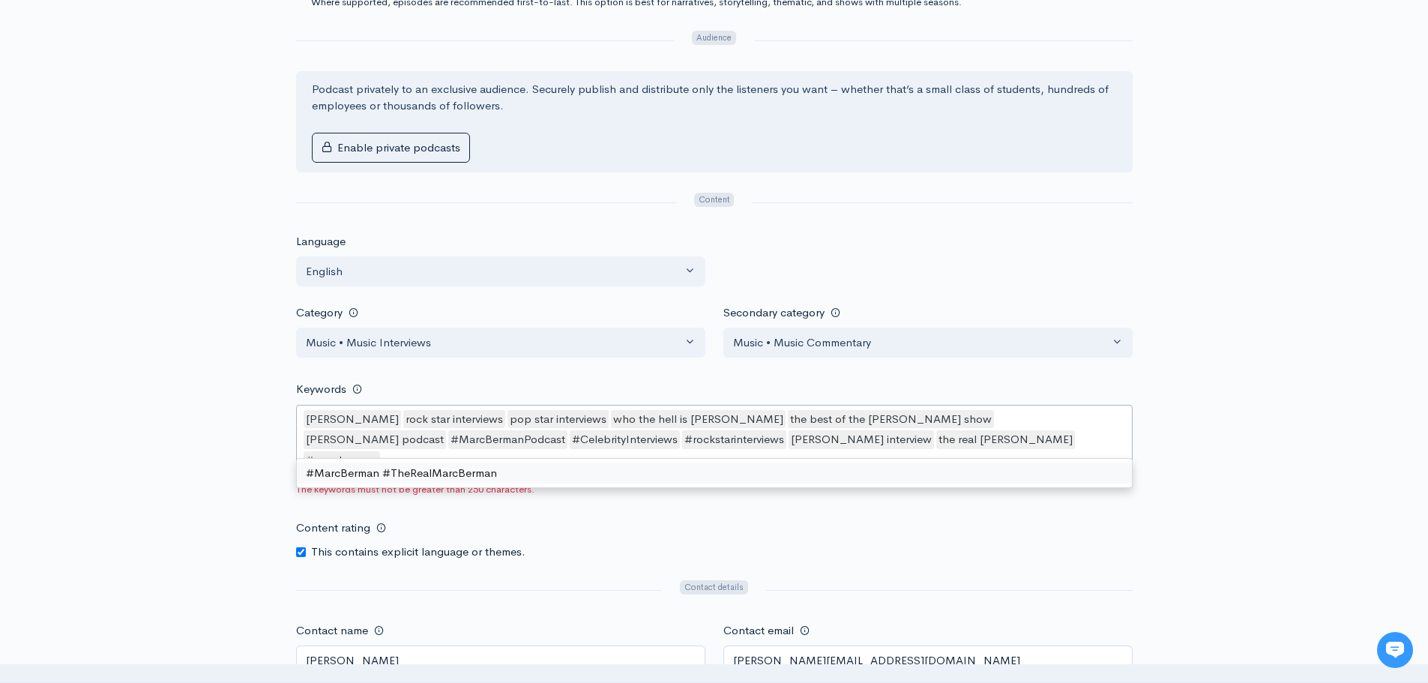
click at [1007, 444] on div "[PERSON_NAME] rock star interviews pop star interviews who the hell is [PERSON_…" at bounding box center [714, 441] width 837 height 73
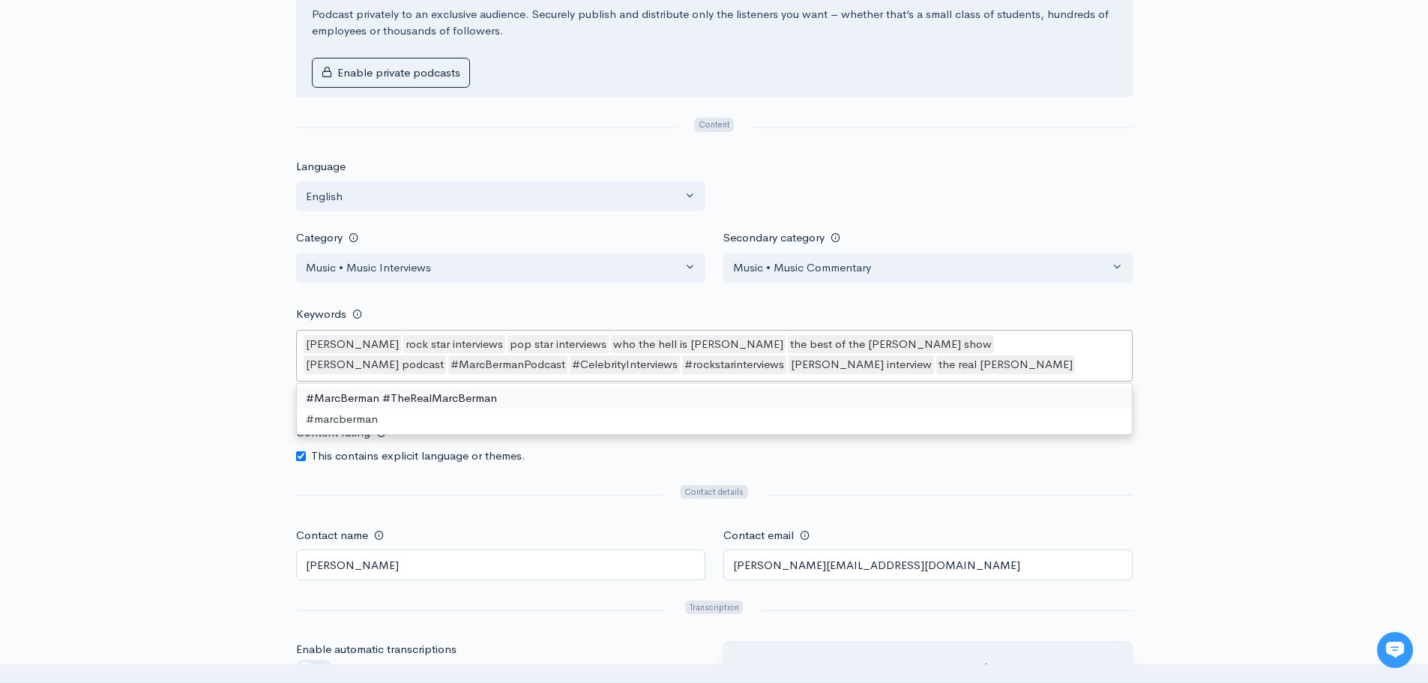
click at [789, 367] on div "[PERSON_NAME] interview" at bounding box center [861, 364] width 145 height 19
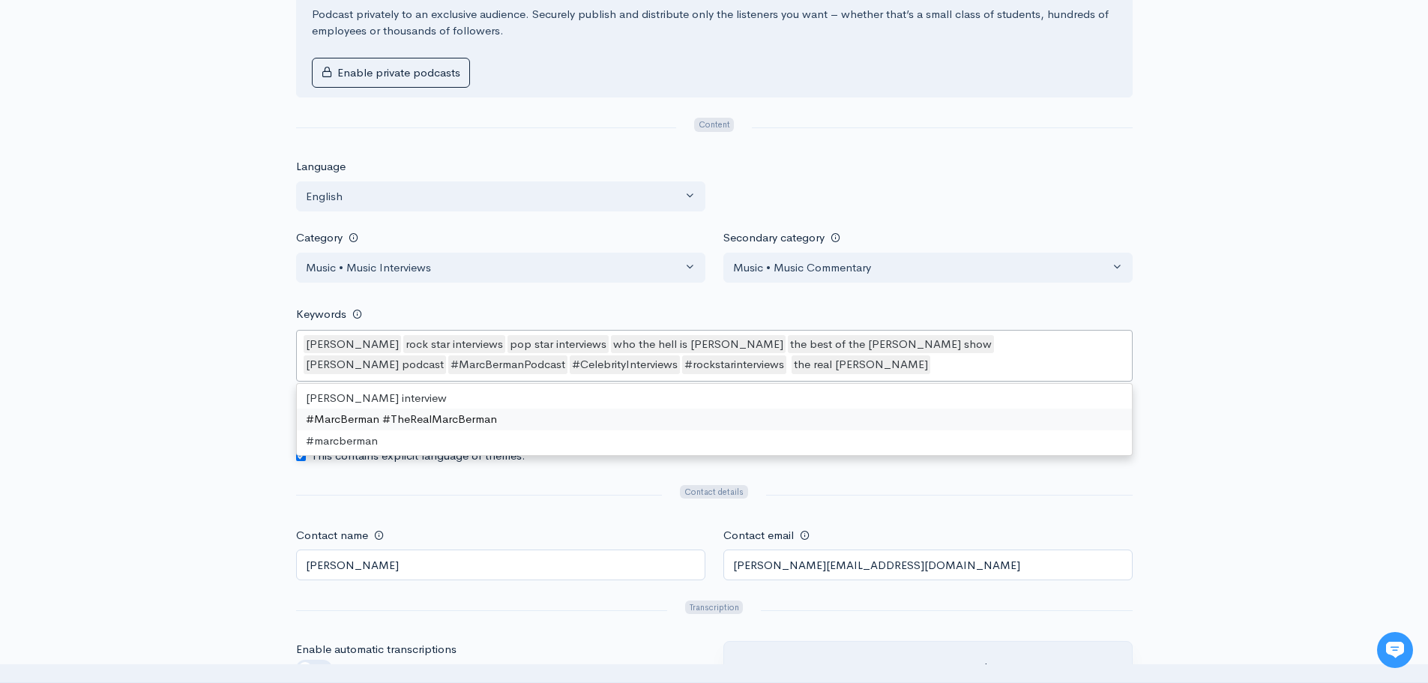
click at [789, 364] on div "[PERSON_NAME] rock star interviews pop star interviews who the hell is [PERSON_…" at bounding box center [714, 356] width 837 height 52
click at [814, 369] on div "[PERSON_NAME] rock star interviews pop star interviews who the hell is [PERSON_…" at bounding box center [714, 356] width 837 height 52
click at [1248, 369] on div "Help Notifications View all Your profile Team settings [PERSON_NAME] Current Lo…" at bounding box center [714, 133] width 1428 height 2515
click at [520, 340] on div "pop star interviews" at bounding box center [557, 344] width 101 height 19
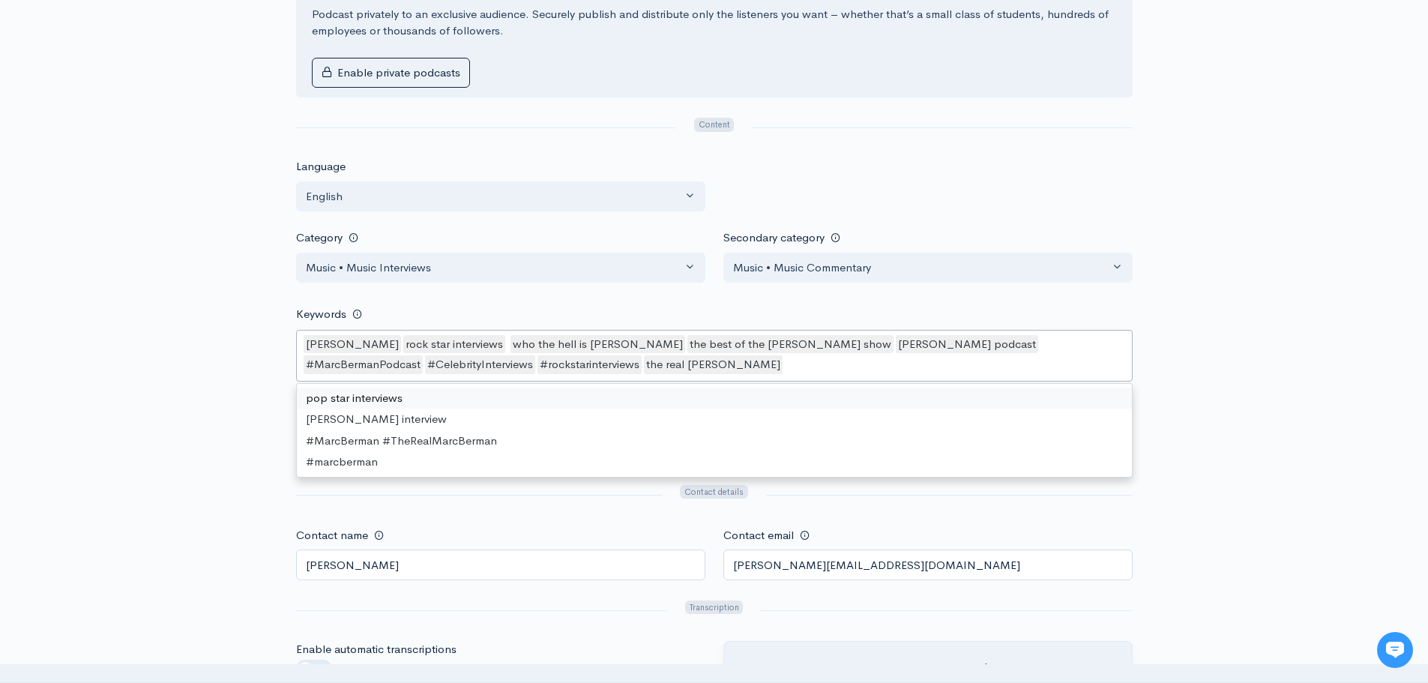
click at [696, 364] on div "[PERSON_NAME] rock star interviews who the hell is [PERSON_NAME] the best of th…" at bounding box center [714, 356] width 837 height 52
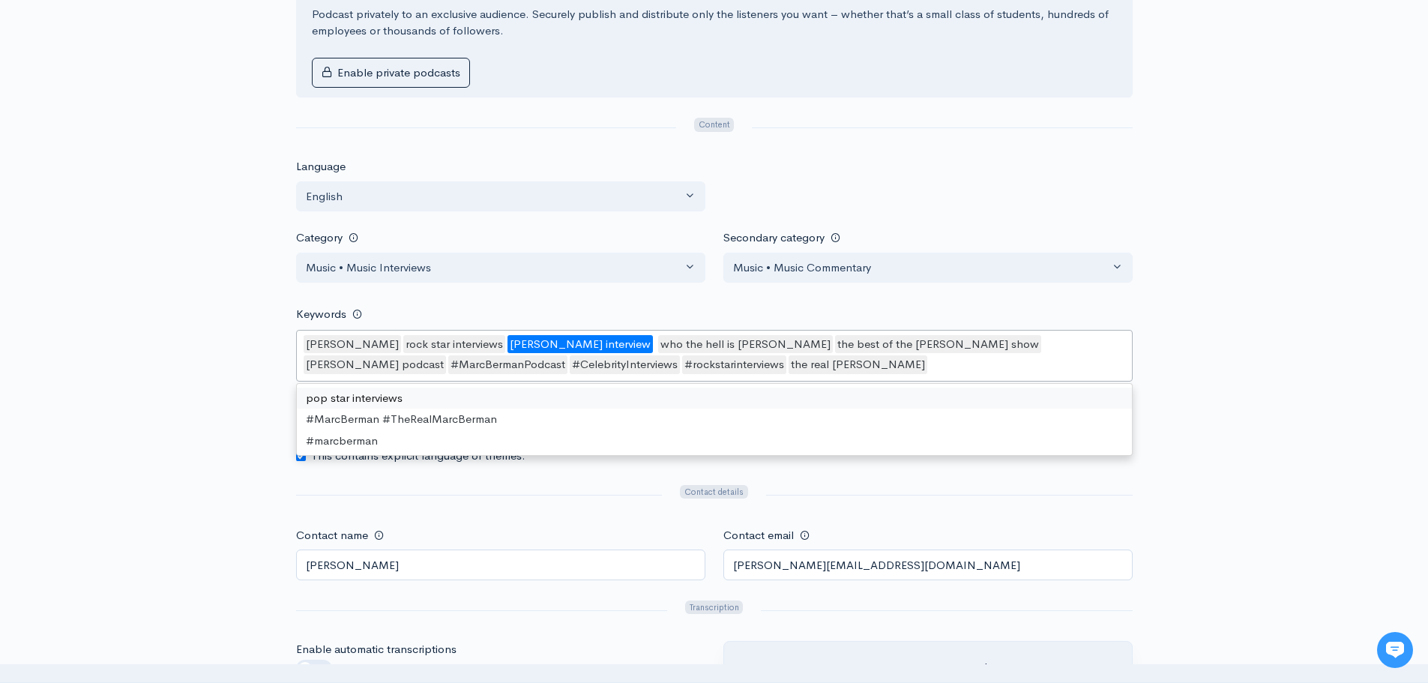
click at [854, 367] on div "[PERSON_NAME] rock star interviews [PERSON_NAME] interview who the hell is [PER…" at bounding box center [714, 356] width 837 height 52
click at [1112, 355] on div "[PERSON_NAME] rock star interviews [PERSON_NAME] interview who the hell is [PER…" at bounding box center [714, 356] width 837 height 52
click at [1201, 350] on div "Help Notifications View all Your profile Team settings [PERSON_NAME] Current Lo…" at bounding box center [714, 133] width 1428 height 2515
click at [809, 364] on div "[PERSON_NAME] rock star interviews [PERSON_NAME] interview who the hell is [PER…" at bounding box center [714, 356] width 837 height 52
click at [564, 346] on div "[PERSON_NAME] interview" at bounding box center [579, 344] width 145 height 19
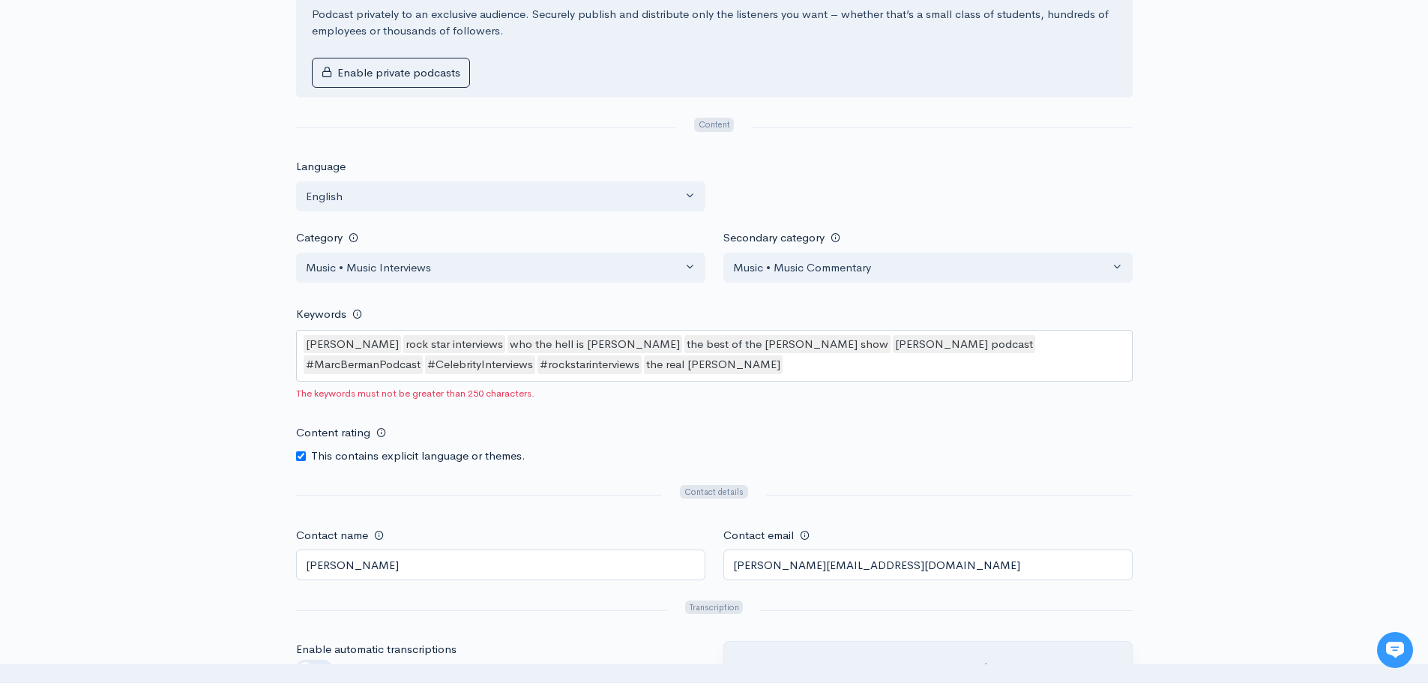
click at [1260, 336] on div "Help Notifications View all Your profile Team settings Marc Berman Current Logo…" at bounding box center [714, 133] width 1428 height 2515
click at [644, 366] on div "the real [PERSON_NAME]" at bounding box center [713, 364] width 139 height 19
click at [1267, 280] on div "Help Notifications View all Your profile Team settings Marc Berman Current Logo…" at bounding box center [714, 133] width 1428 height 2515
click at [423, 355] on div "#MarcBermanPodcast" at bounding box center [363, 364] width 119 height 19
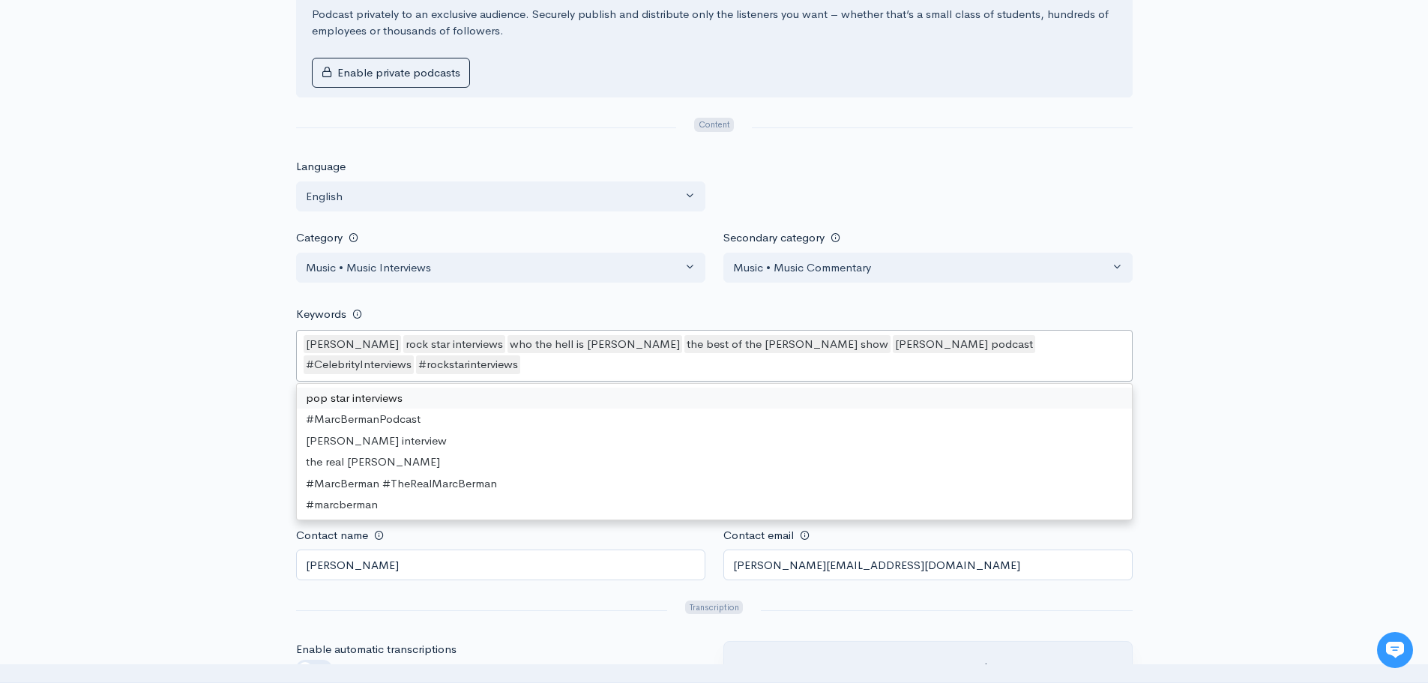
click at [1241, 283] on div "Help Notifications View all Your profile Team settings Marc Berman Current Logo…" at bounding box center [714, 133] width 1428 height 2515
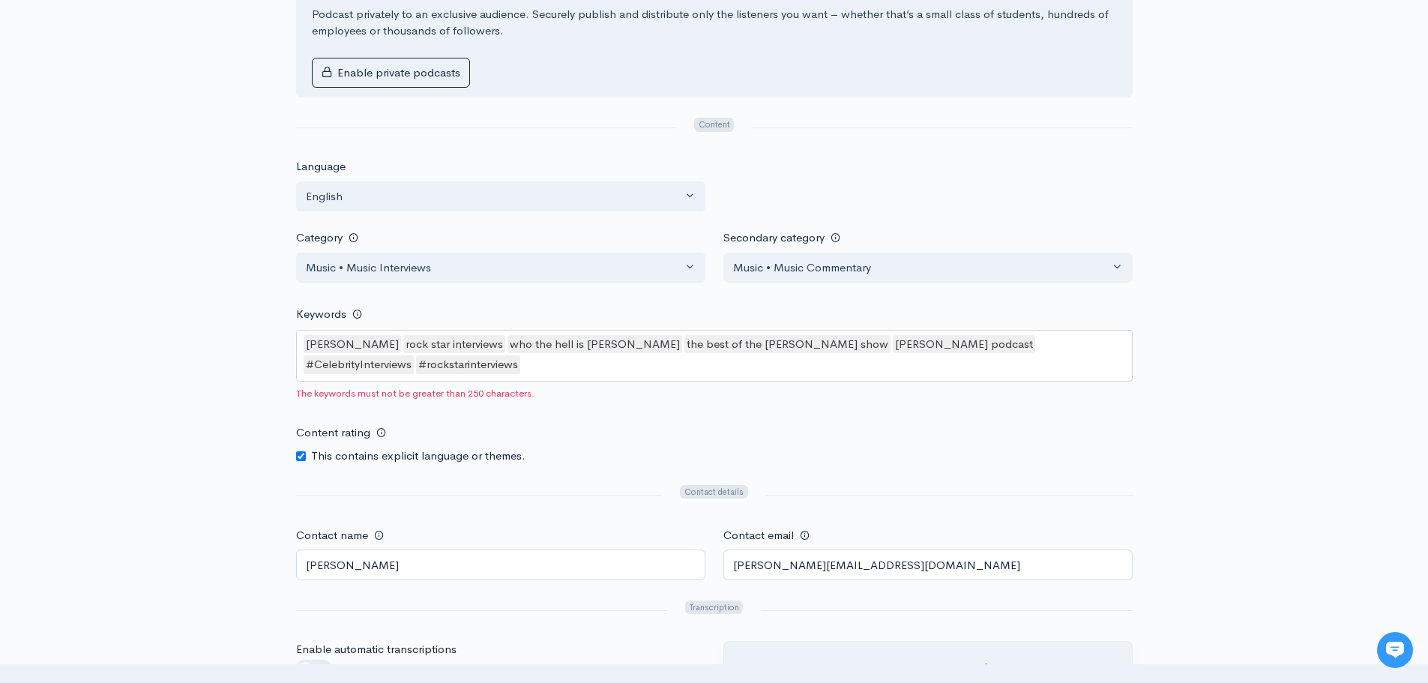
click at [495, 363] on div "marc berman rock star interviews who the hell is marc berman the best of the ma…" at bounding box center [714, 356] width 837 height 52
click at [1325, 363] on div "Help Notifications View all Your profile Team settings Marc Berman Current Logo…" at bounding box center [714, 133] width 1428 height 2515
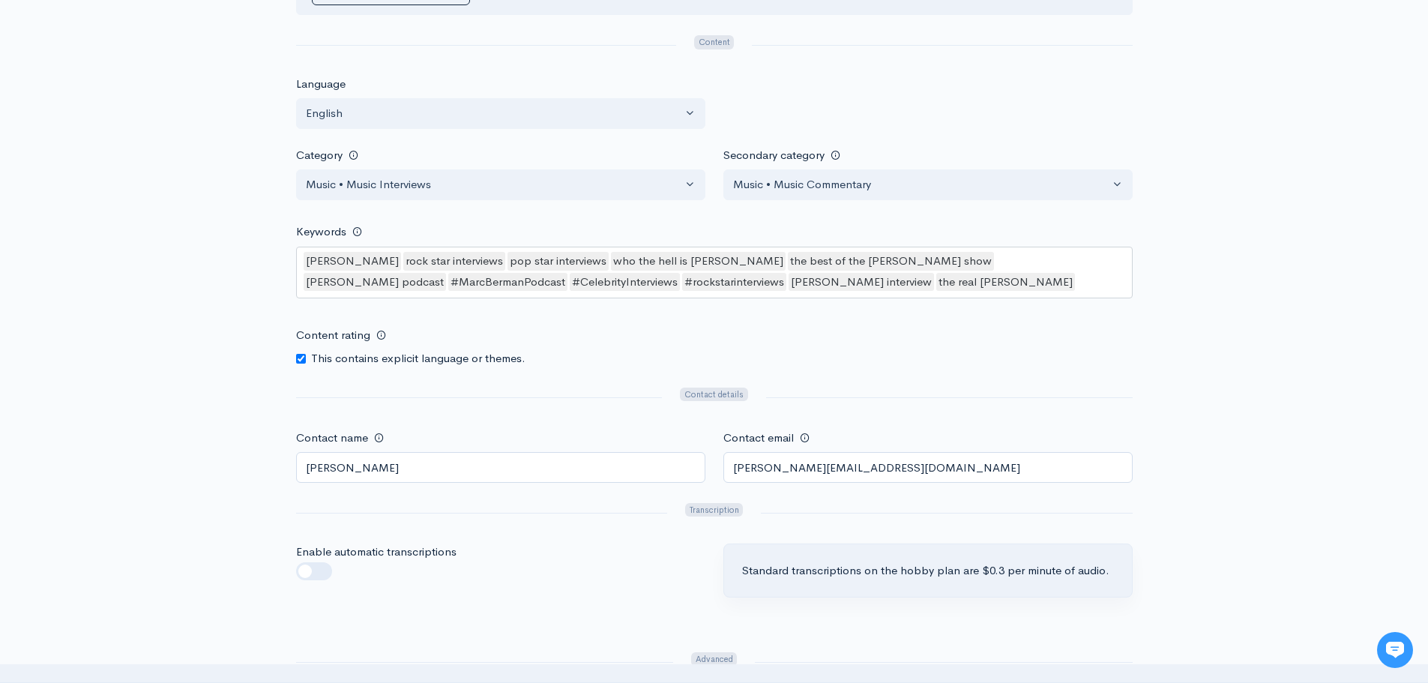
scroll to position [1176, 0]
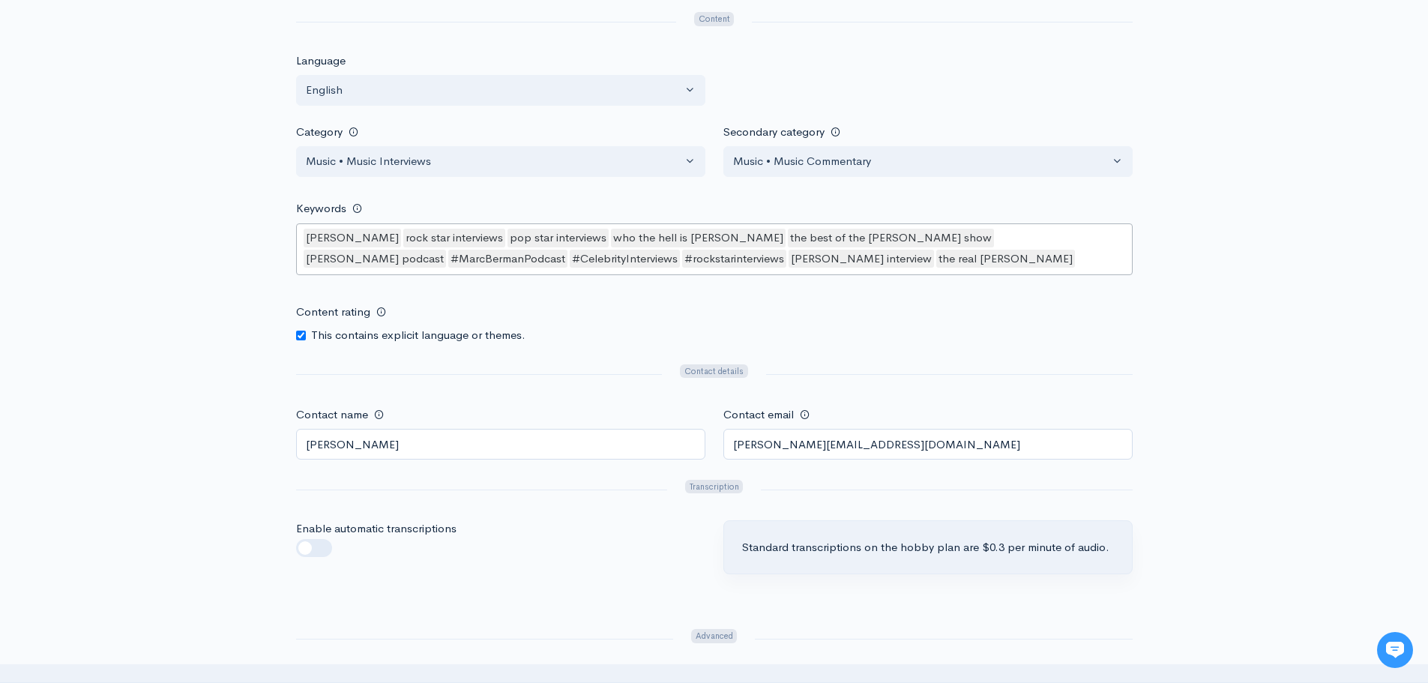
click at [931, 261] on div "[PERSON_NAME] rock star interviews pop star interviews who the hell is [PERSON_…" at bounding box center [714, 249] width 837 height 52
click at [789, 255] on div "[PERSON_NAME] interview" at bounding box center [861, 259] width 145 height 19
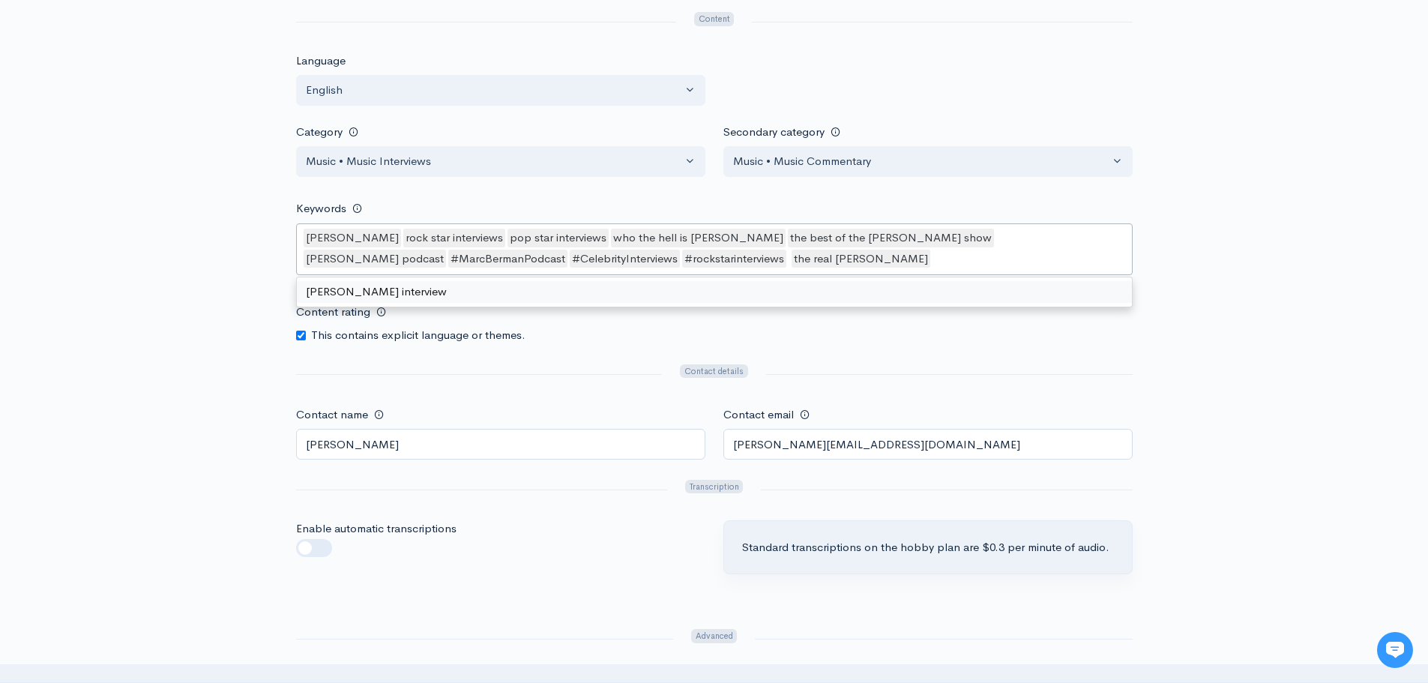
click at [1246, 288] on div "Help Notifications View all Your profile Team settings [PERSON_NAME] Current Lo…" at bounding box center [714, 47] width 1428 height 2447
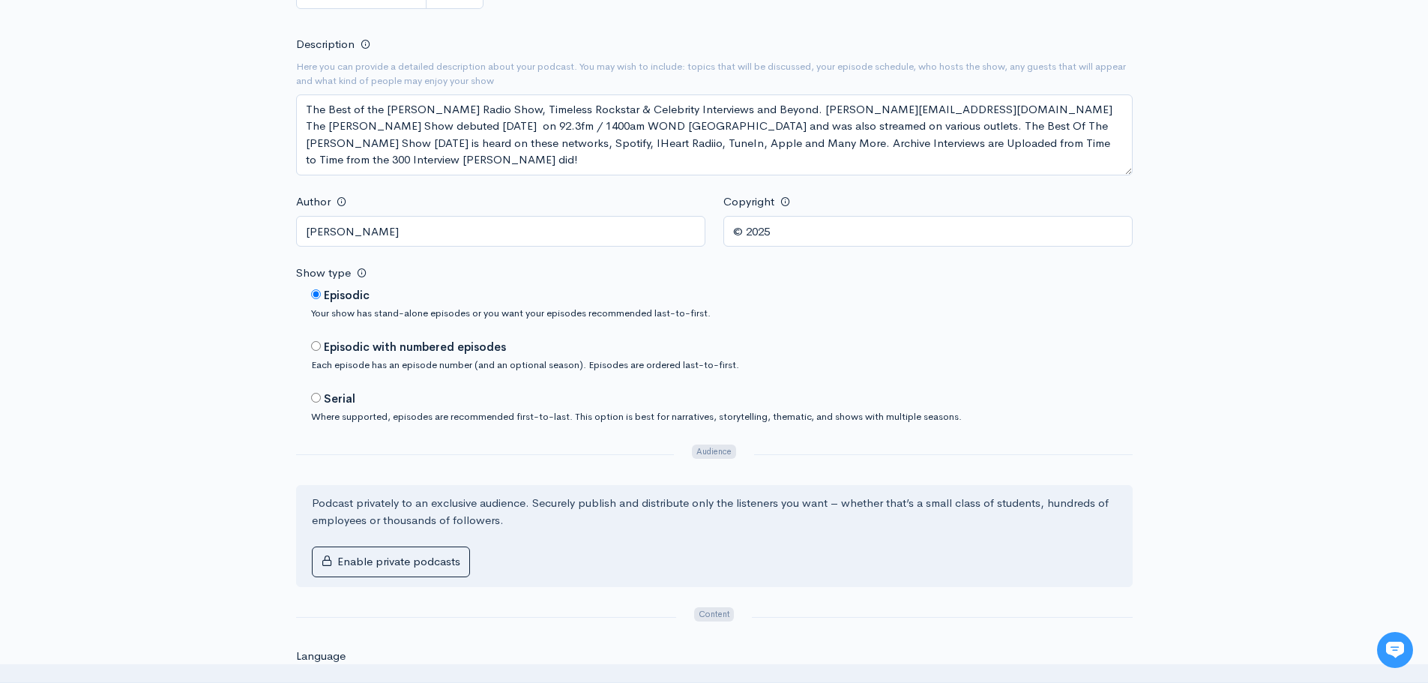
scroll to position [352, 0]
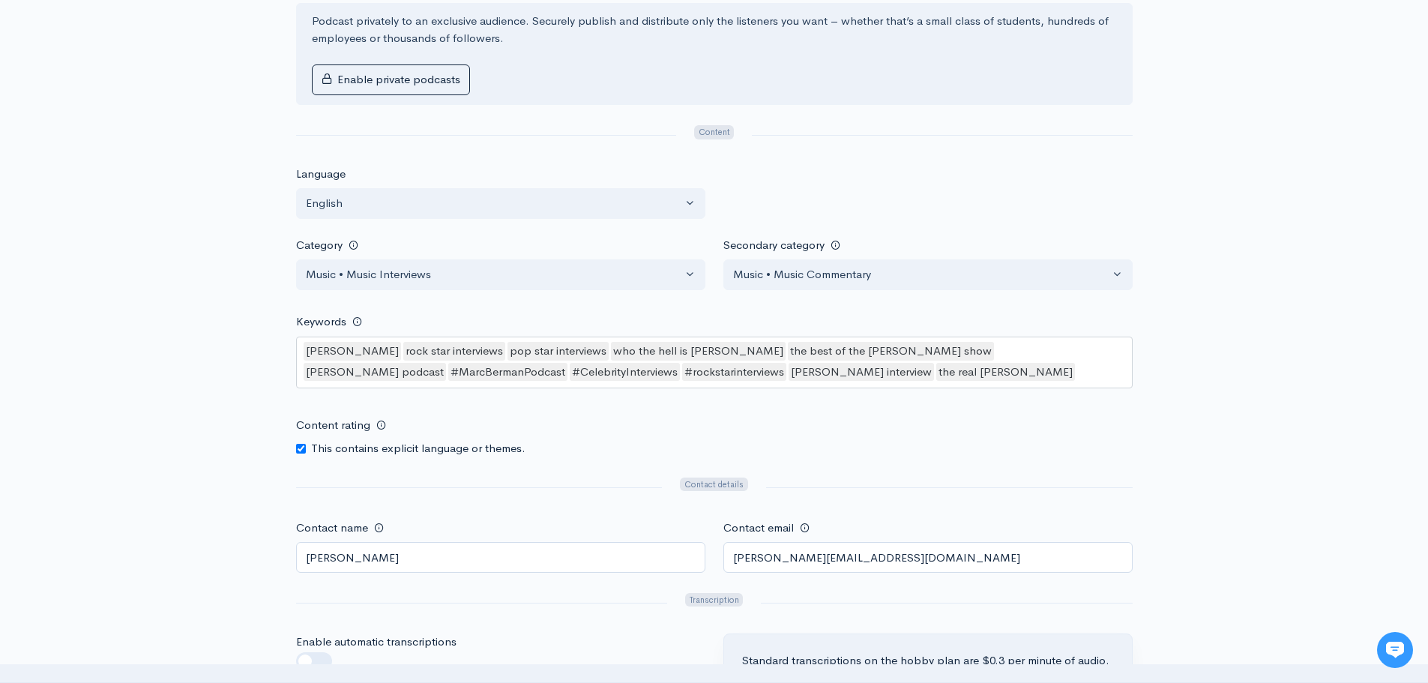
scroll to position [1025, 0]
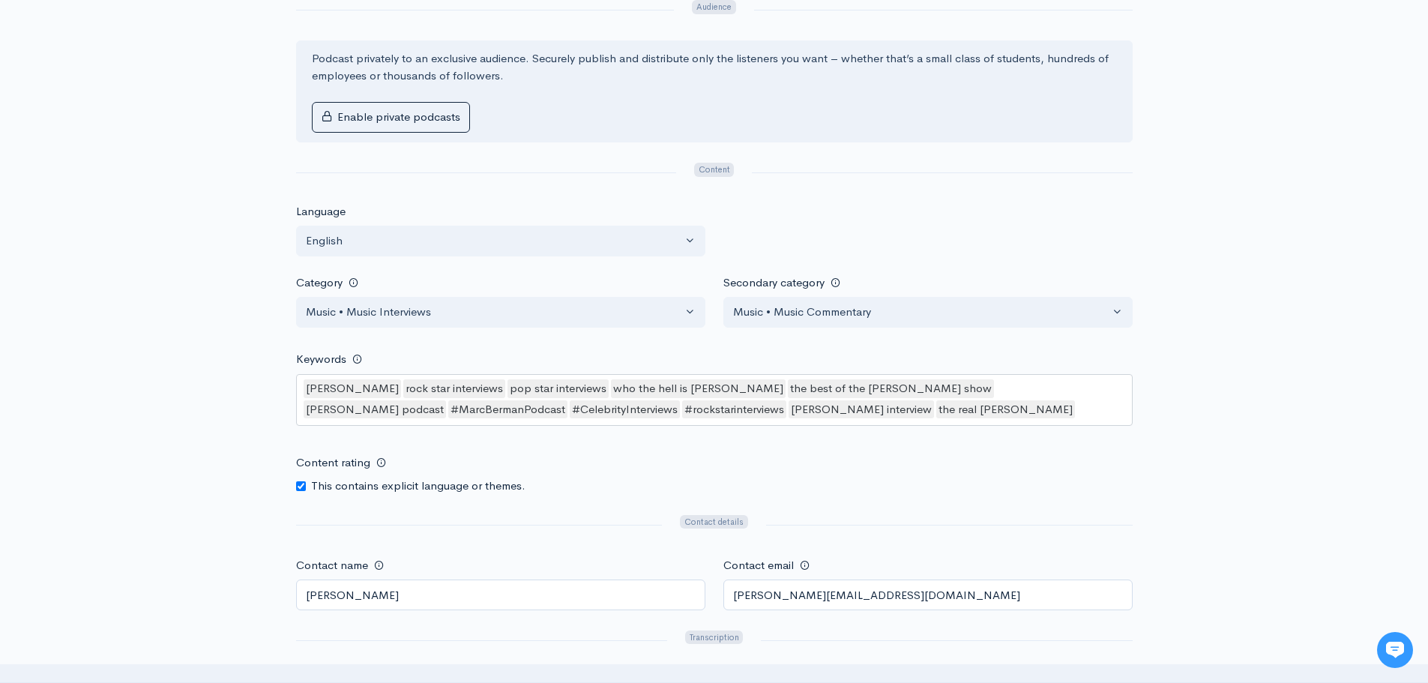
click at [789, 405] on div "brian wilson interview" at bounding box center [861, 409] width 145 height 19
click at [789, 406] on div "brian wilson interview" at bounding box center [861, 409] width 145 height 19
click at [789, 409] on div "brian wilson interview" at bounding box center [861, 409] width 145 height 19
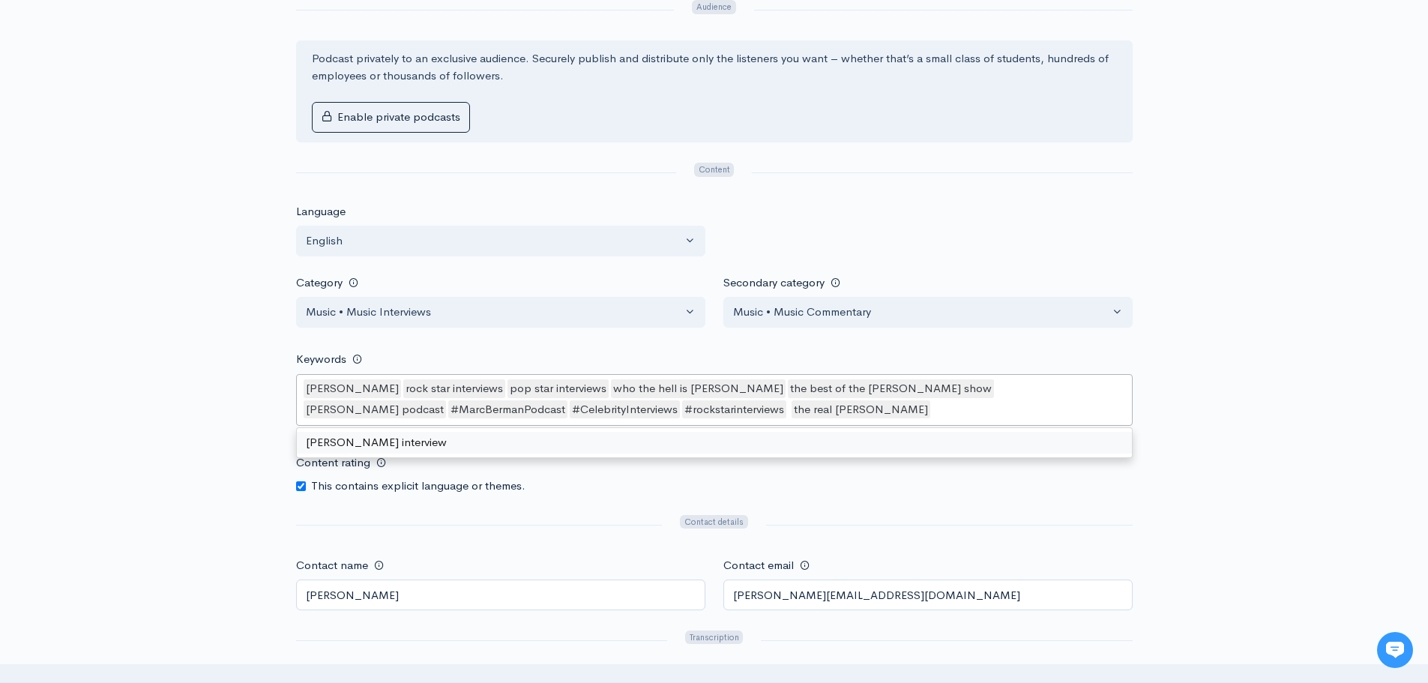
click at [786, 410] on div "[PERSON_NAME] rock star interviews pop star interviews who the hell is [PERSON_…" at bounding box center [714, 400] width 837 height 52
click at [1238, 445] on div "Help Notifications View all Your profile Team settings Marc Berman Current Logo…" at bounding box center [714, 198] width 1428 height 2447
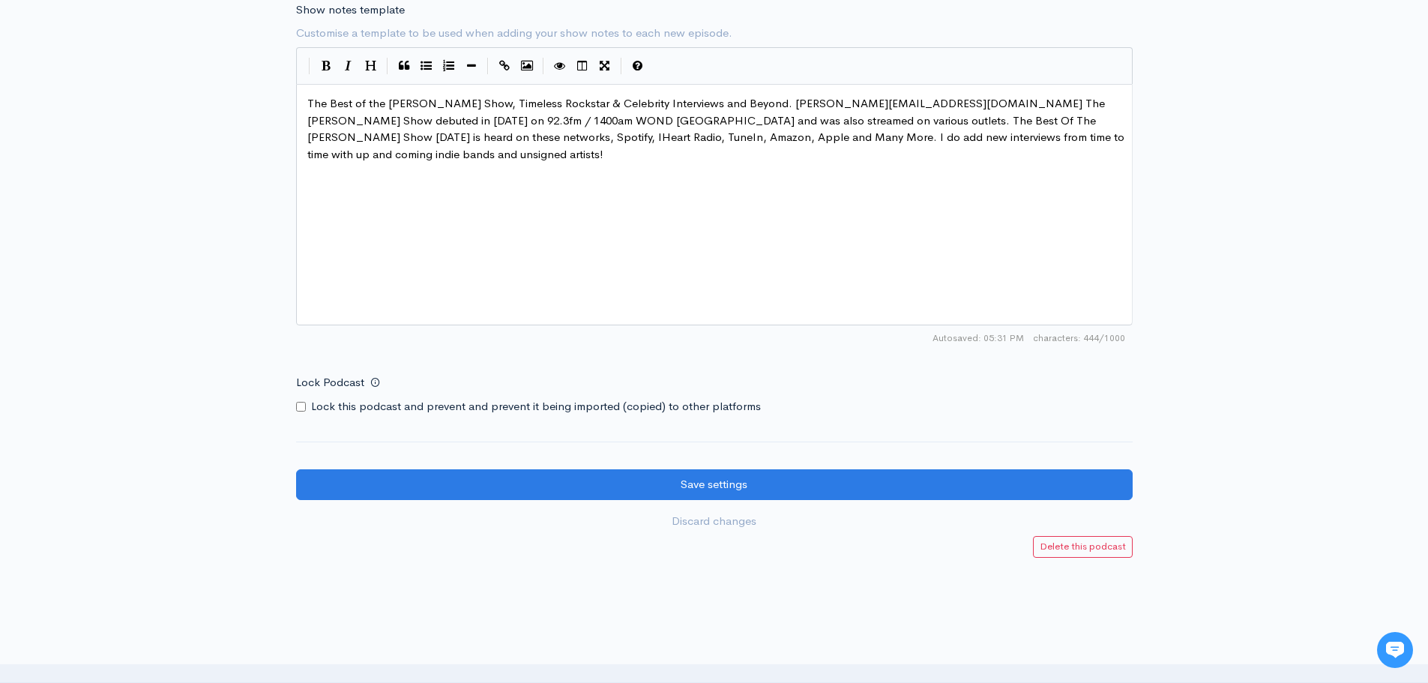
scroll to position [1850, 0]
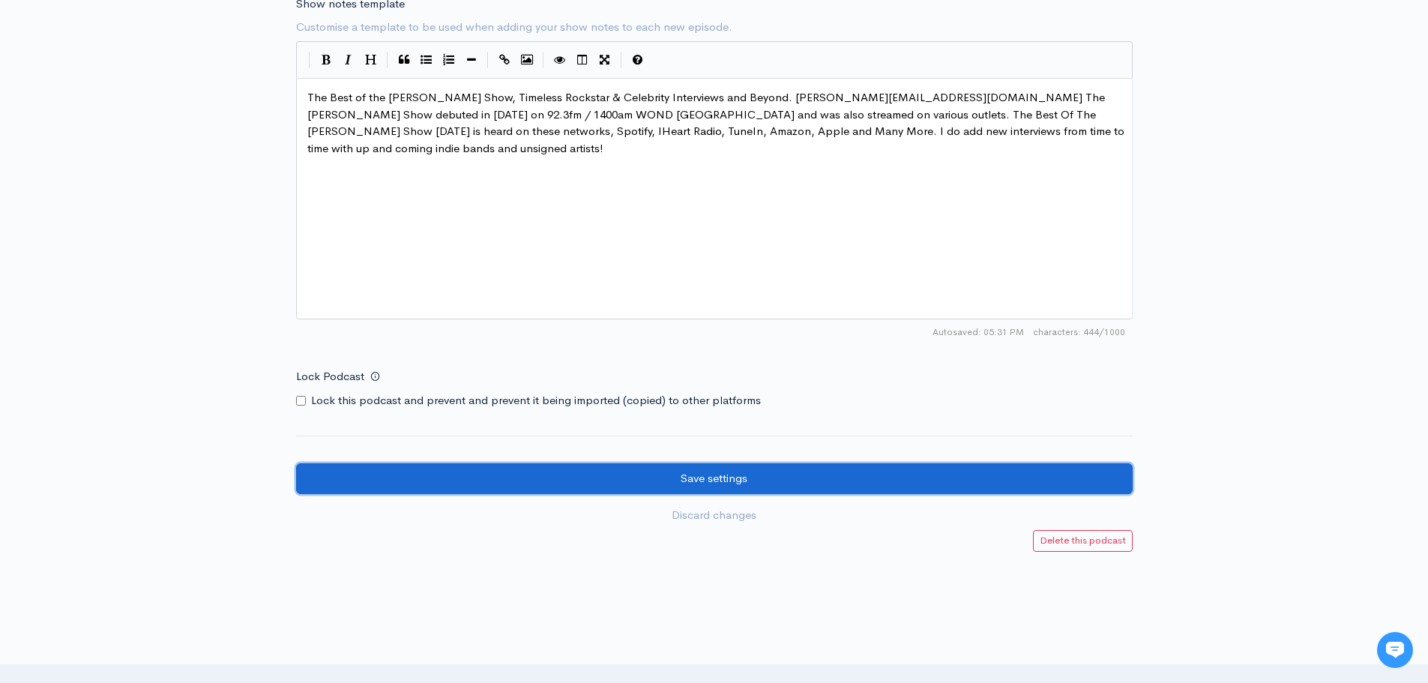
click at [707, 478] on input "Save settings" at bounding box center [714, 478] width 837 height 31
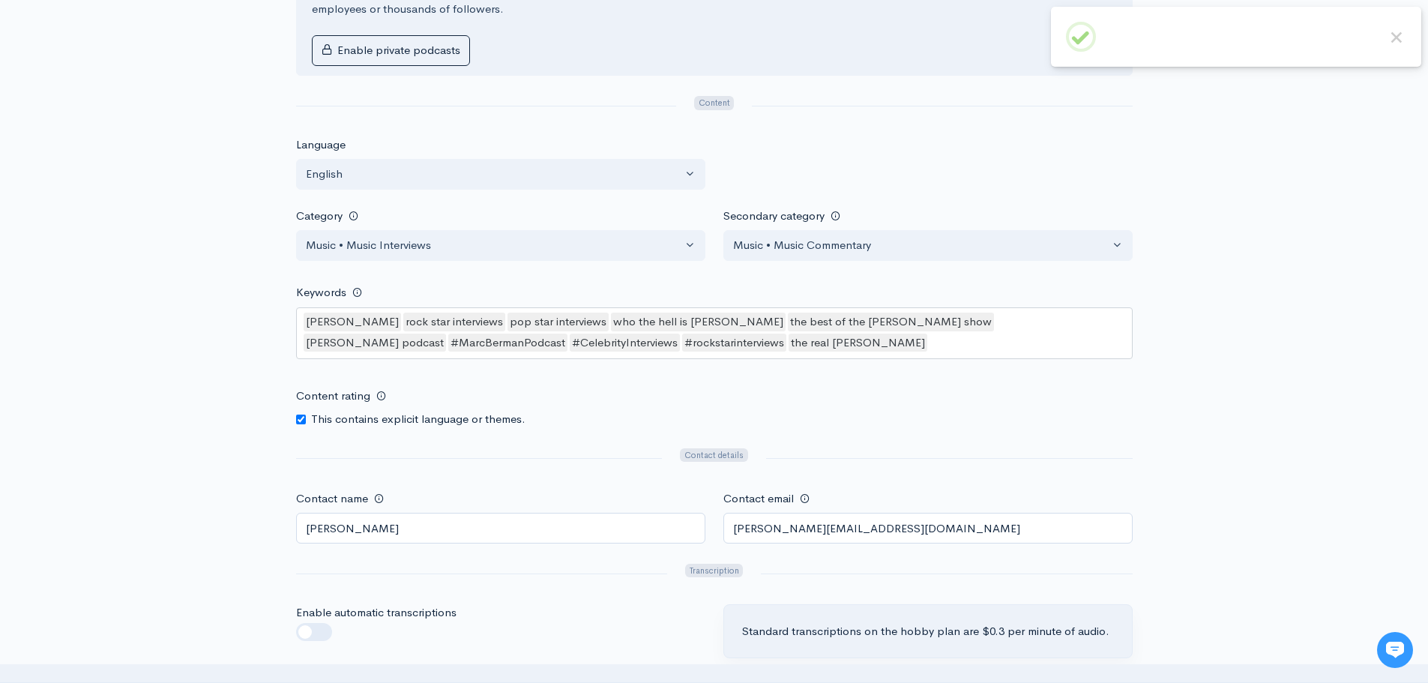
scroll to position [1124, 0]
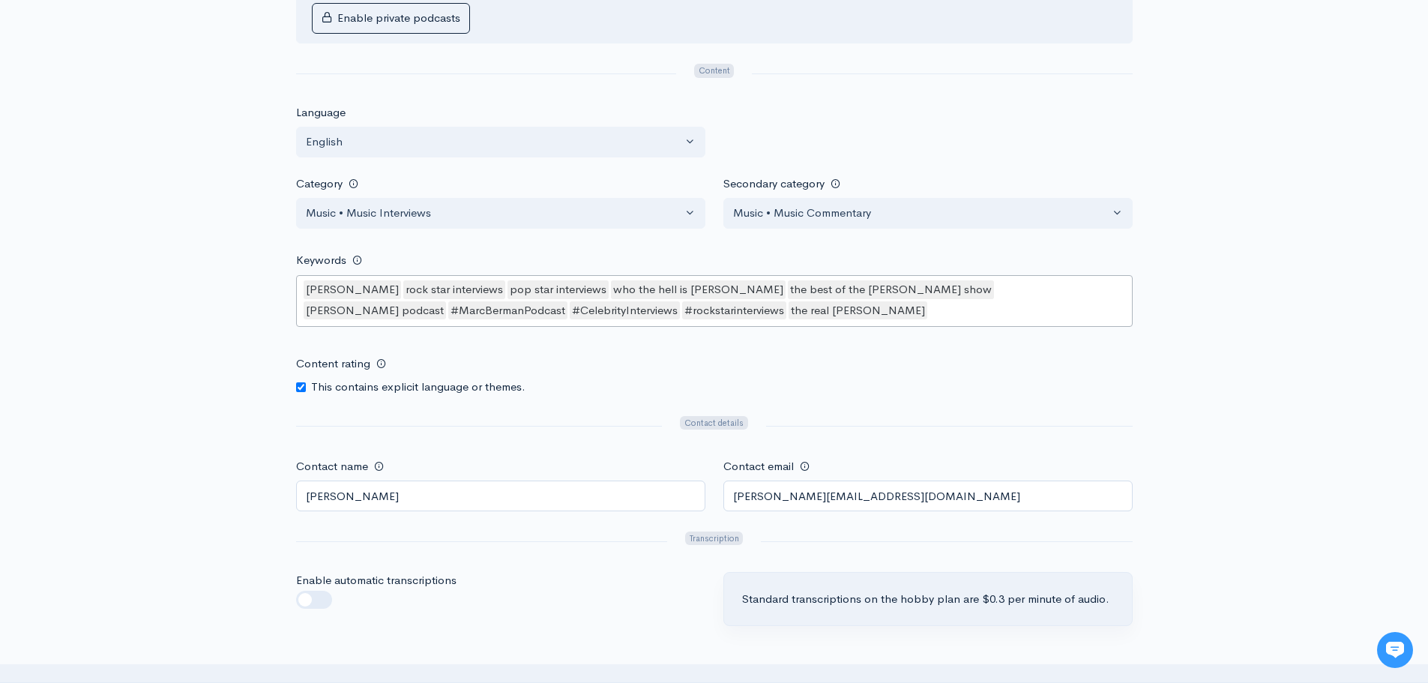
click at [850, 315] on div "[PERSON_NAME] rock star interviews pop star interviews who the hell is [PERSON_…" at bounding box center [714, 301] width 837 height 52
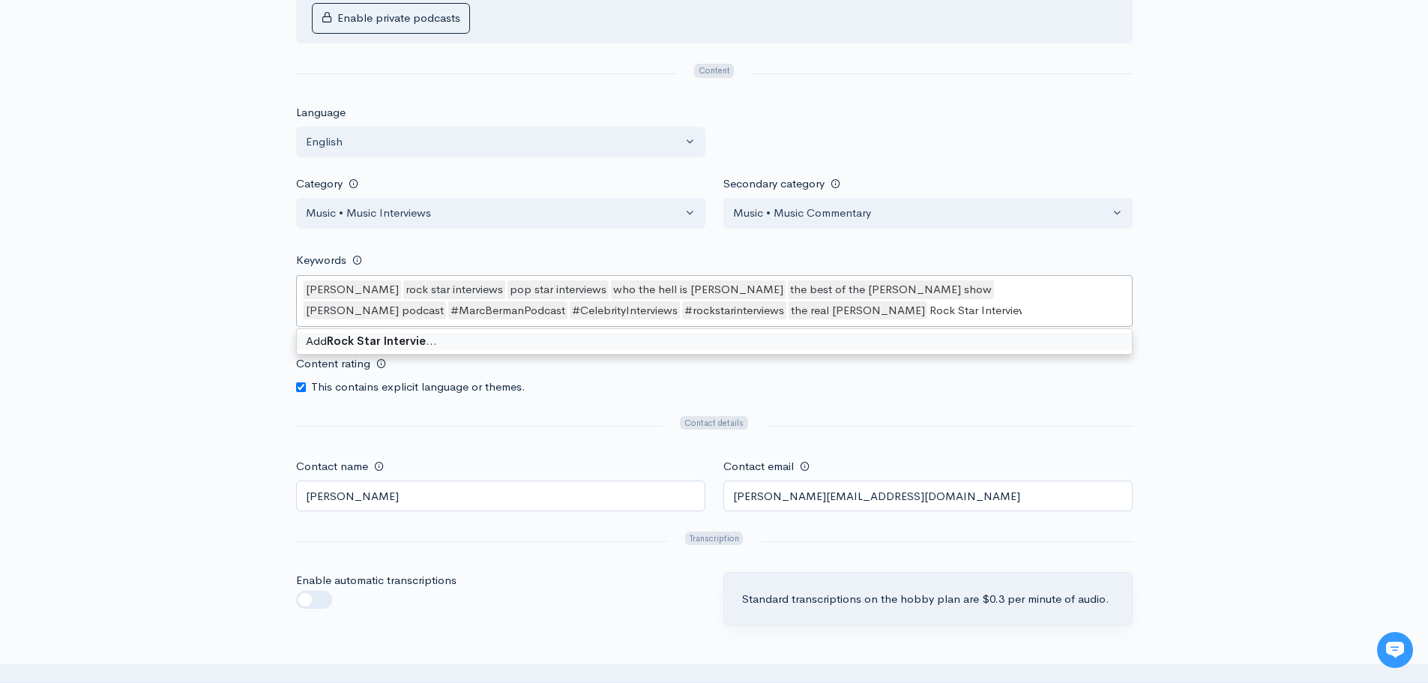
type keywords-picker-selectized "Rock Star Interviews"
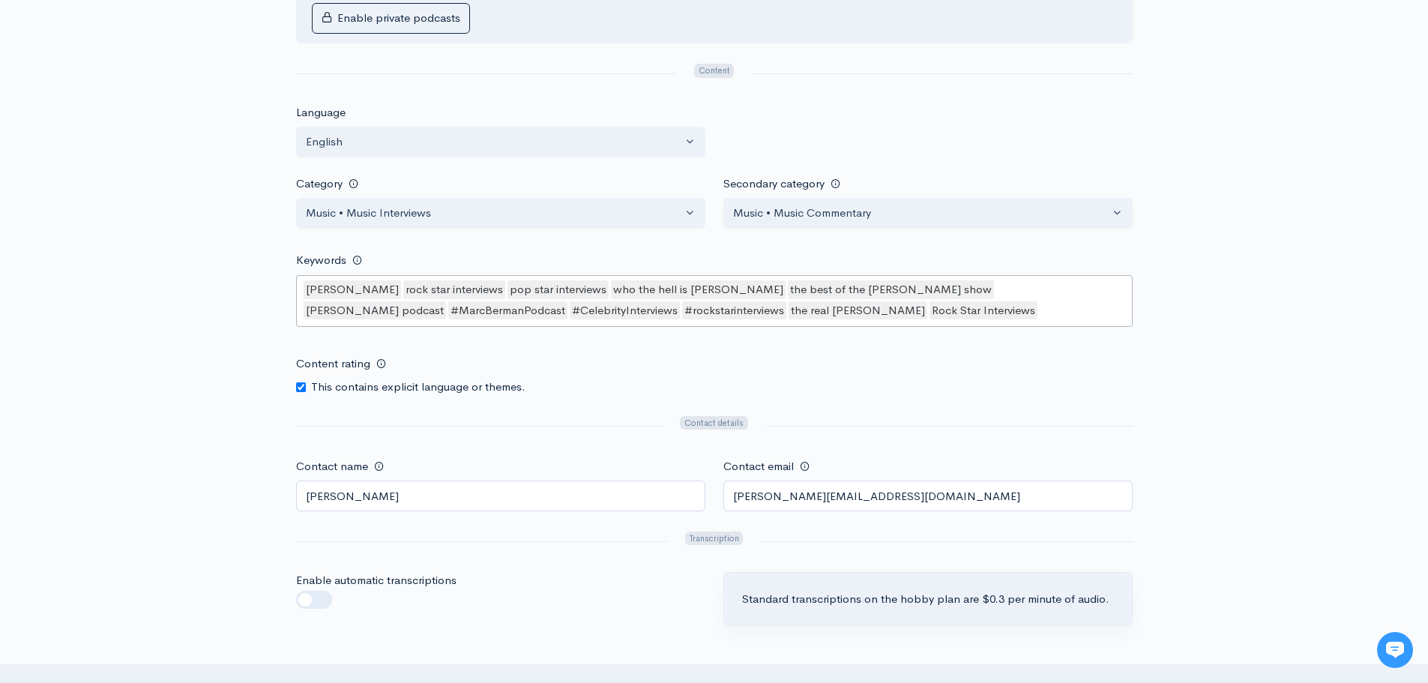
click at [1199, 294] on div "Help Notifications View all Your profile Team settings [PERSON_NAME] Current Lo…" at bounding box center [714, 99] width 1428 height 2447
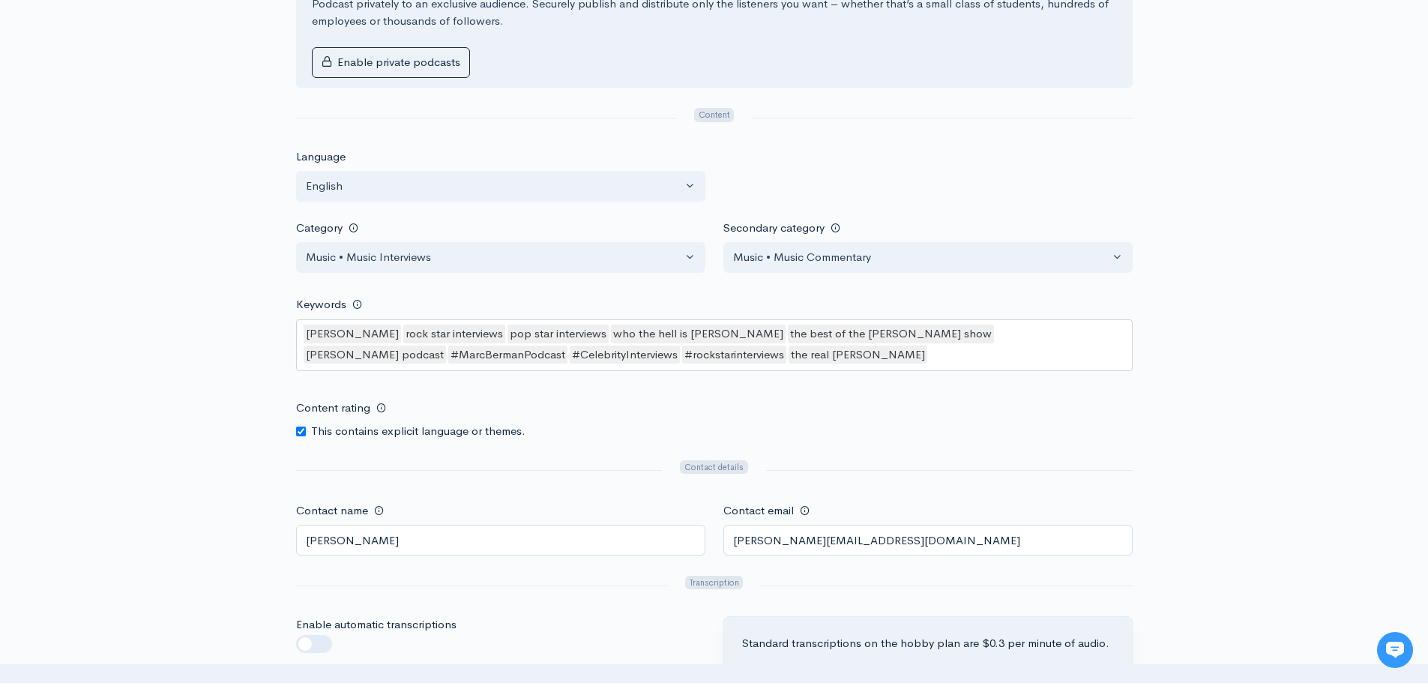
scroll to position [1101, 0]
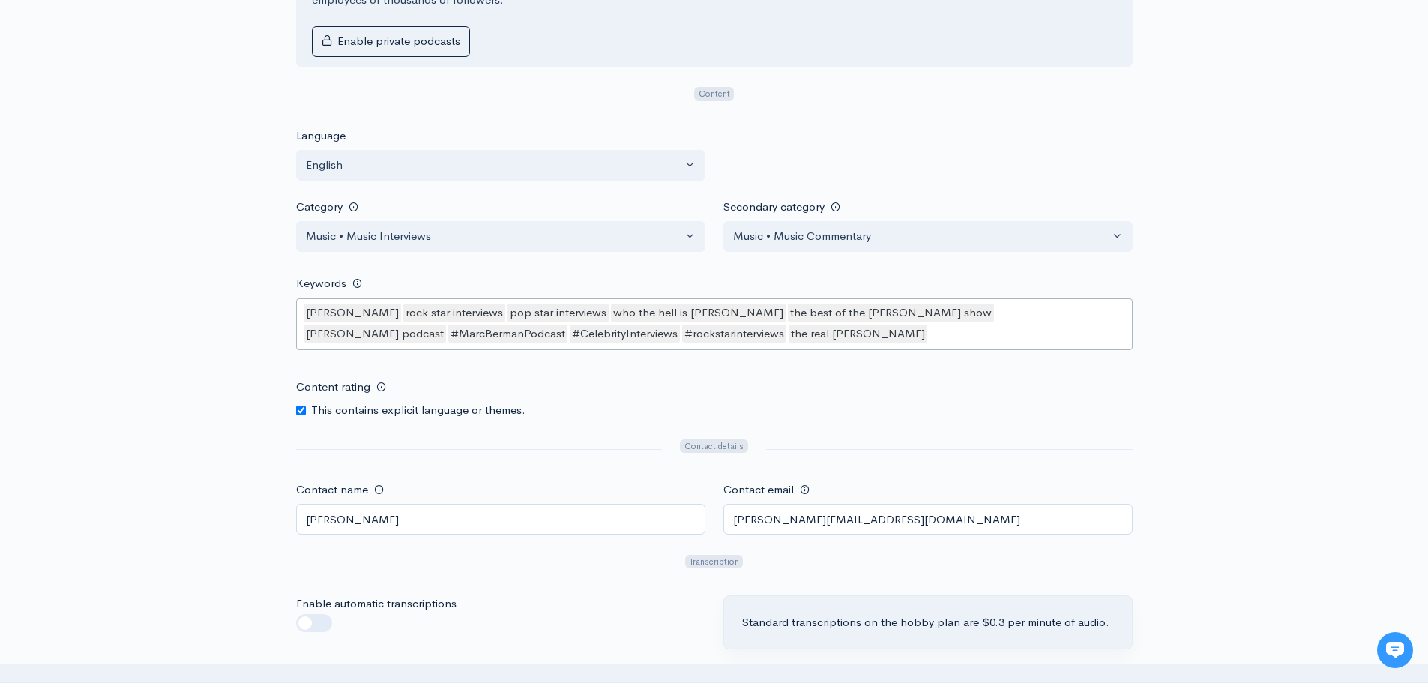
click at [802, 343] on div "marc berman rock star interviews pop star interviews who the hell is marc berma…" at bounding box center [714, 324] width 837 height 52
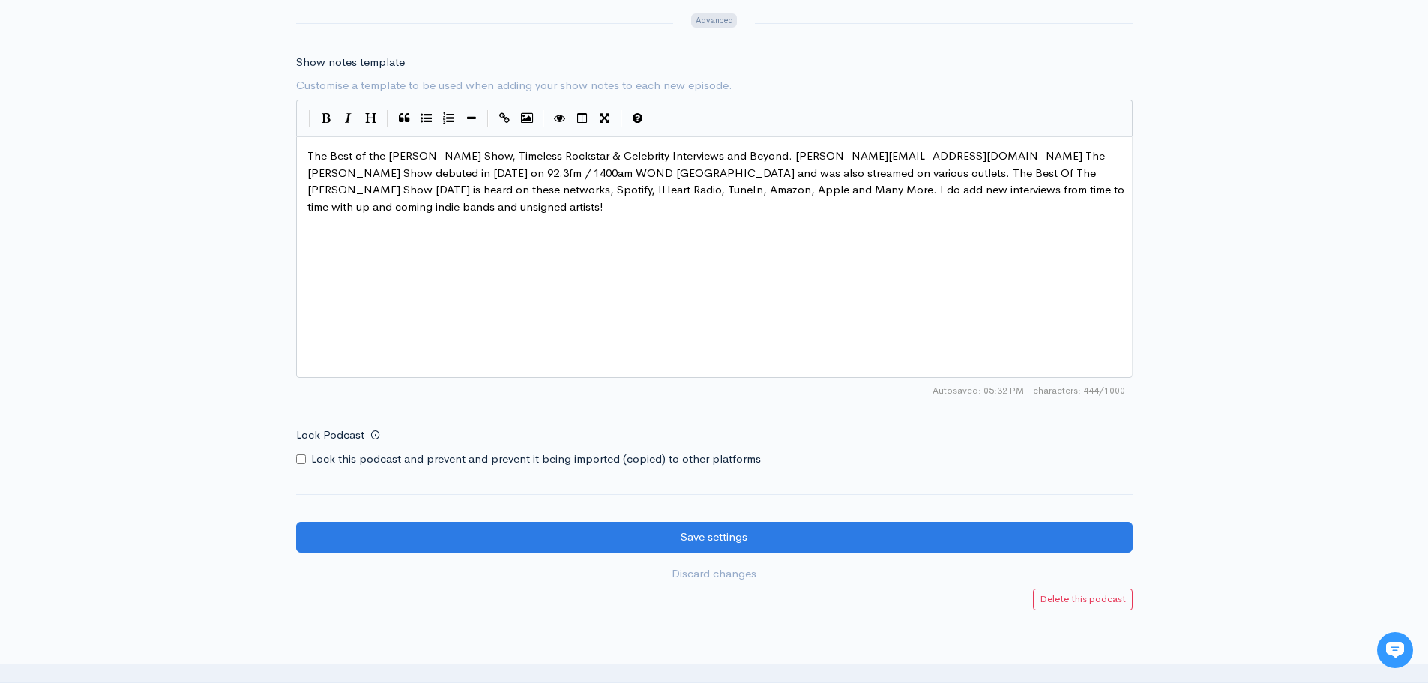
scroll to position [1851, 0]
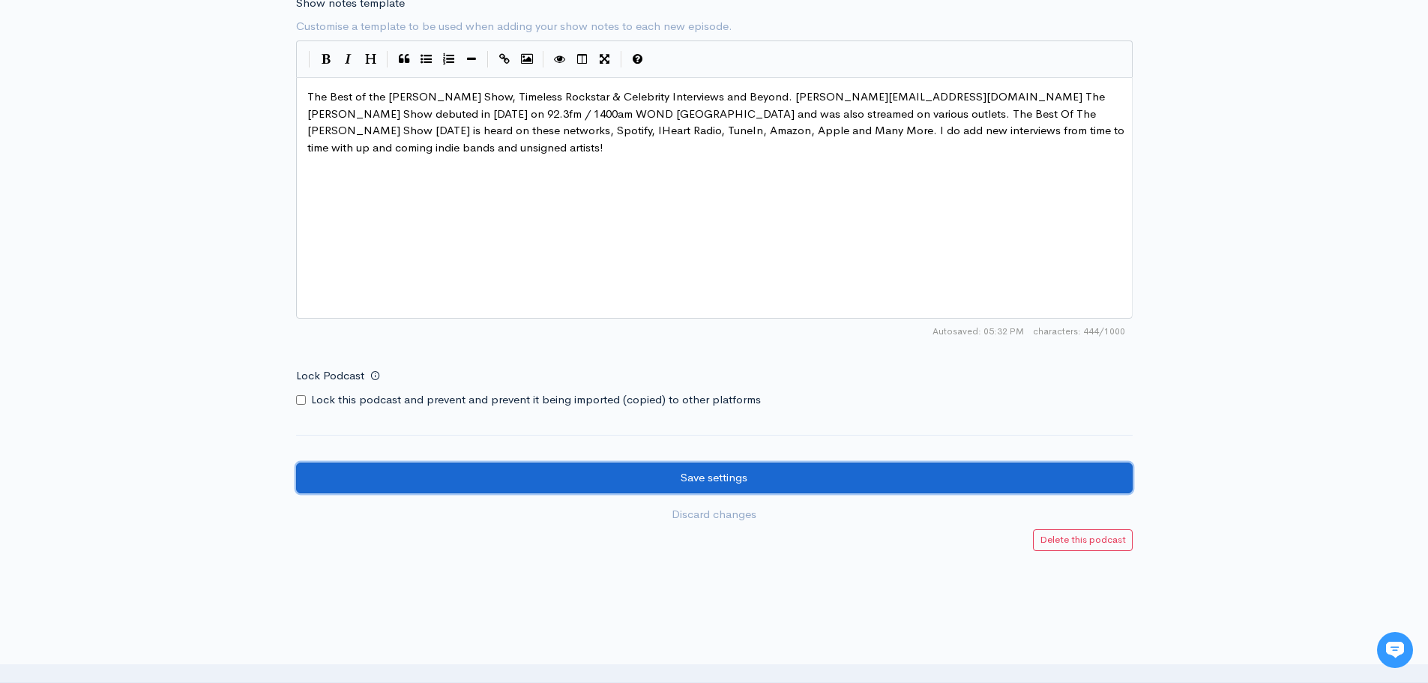
click at [734, 478] on input "Save settings" at bounding box center [714, 477] width 837 height 31
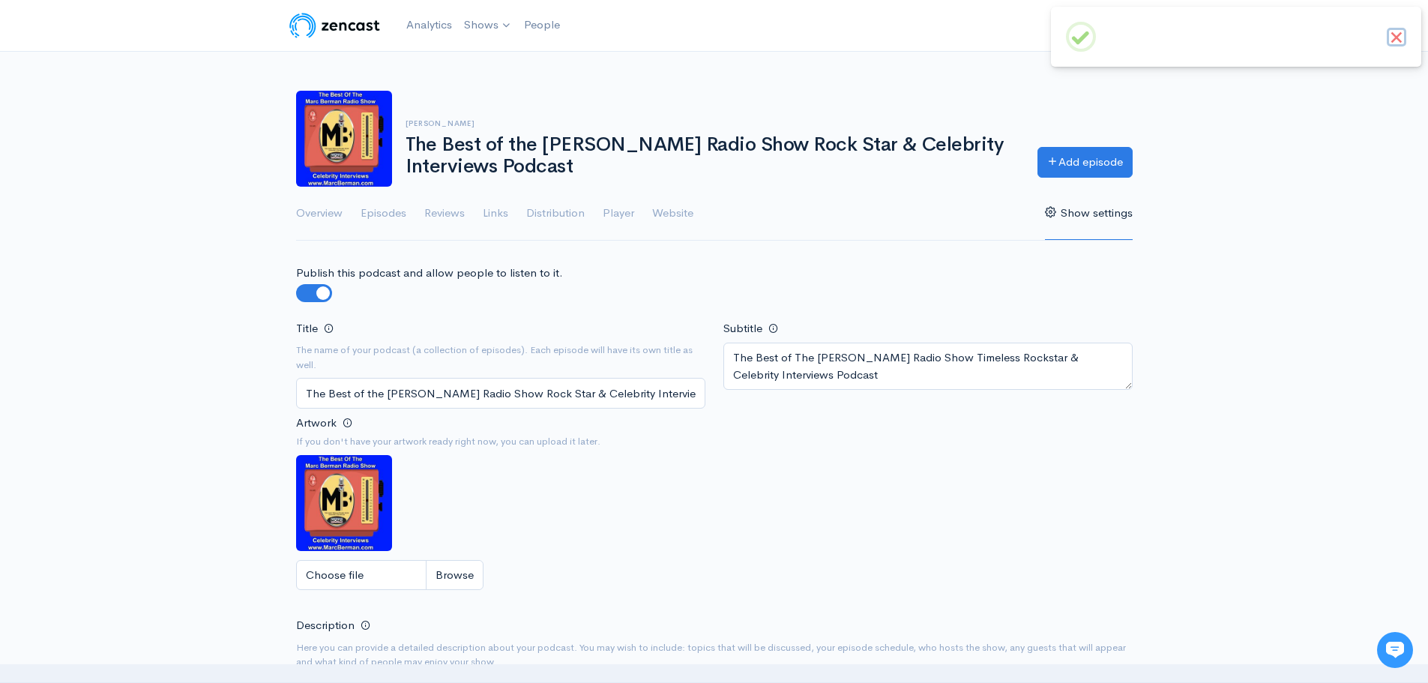
click at [1396, 40] on button "×" at bounding box center [1396, 37] width 19 height 19
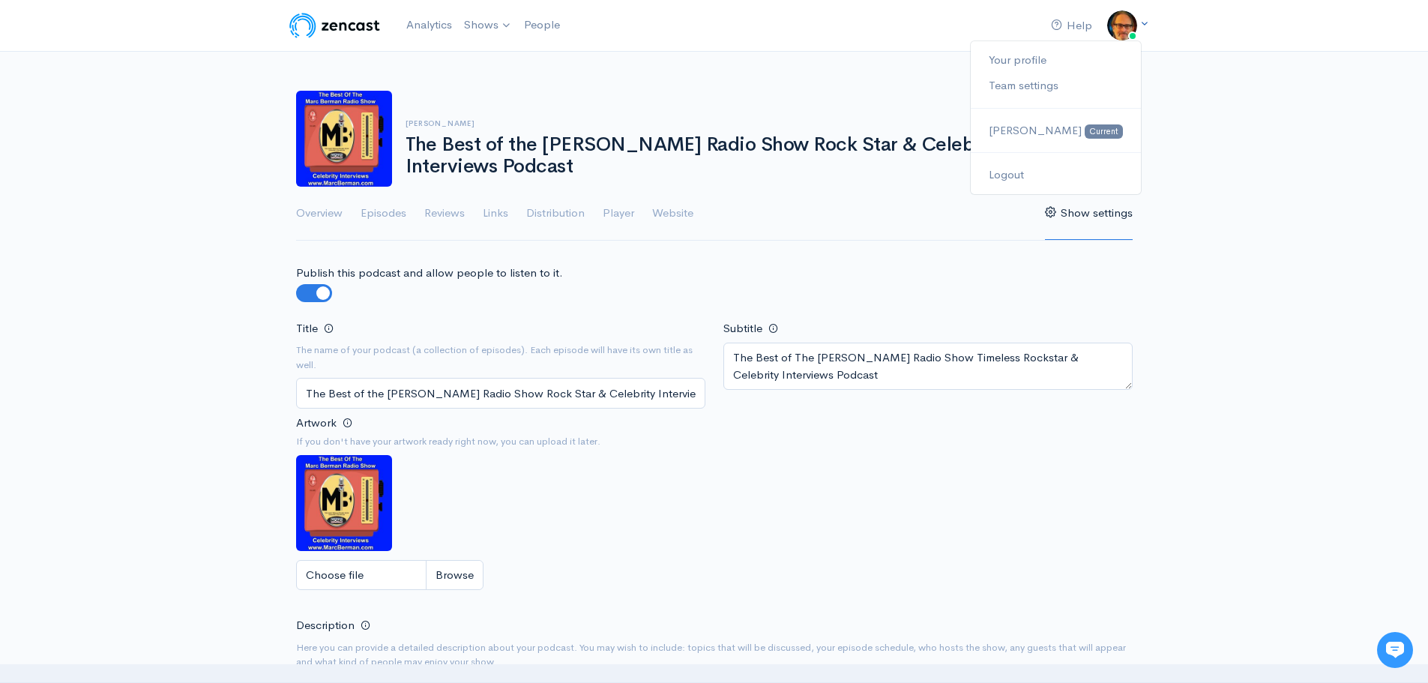
click at [1119, 18] on img at bounding box center [1122, 25] width 30 height 30
click at [1052, 61] on link "Your profile" at bounding box center [1055, 60] width 169 height 26
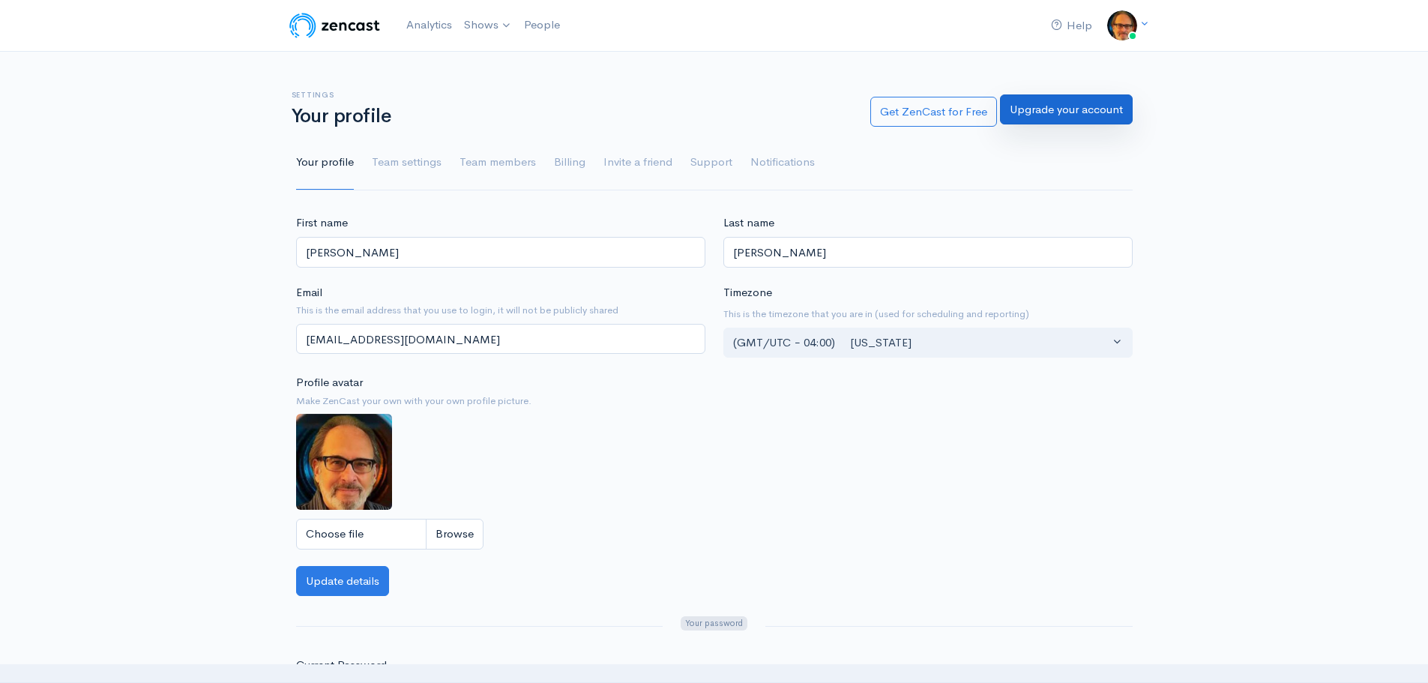
click at [1100, 109] on link "Upgrade your account" at bounding box center [1066, 109] width 133 height 31
click at [1073, 127] on span "[PERSON_NAME]" at bounding box center [1035, 130] width 93 height 14
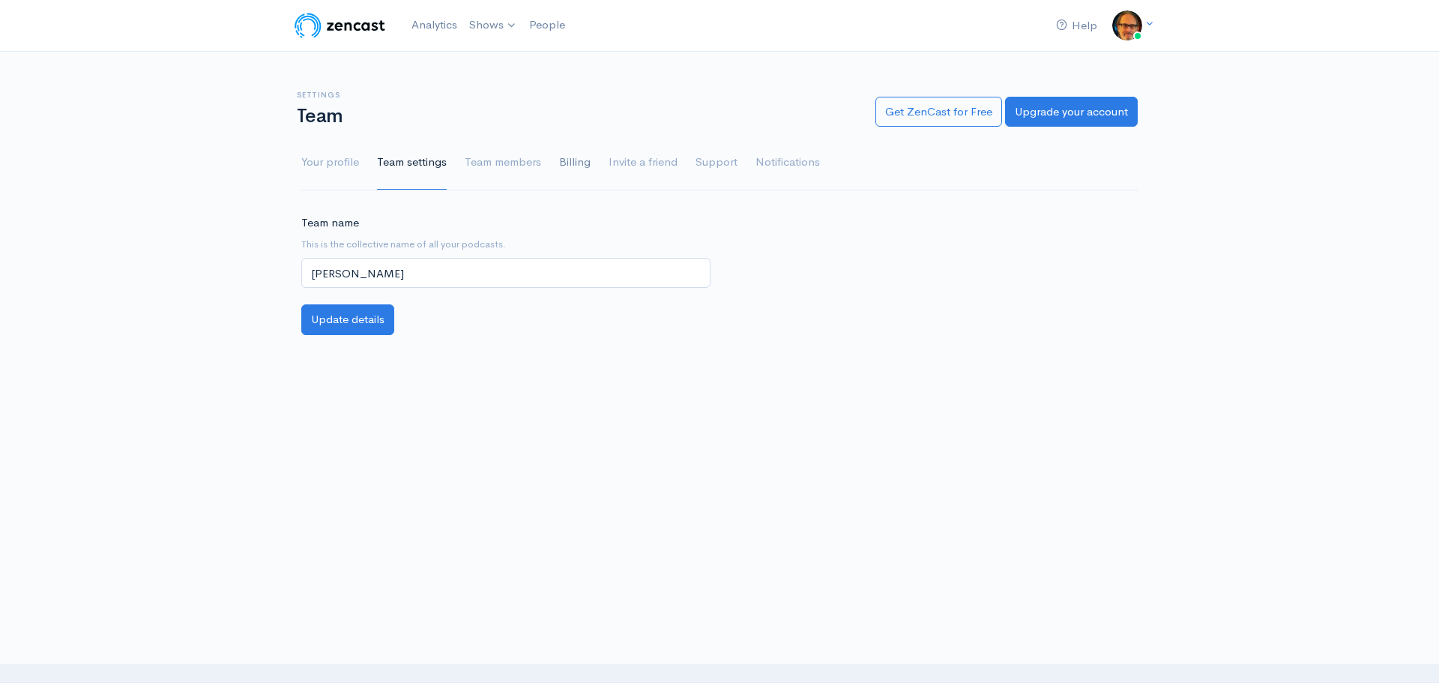
click at [570, 166] on link "Billing" at bounding box center [574, 163] width 31 height 54
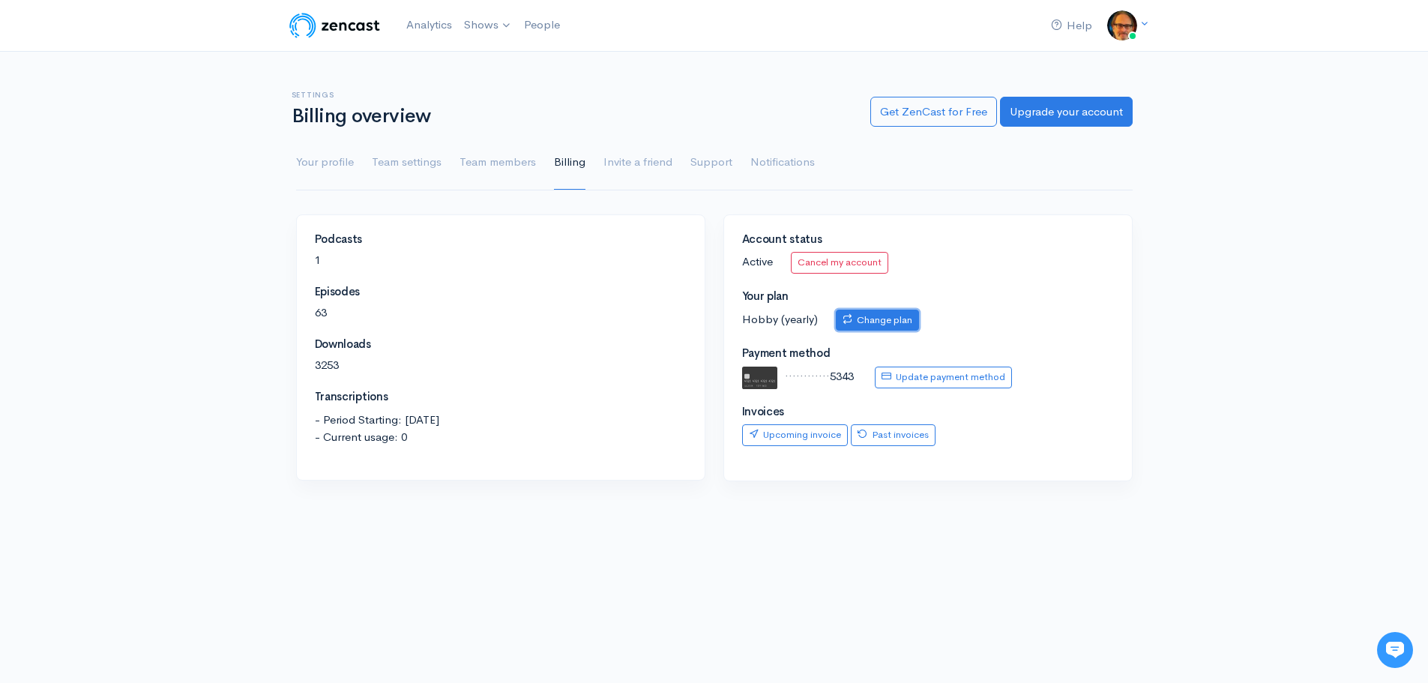
click at [896, 316] on link "Change plan" at bounding box center [877, 321] width 83 height 22
click at [808, 438] on link "Upcoming invoice" at bounding box center [795, 435] width 106 height 22
click at [337, 159] on link "Your profile" at bounding box center [325, 163] width 58 height 54
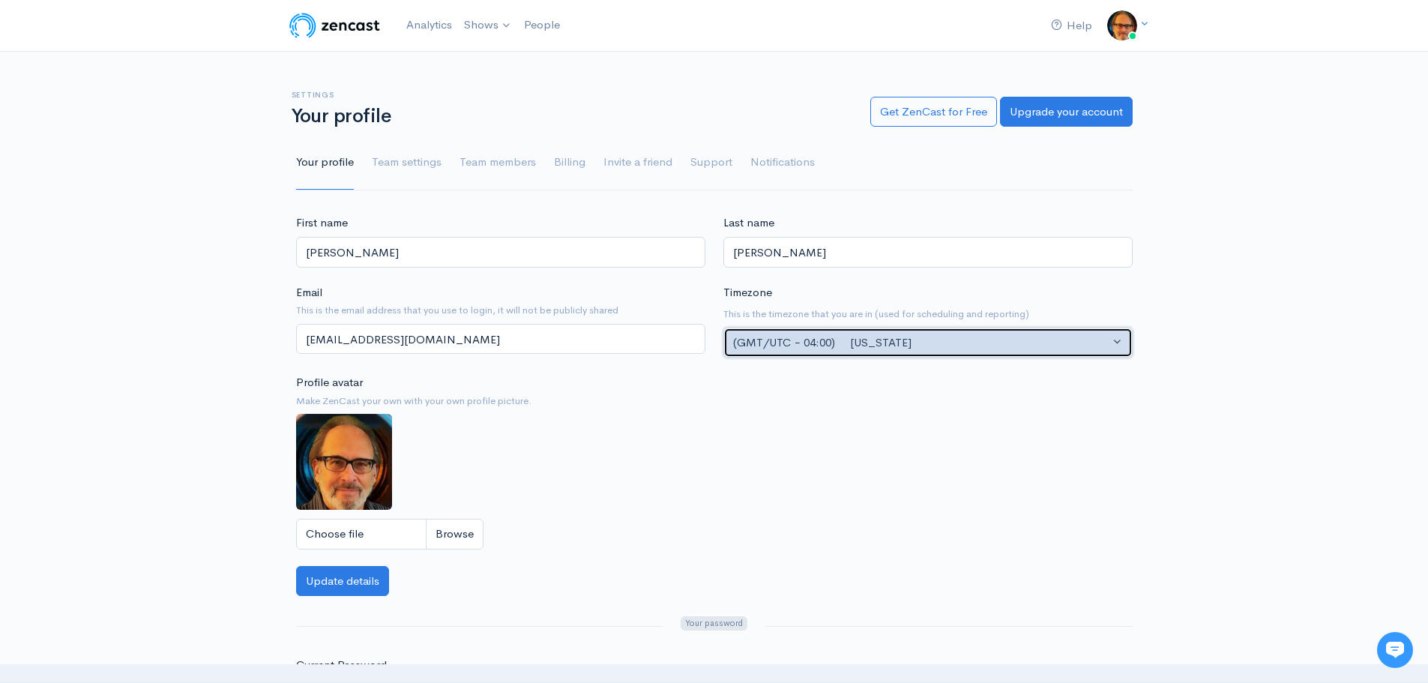
click at [1118, 340] on button "(GMT/UTC − 04:00) [US_STATE]" at bounding box center [927, 343] width 409 height 31
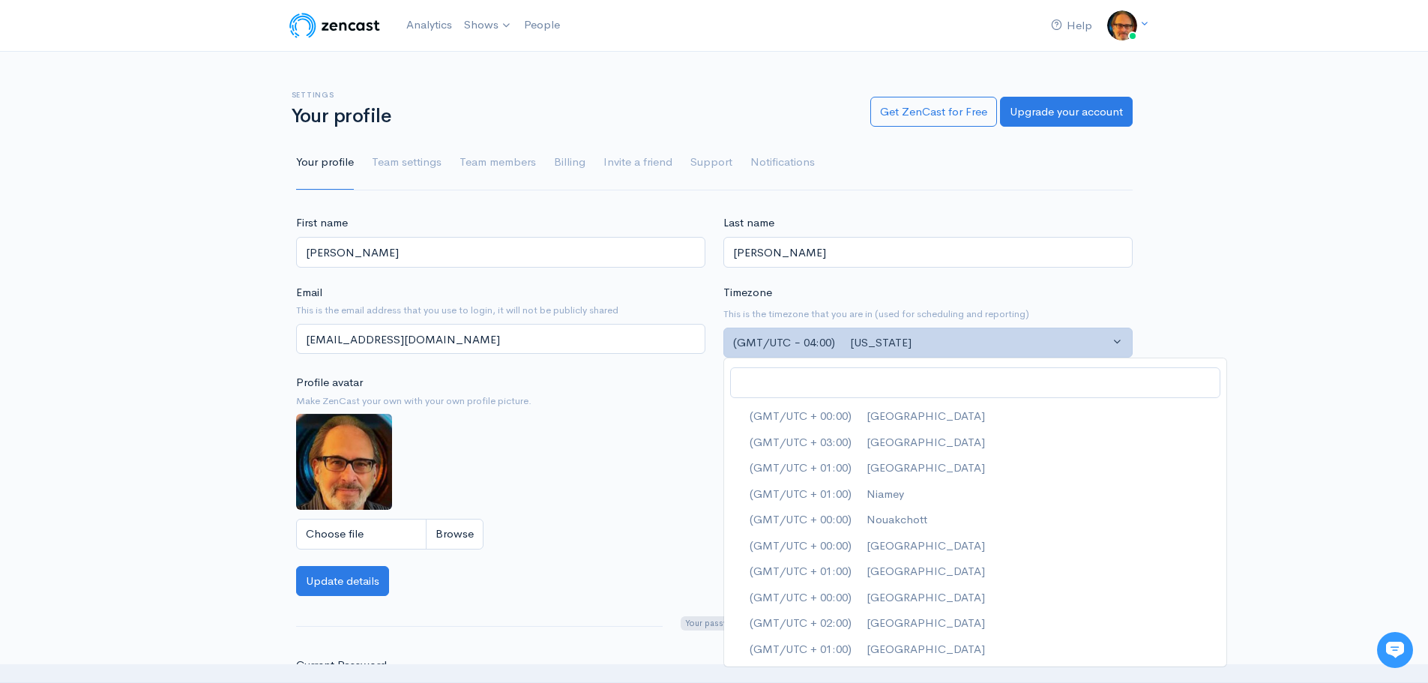
scroll to position [1199, 0]
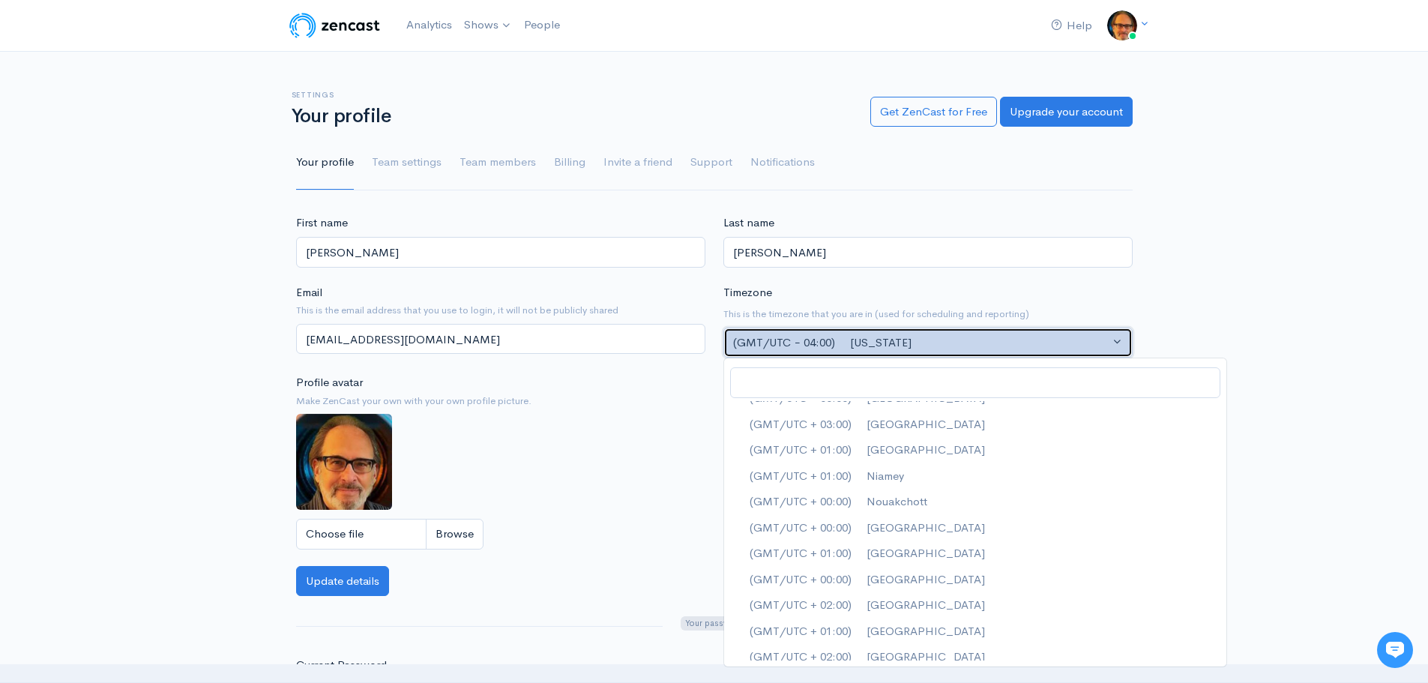
click at [1061, 337] on div "(GMT/UTC − 04:00) [US_STATE]" at bounding box center [921, 342] width 376 height 17
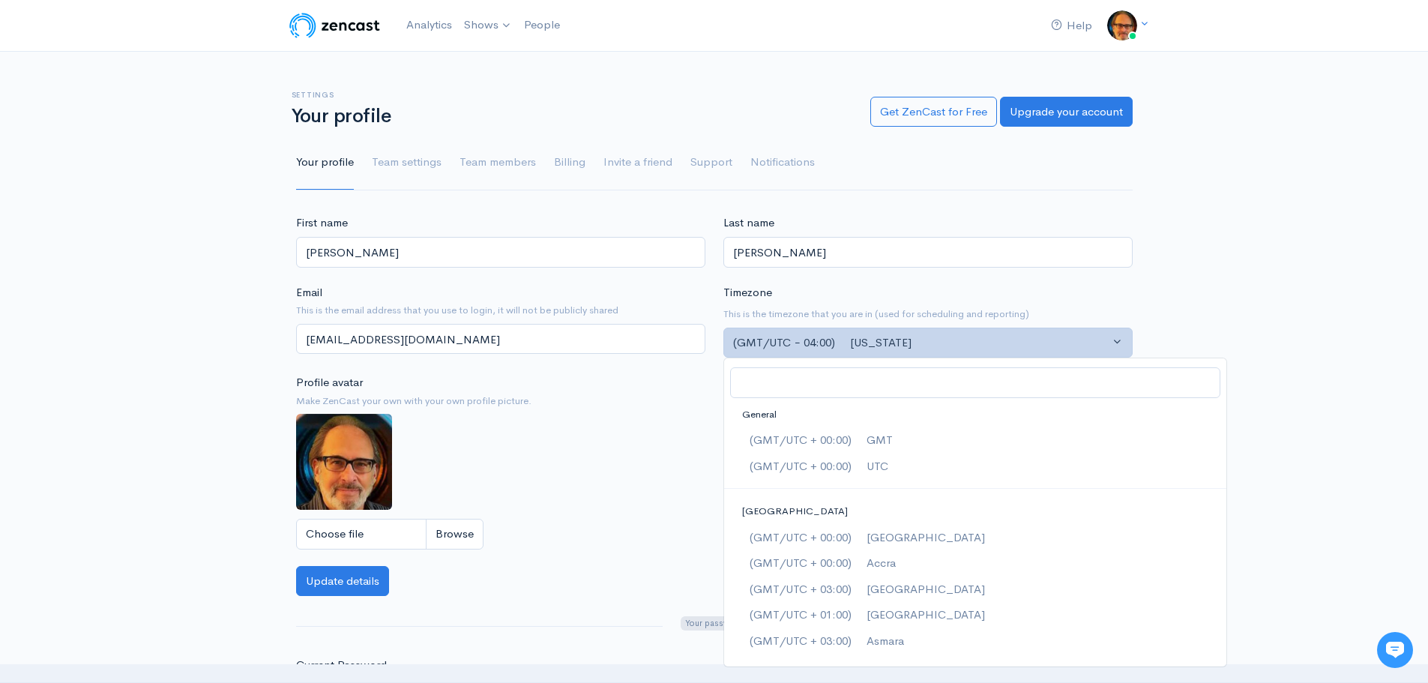
scroll to position [4042, 0]
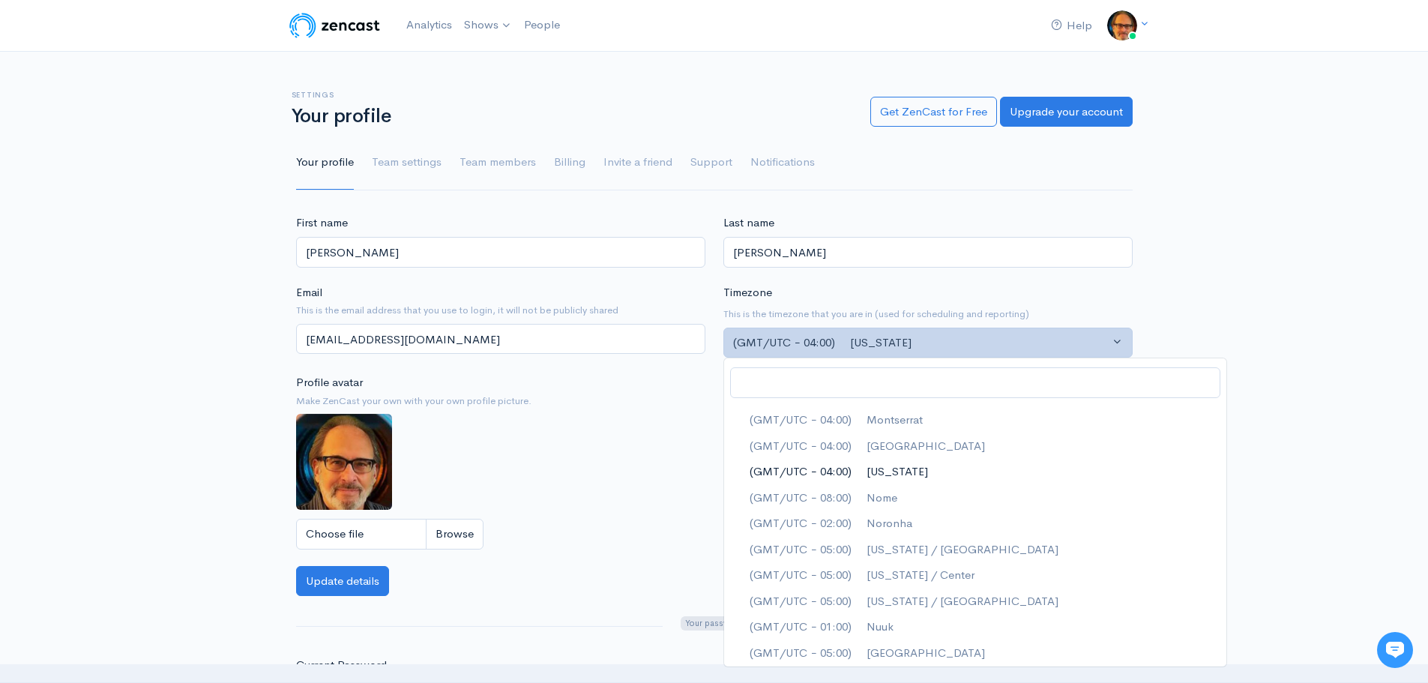
click at [865, 385] on input "Search" at bounding box center [975, 382] width 490 height 31
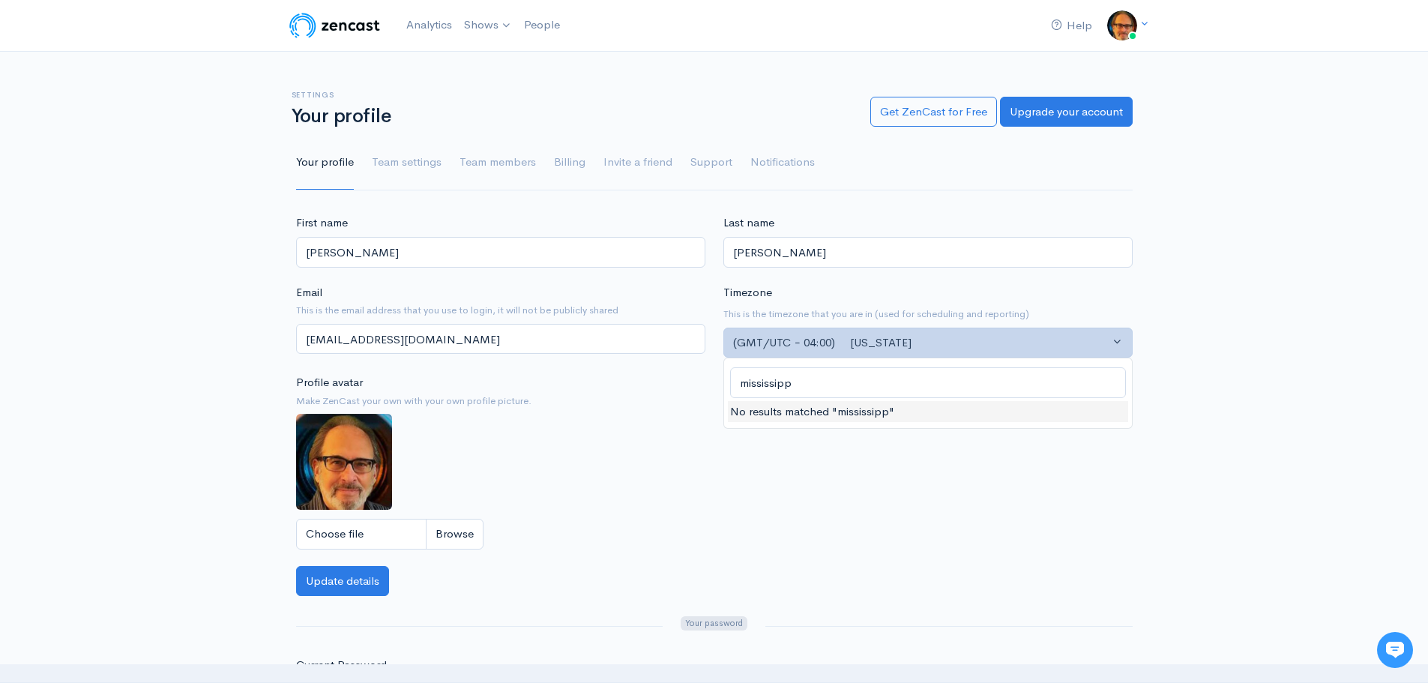
type input "[US_STATE]"
drag, startPoint x: 857, startPoint y: 389, endPoint x: 687, endPoint y: 386, distance: 170.9
click at [687, 386] on div "Help Notifications View all Your profile Team settings [PERSON_NAME] Current Lo…" at bounding box center [714, 488] width 1428 height 977
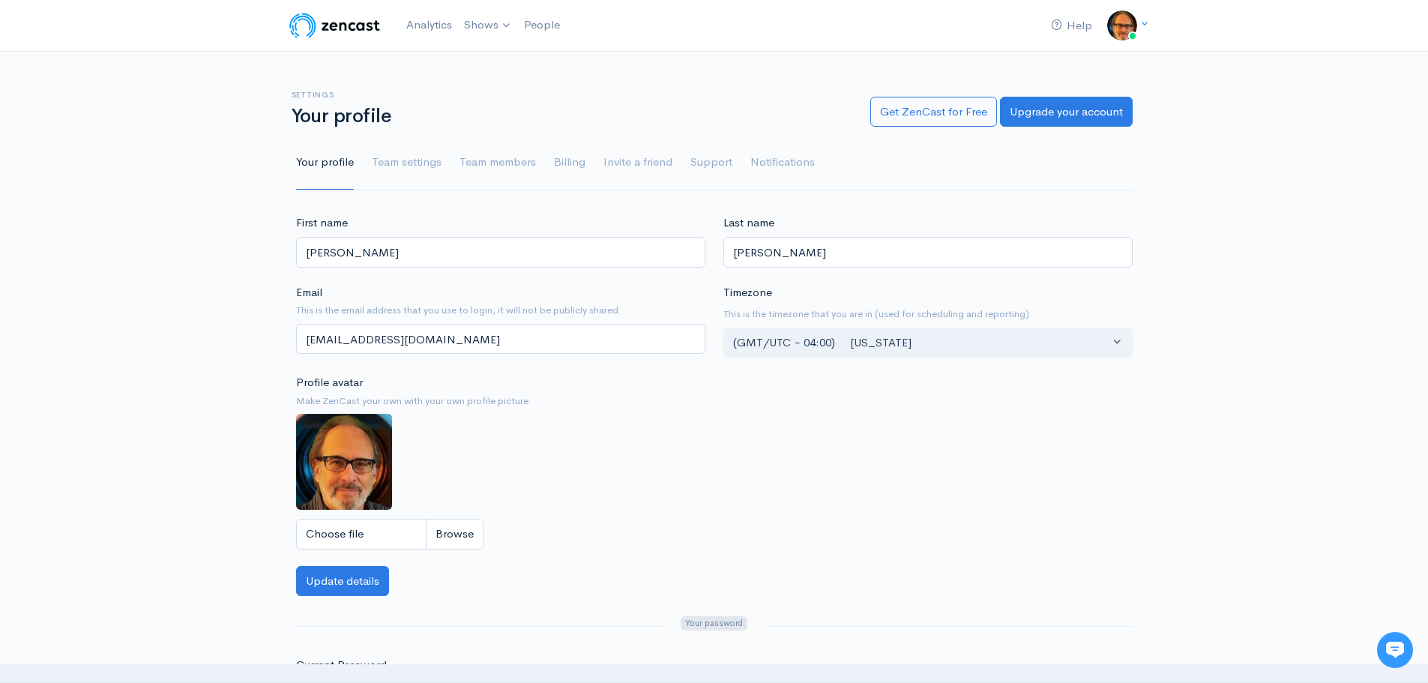
click at [1247, 306] on div "First name [PERSON_NAME] Last name [PERSON_NAME] Email This is the email addres…" at bounding box center [714, 573] width 1428 height 718
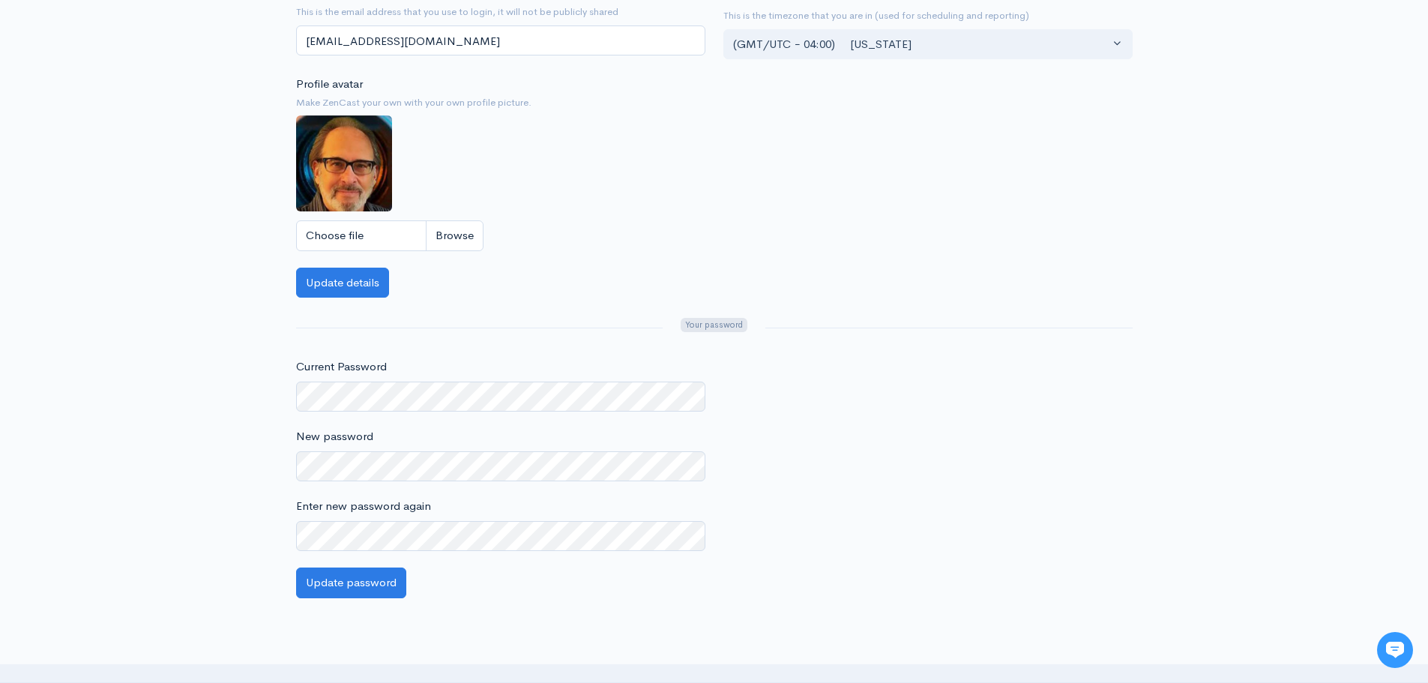
scroll to position [300, 0]
